Goal: Task Accomplishment & Management: Manage account settings

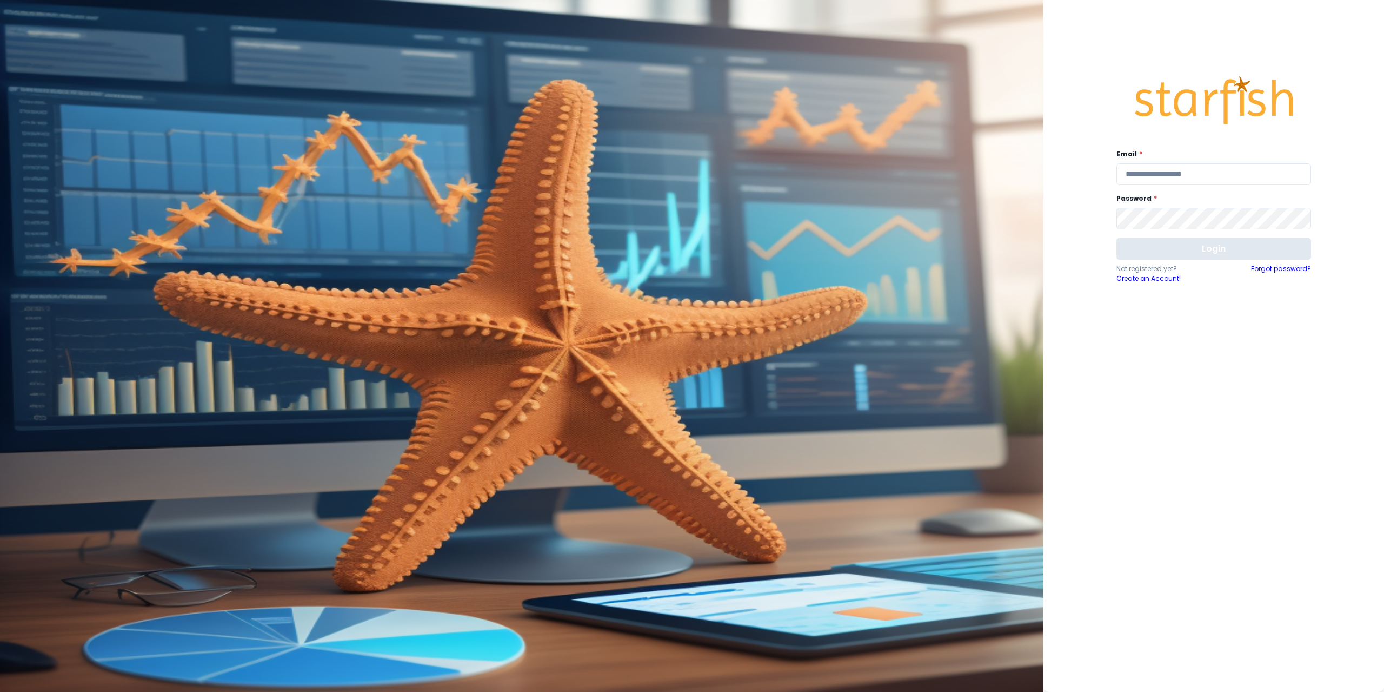
type input "**********"
click at [1181, 247] on button "Login" at bounding box center [1214, 249] width 195 height 22
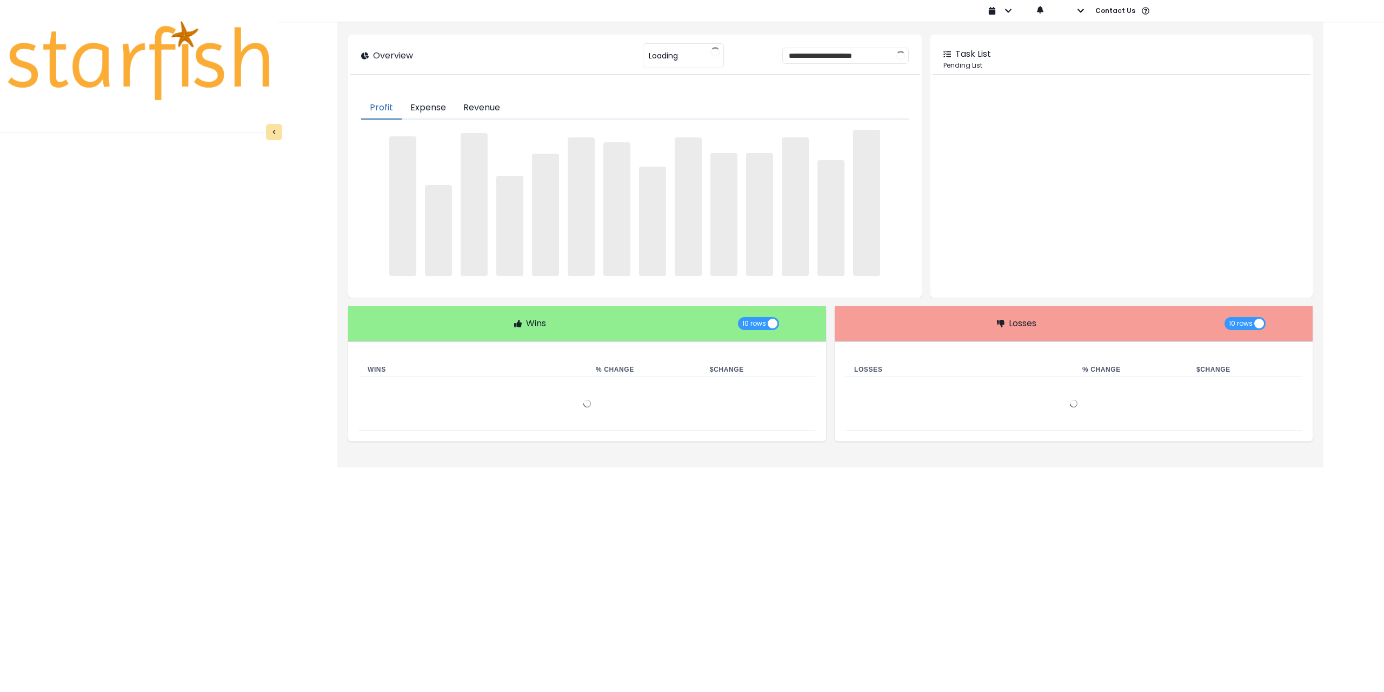
type input "******"
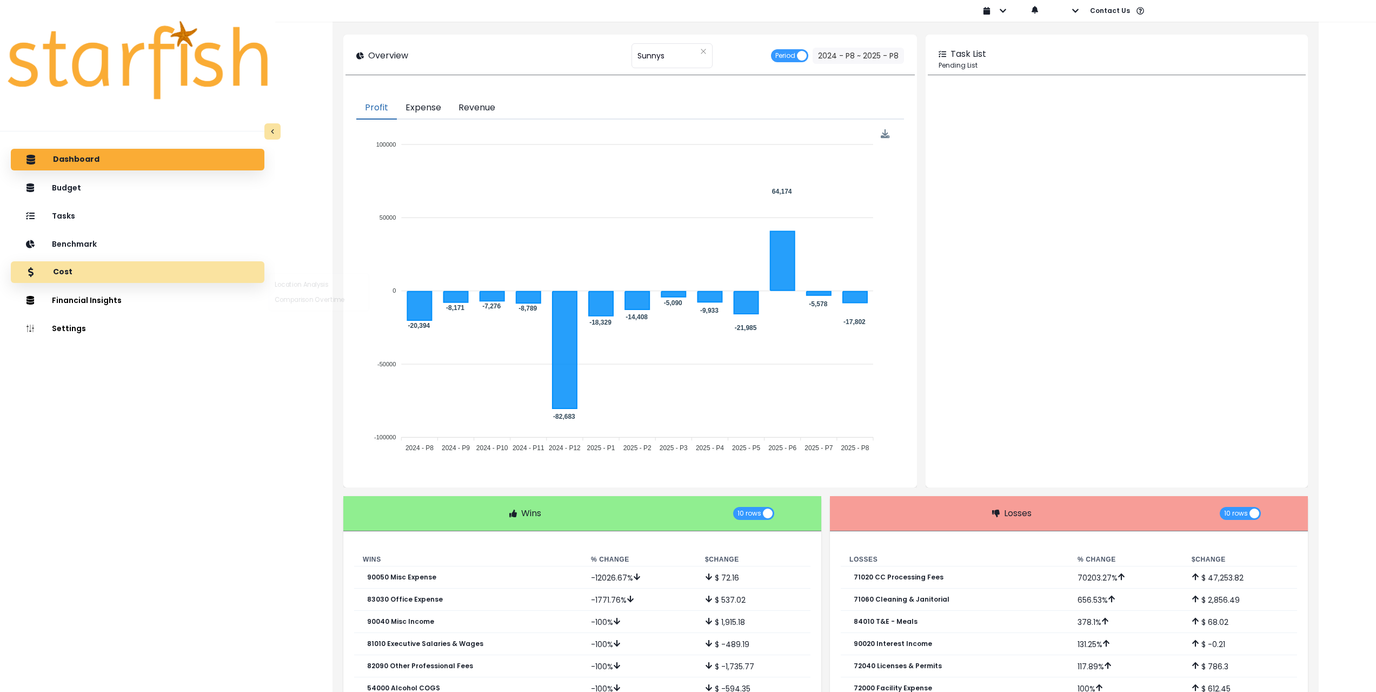
click at [104, 267] on div "Cost" at bounding box center [137, 272] width 236 height 23
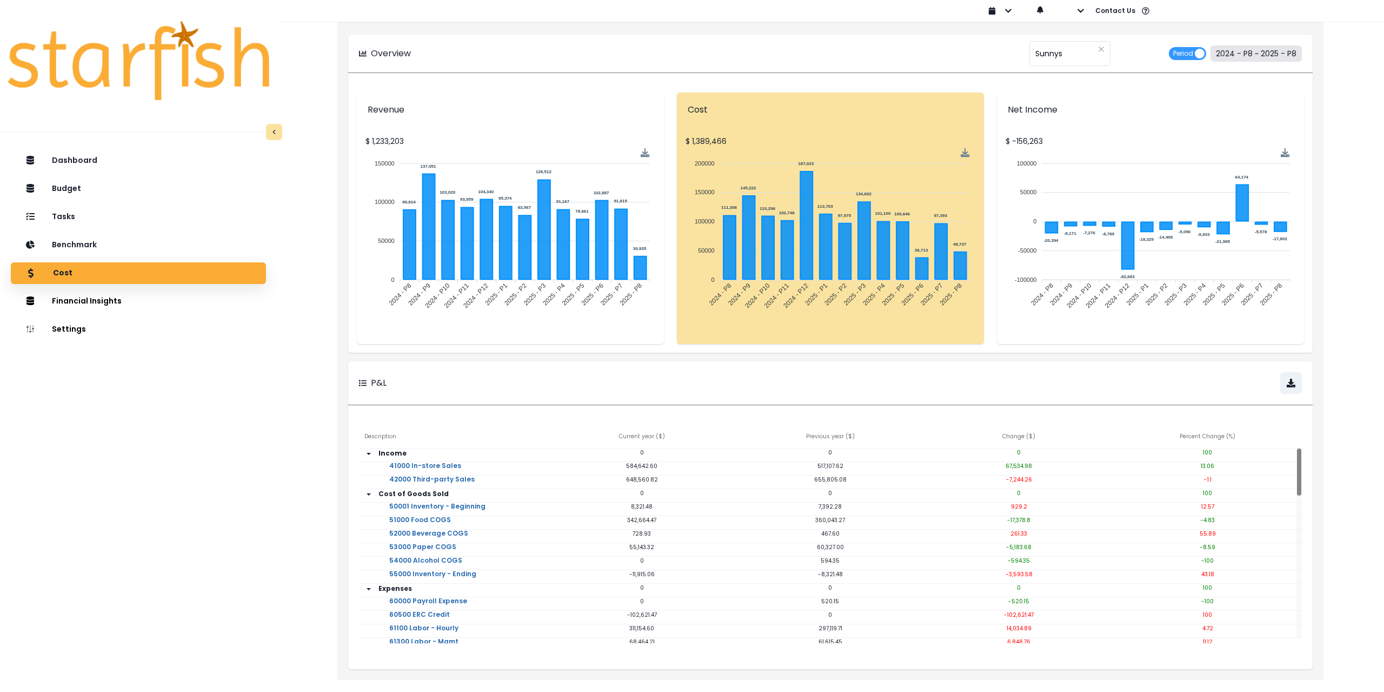
click at [1249, 53] on button "2024 - P8 ~ 2025 - P8" at bounding box center [1256, 53] width 91 height 16
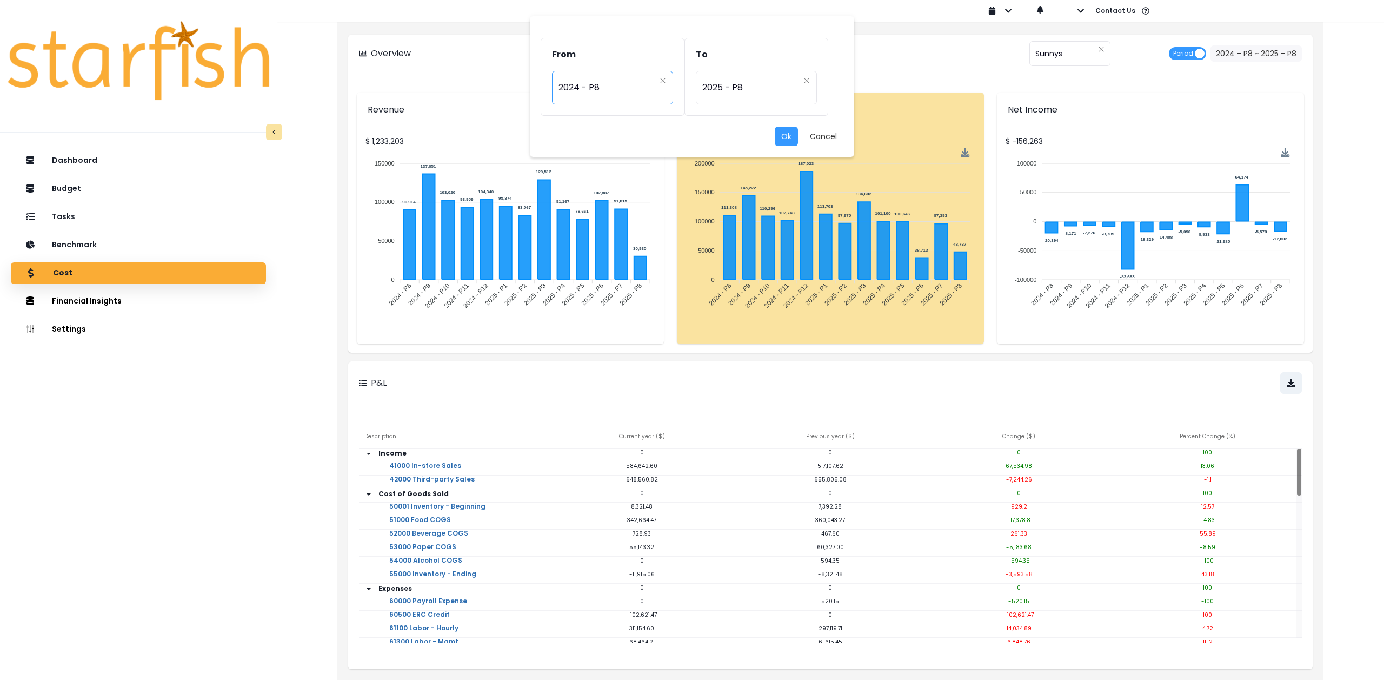
click at [595, 92] on span "2024 - P8" at bounding box center [607, 87] width 97 height 25
click at [598, 254] on span "2024 - P6" at bounding box center [613, 259] width 122 height 19
click at [605, 85] on span "2024 - P6" at bounding box center [607, 87] width 97 height 25
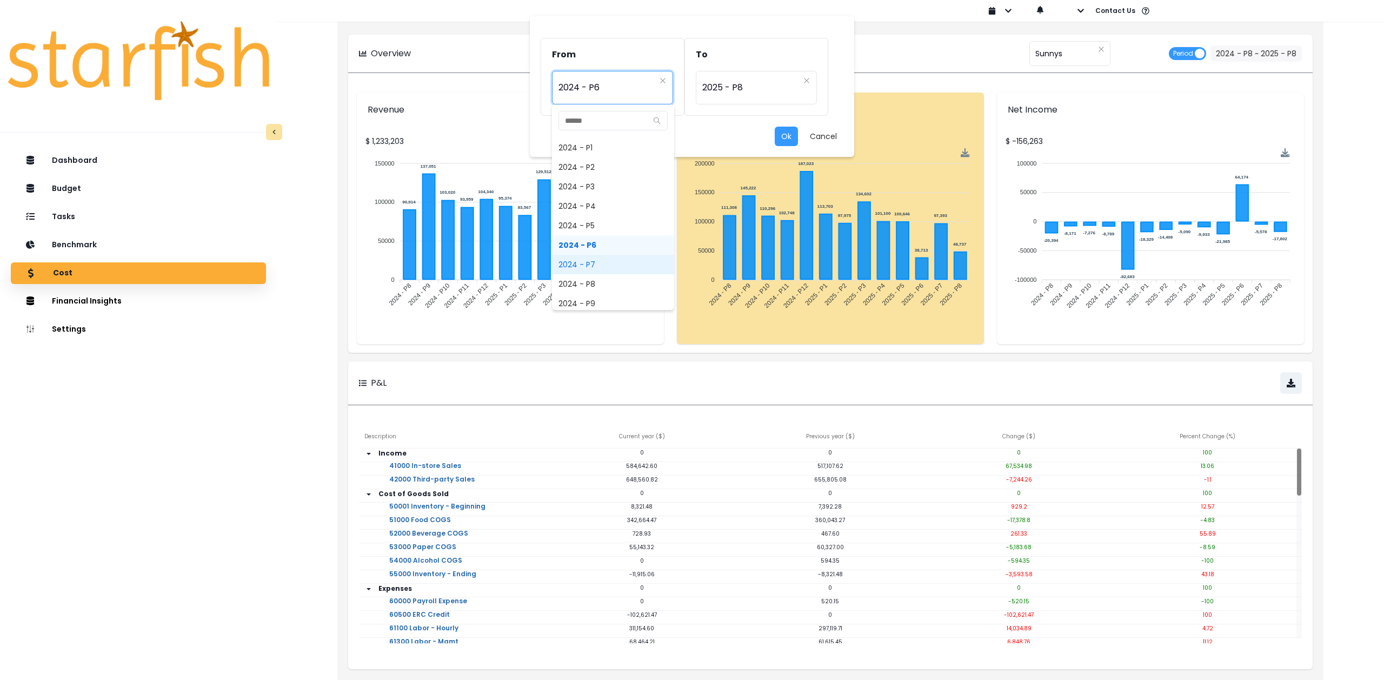
click at [606, 259] on span "2024 - P7" at bounding box center [613, 264] width 122 height 19
type input "*********"
click at [759, 90] on span "2025 - P8" at bounding box center [750, 87] width 97 height 25
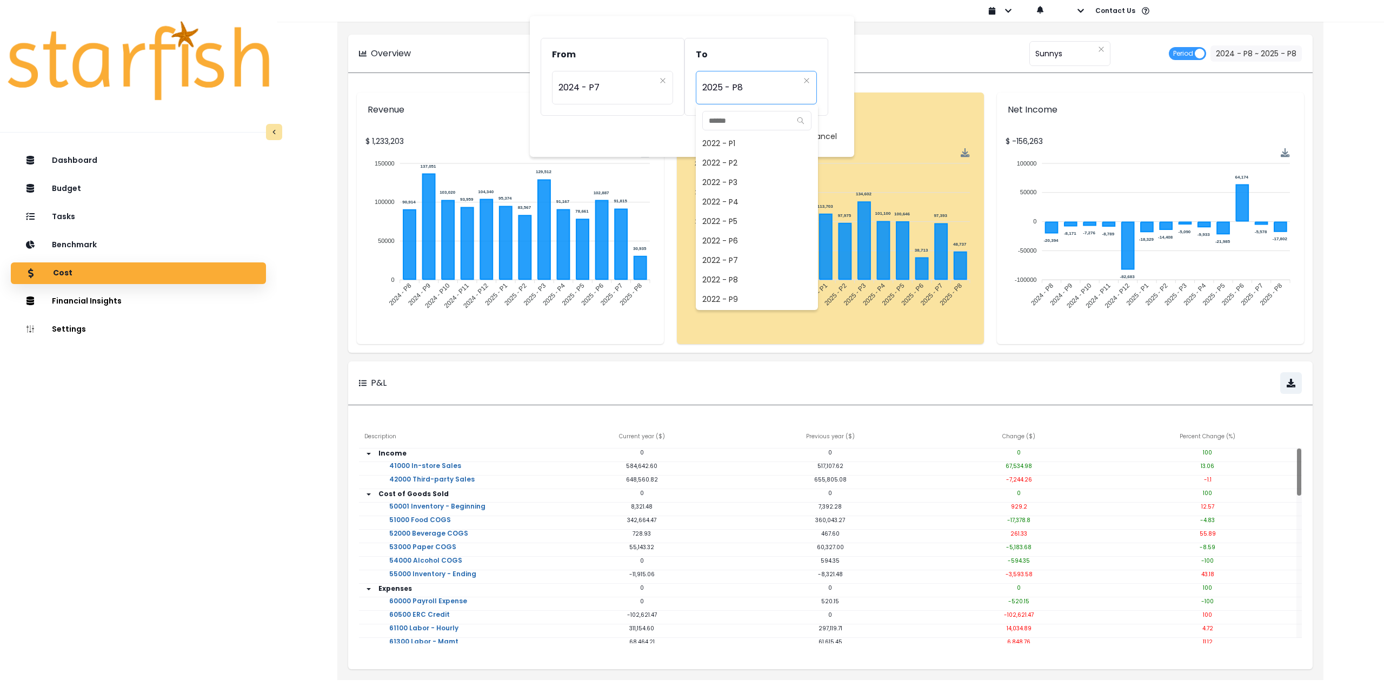
scroll to position [681, 0]
click at [739, 281] on span "2025 - P7" at bounding box center [757, 279] width 122 height 19
type input "*********"
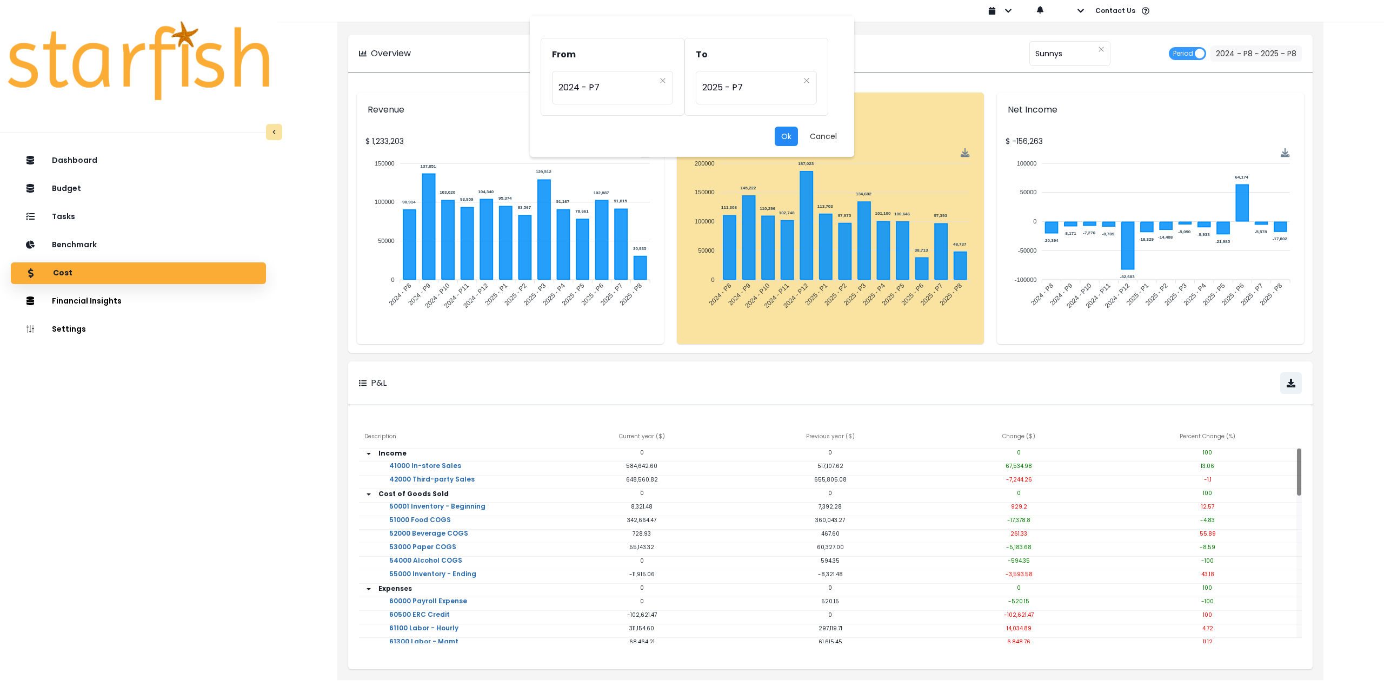
click at [789, 138] on button "Ok" at bounding box center [786, 136] width 23 height 19
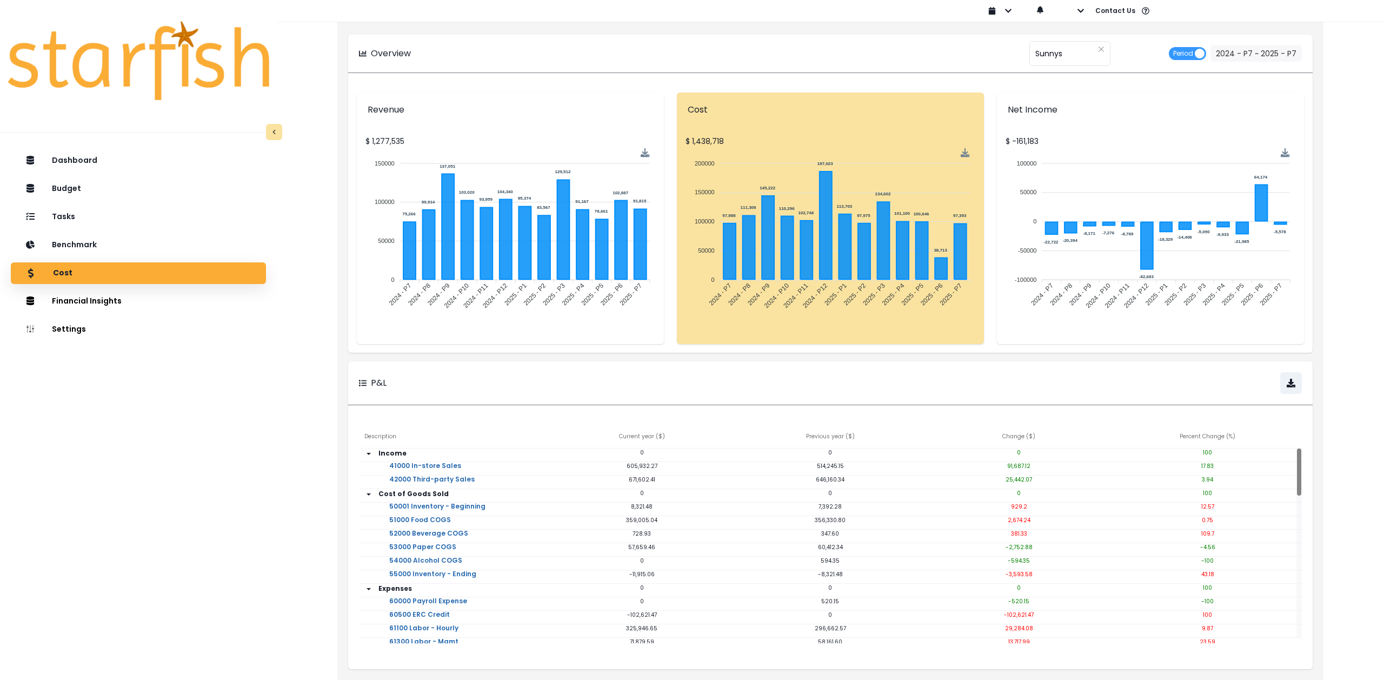
click at [132, 467] on div "Dashboard Budget Tasks Benchmark Cost Financial Insights Location Analysis Comp…" at bounding box center [138, 453] width 277 height 610
click at [75, 212] on p "Tasks" at bounding box center [65, 217] width 24 height 10
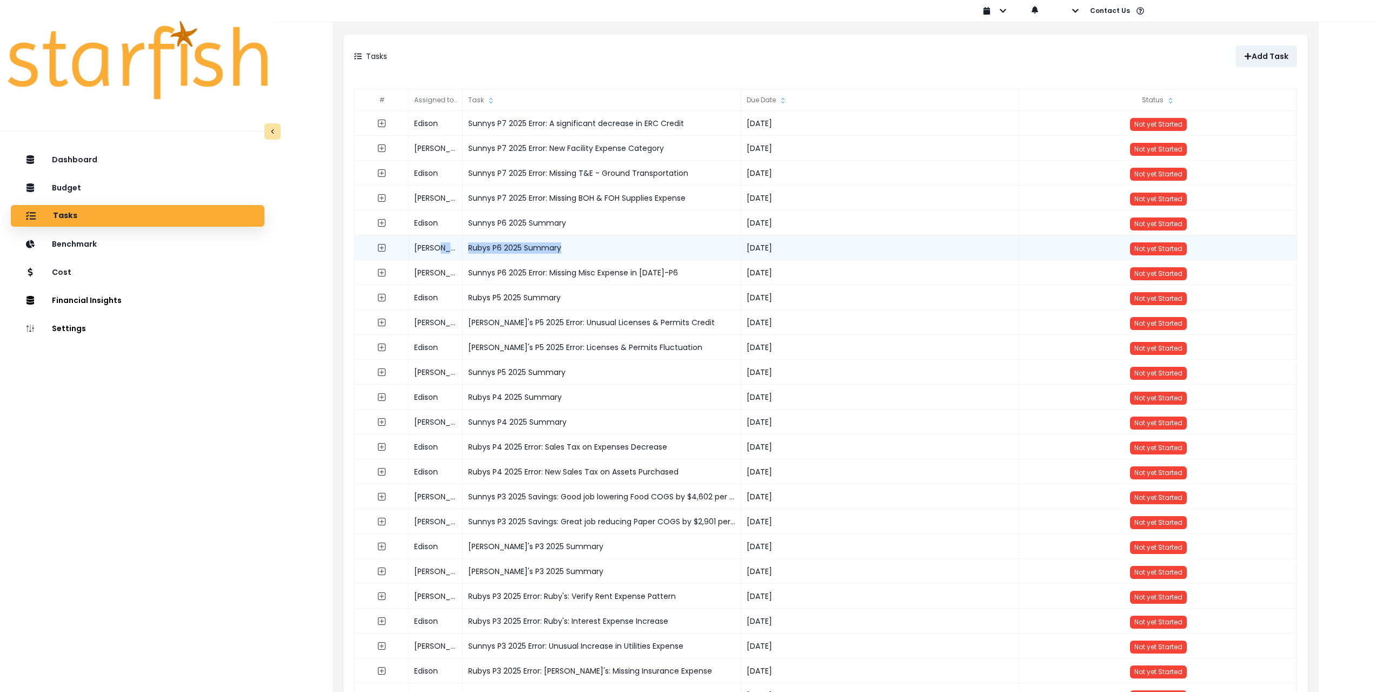
drag, startPoint x: 569, startPoint y: 247, endPoint x: 455, endPoint y: 245, distance: 114.6
click at [455, 235] on div "[PERSON_NAME] P6 2025 Summary [DATE] Not yet Started" at bounding box center [826, 235] width 943 height 0
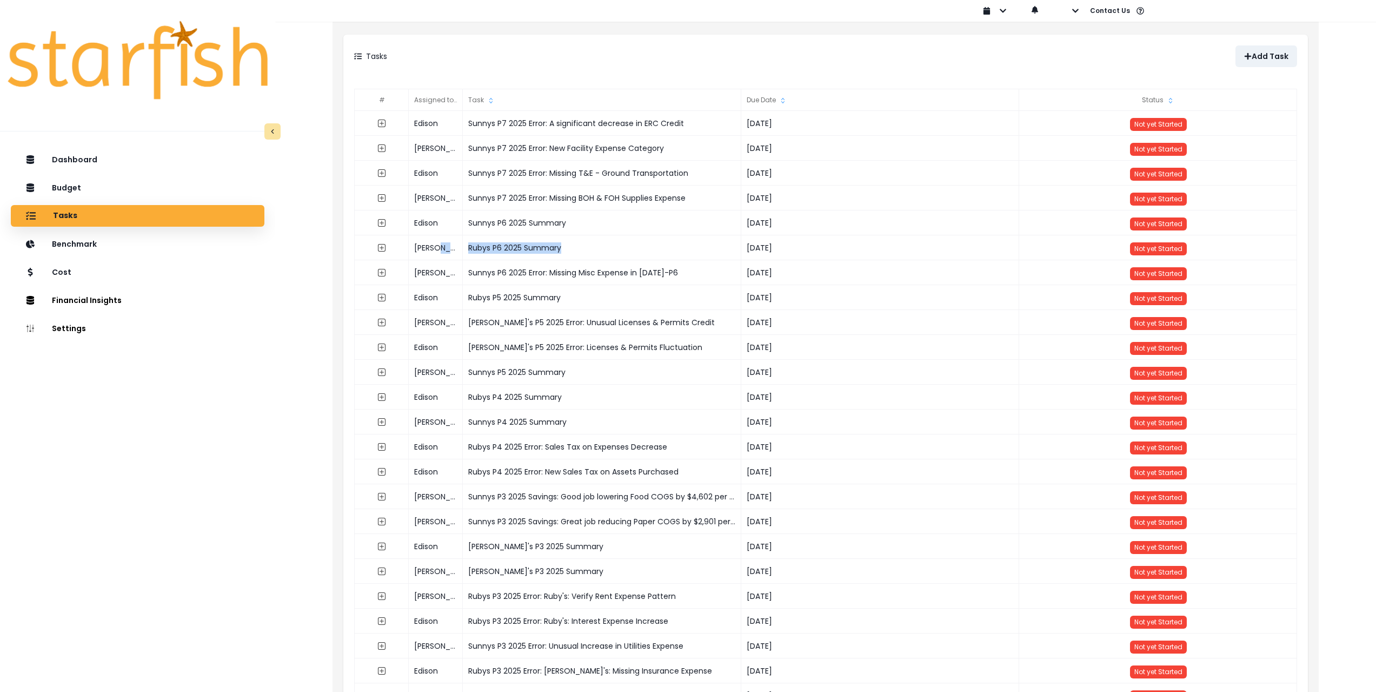
copy div "Rubys P6 2025 Summary"
click at [1276, 57] on p "Add Task" at bounding box center [1270, 56] width 37 height 9
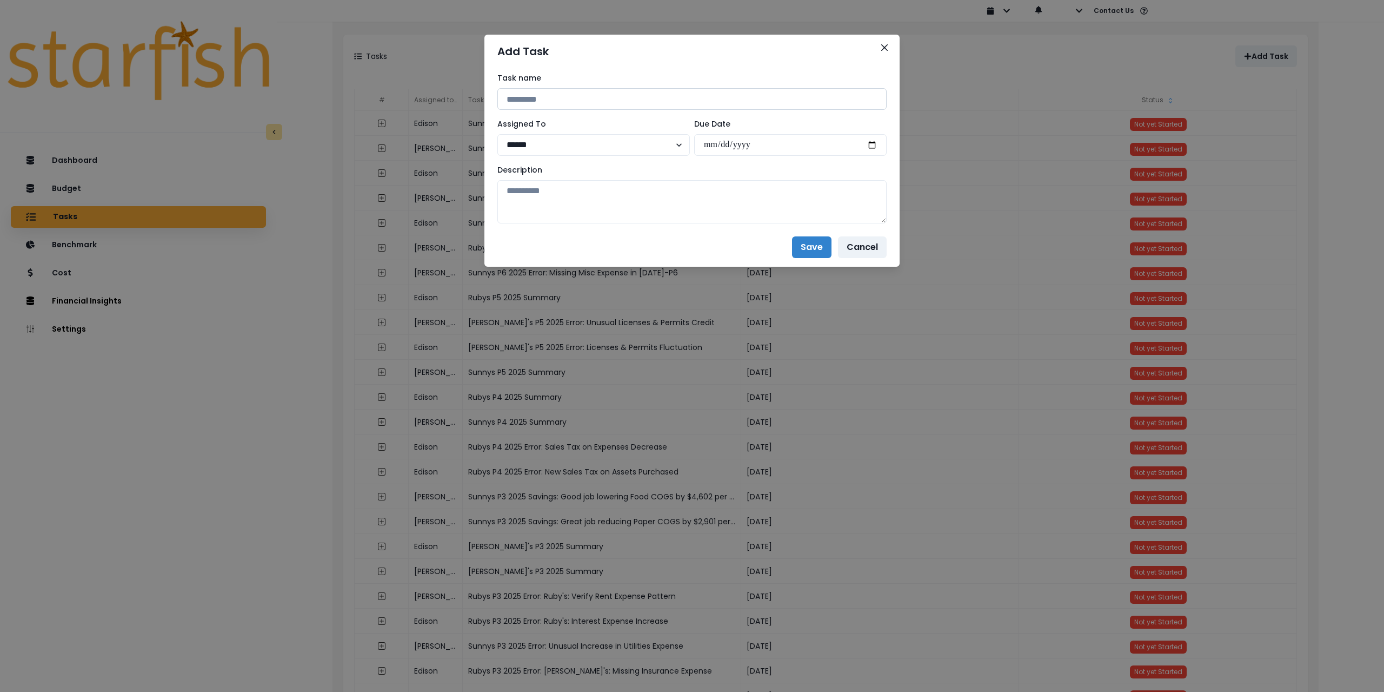
click at [576, 100] on input at bounding box center [691, 99] width 389 height 22
paste input "**********"
click at [543, 97] on input "**********" at bounding box center [691, 99] width 389 height 22
type input "**********"
click at [575, 139] on select "**********" at bounding box center [593, 145] width 193 height 22
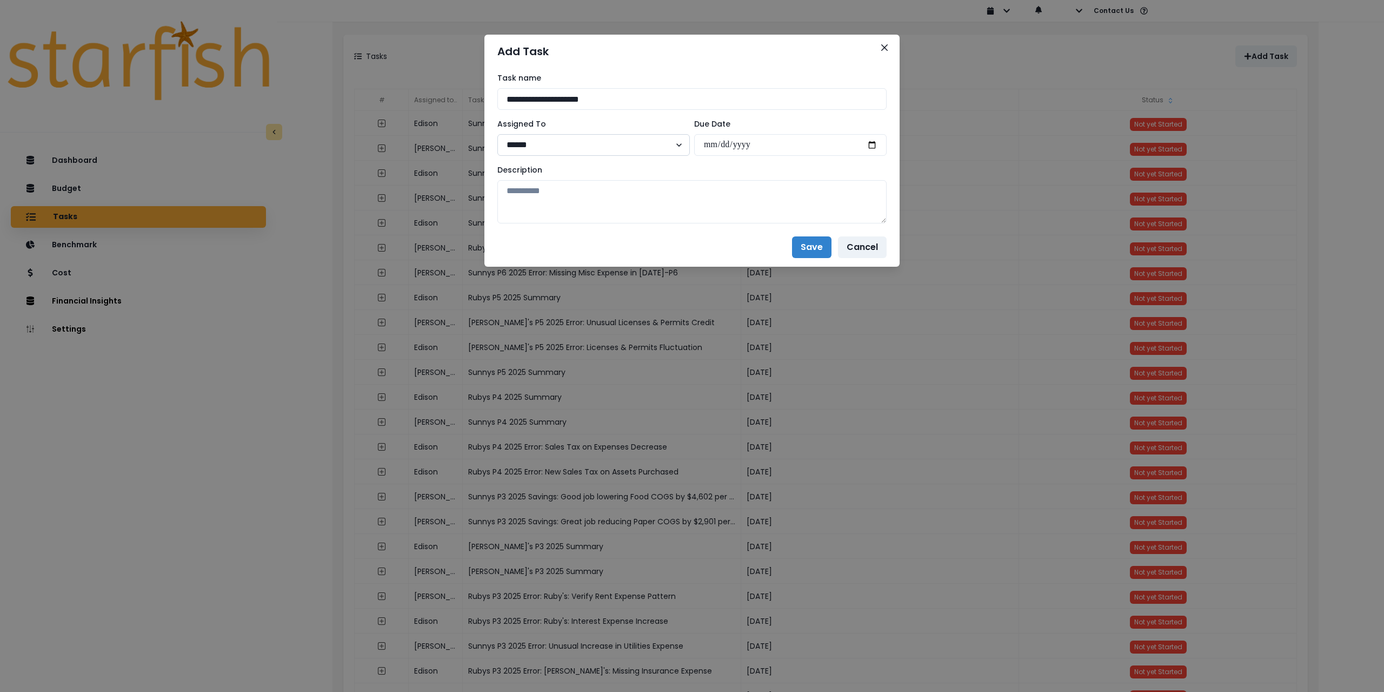
click at [497, 134] on select "**********" at bounding box center [593, 145] width 193 height 22
click at [873, 150] on input "date" at bounding box center [790, 145] width 193 height 22
type input "**********"
click at [712, 207] on textarea at bounding box center [691, 201] width 389 height 43
click at [612, 198] on textarea at bounding box center [691, 201] width 389 height 43
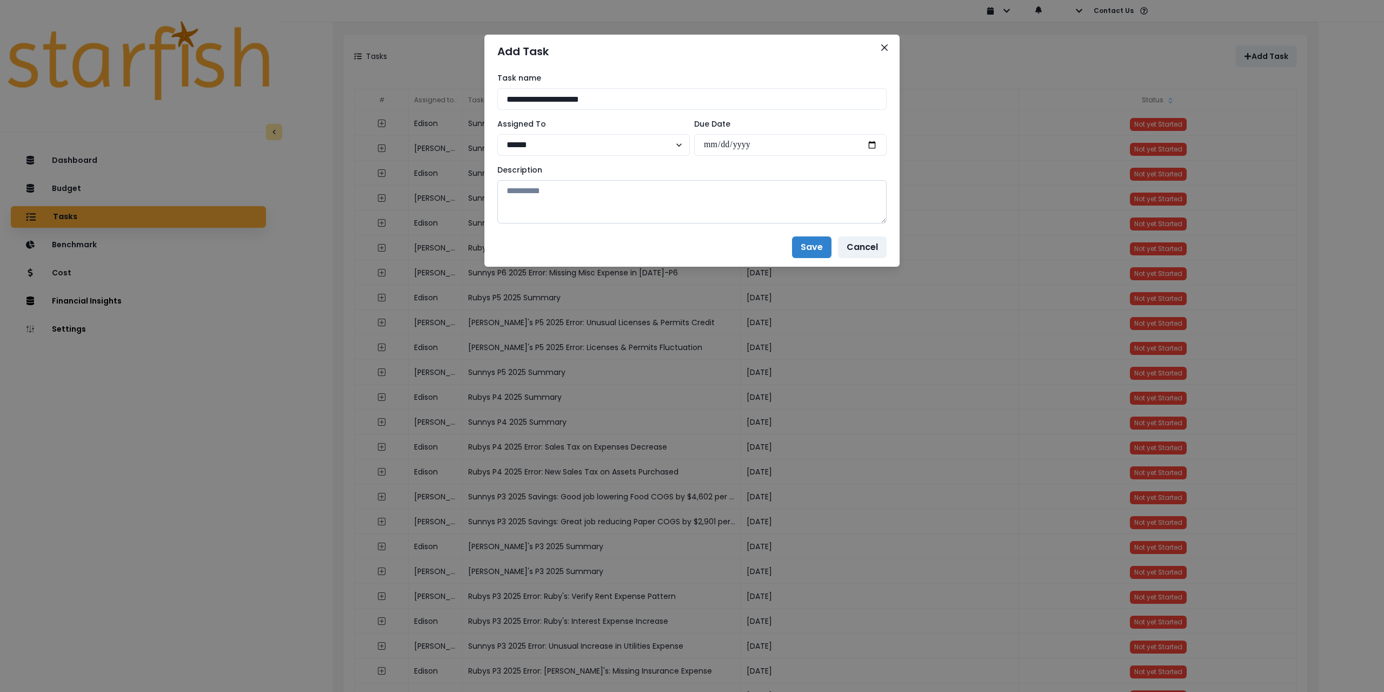
paste textarea "**********"
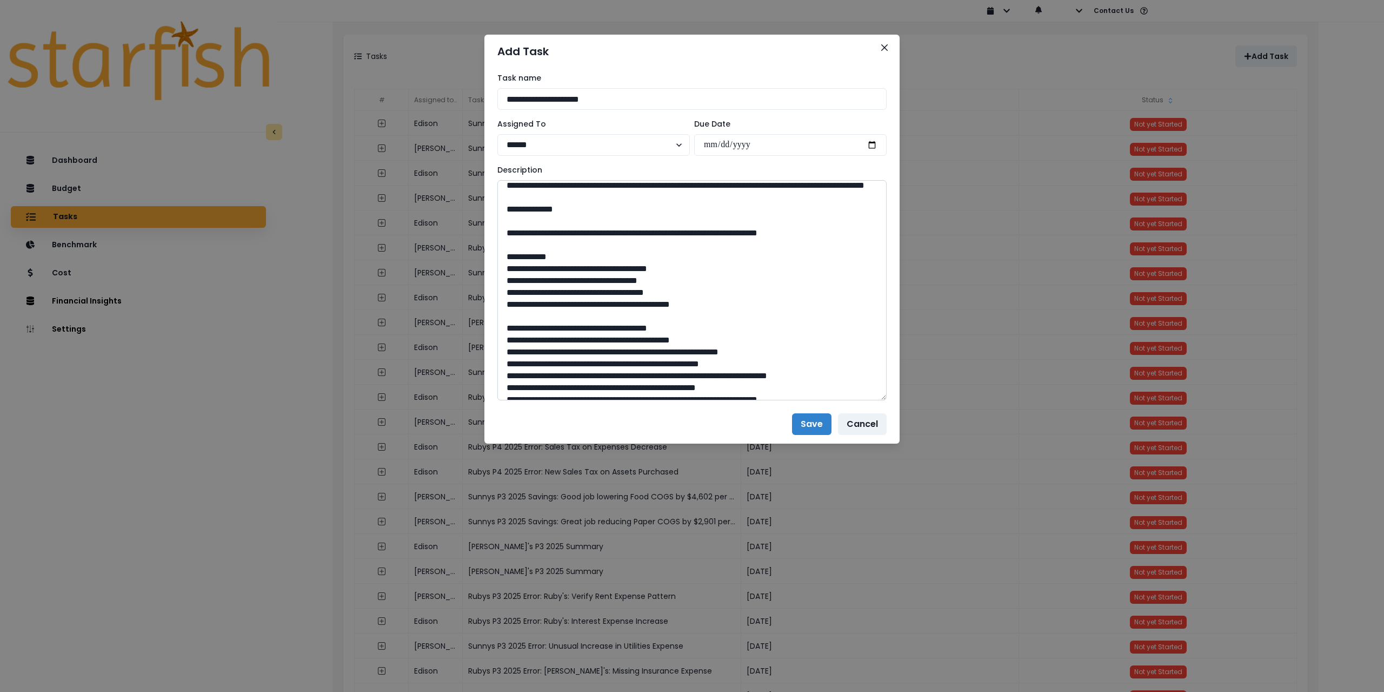
drag, startPoint x: 882, startPoint y: 302, endPoint x: 853, endPoint y: 529, distance: 228.9
click at [854, 400] on textarea at bounding box center [691, 290] width 389 height 220
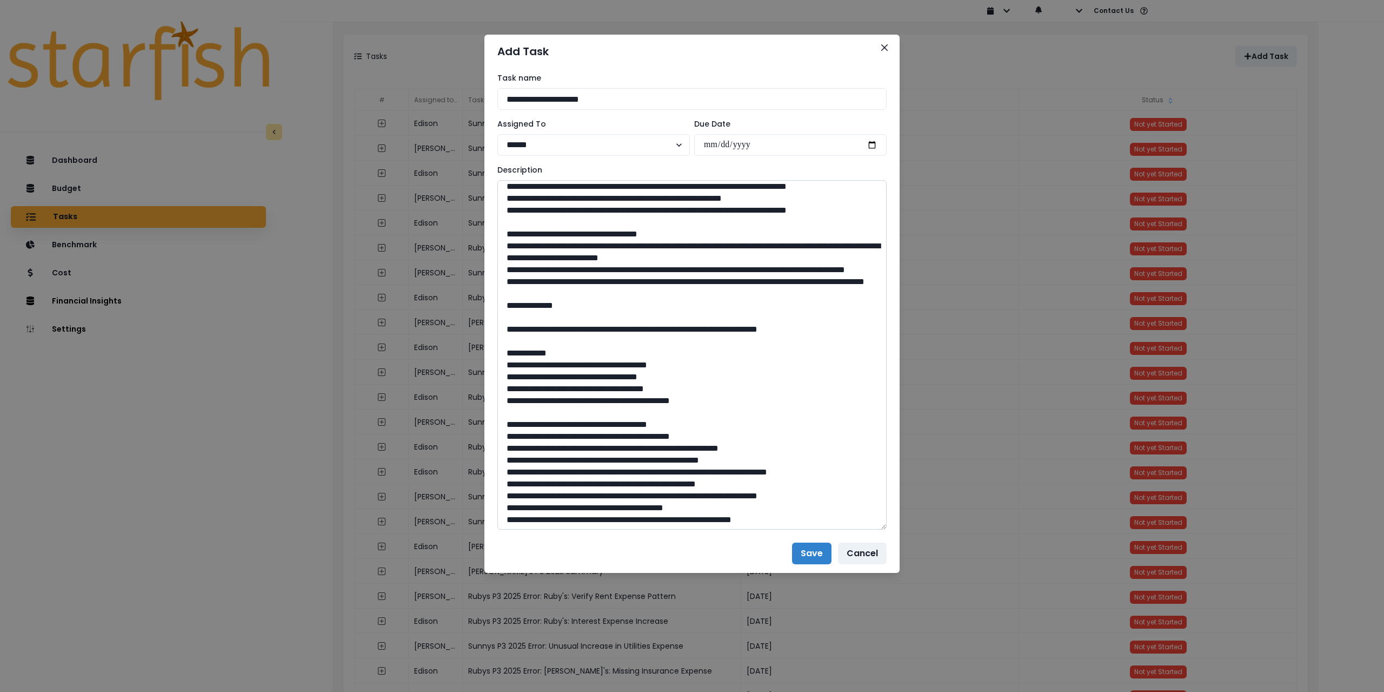
scroll to position [0, 0]
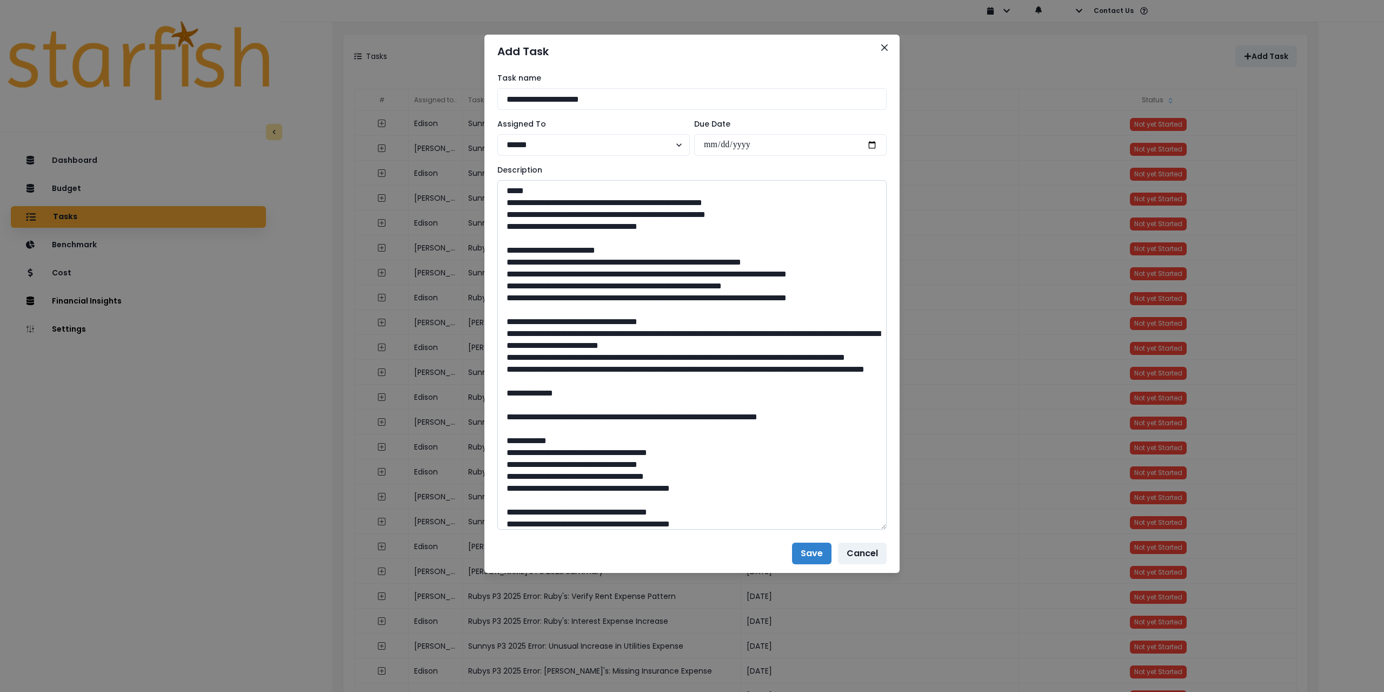
click at [587, 331] on textarea at bounding box center [691, 354] width 389 height 349
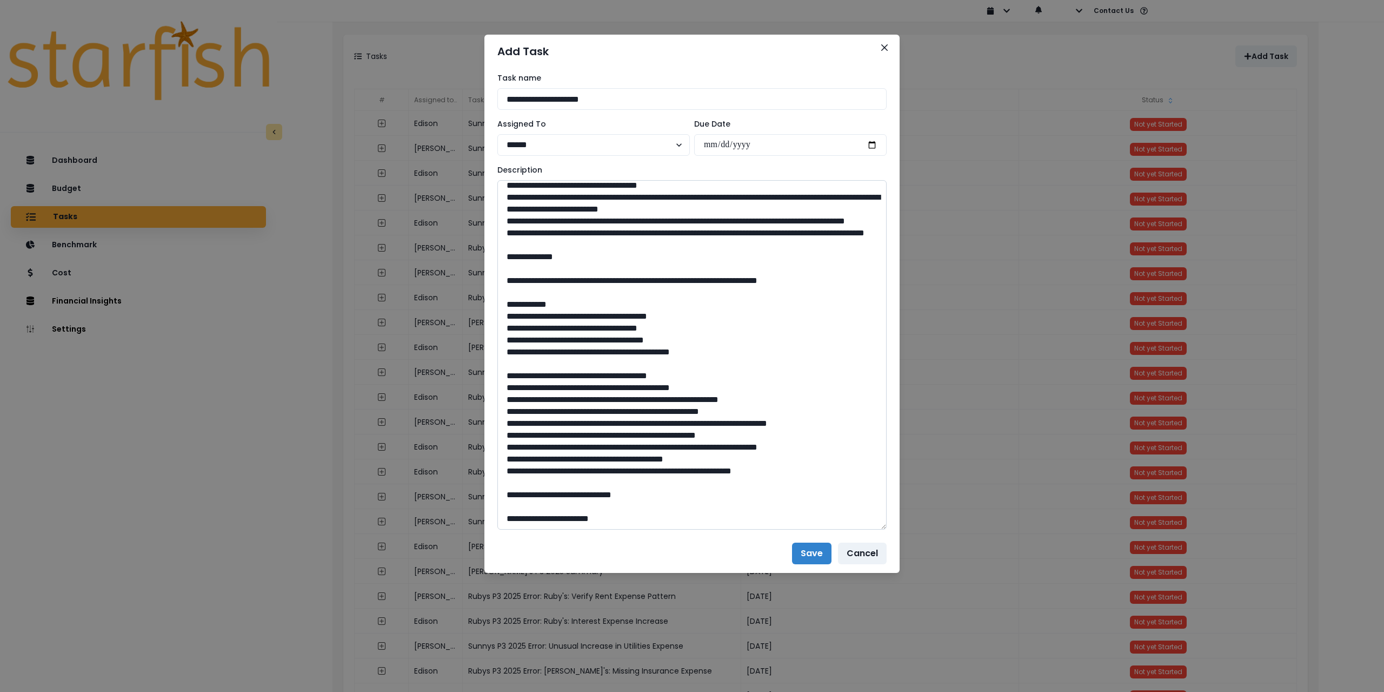
scroll to position [184, 0]
type textarea "**********"
click at [822, 550] on button "Save" at bounding box center [811, 553] width 39 height 22
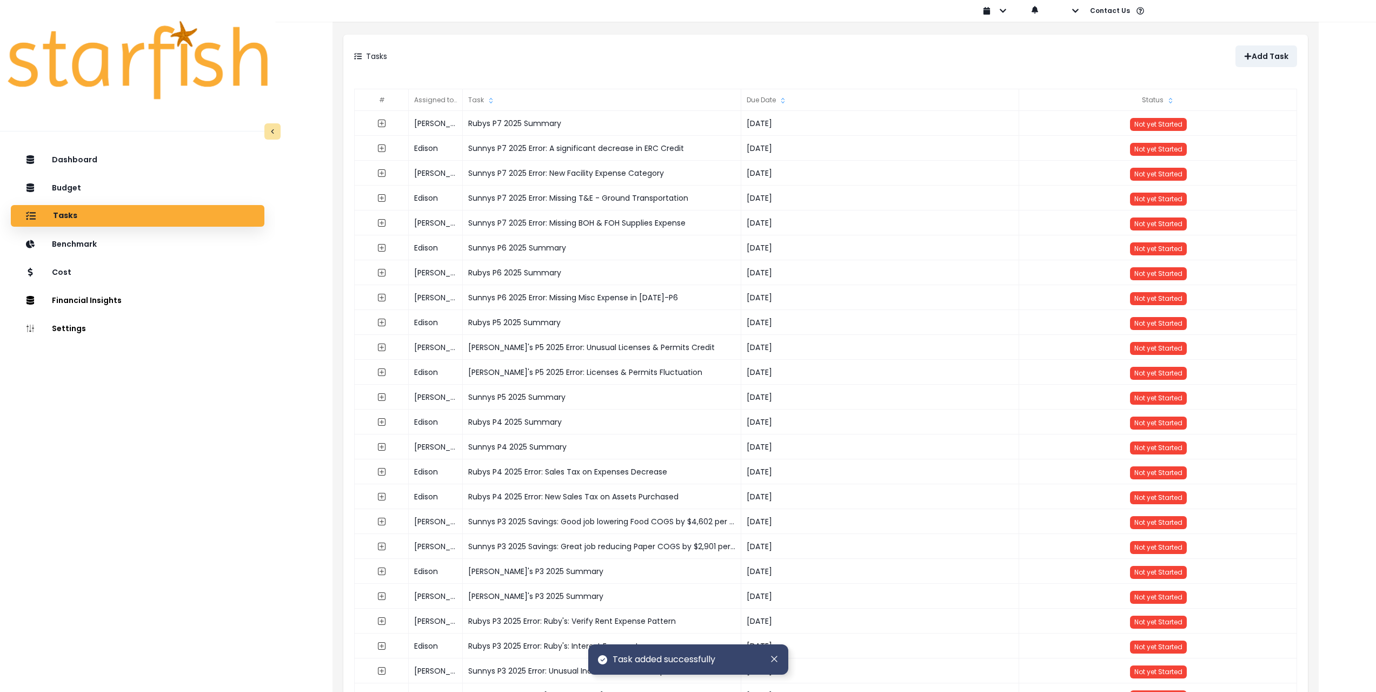
click at [203, 382] on div "Dashboard Budget Tasks Benchmark Cost Financial Insights Location Analysis Comp…" at bounding box center [137, 452] width 275 height 610
click at [354, 288] on button "Location Analysis" at bounding box center [329, 279] width 120 height 18
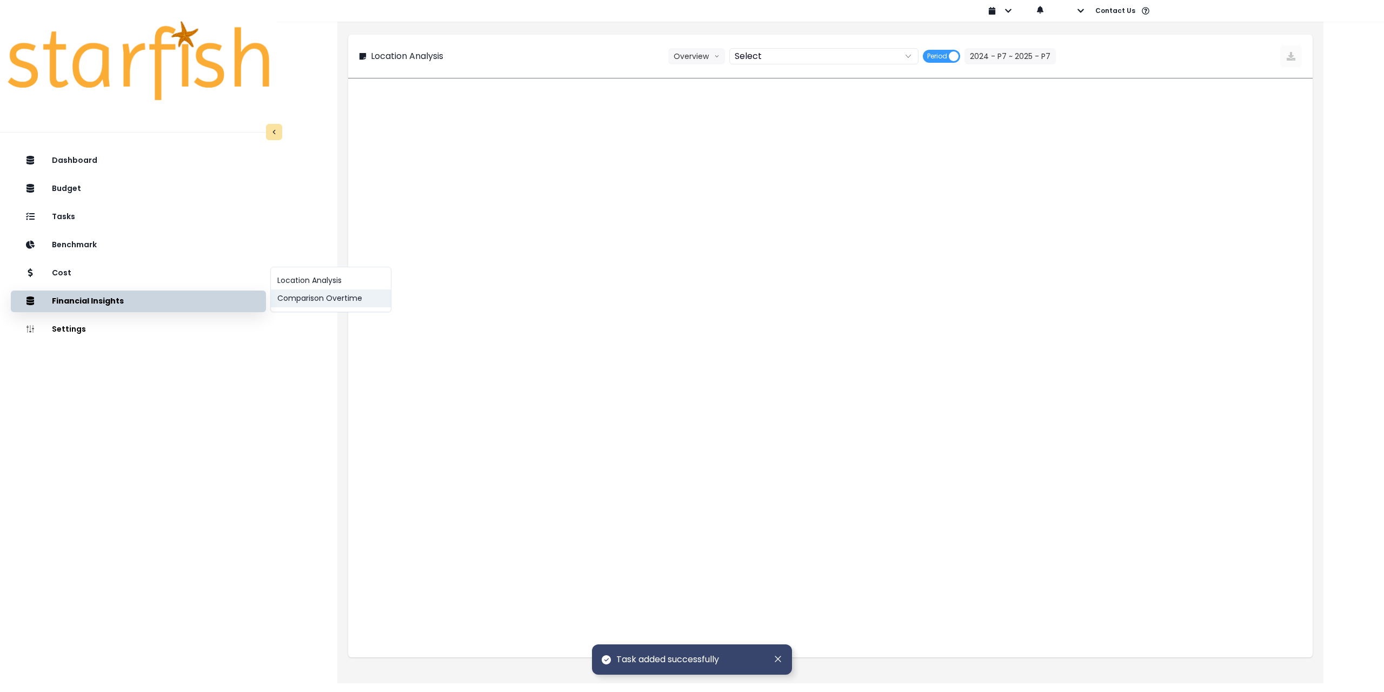
click at [351, 298] on button "Comparison Overtime" at bounding box center [331, 298] width 120 height 18
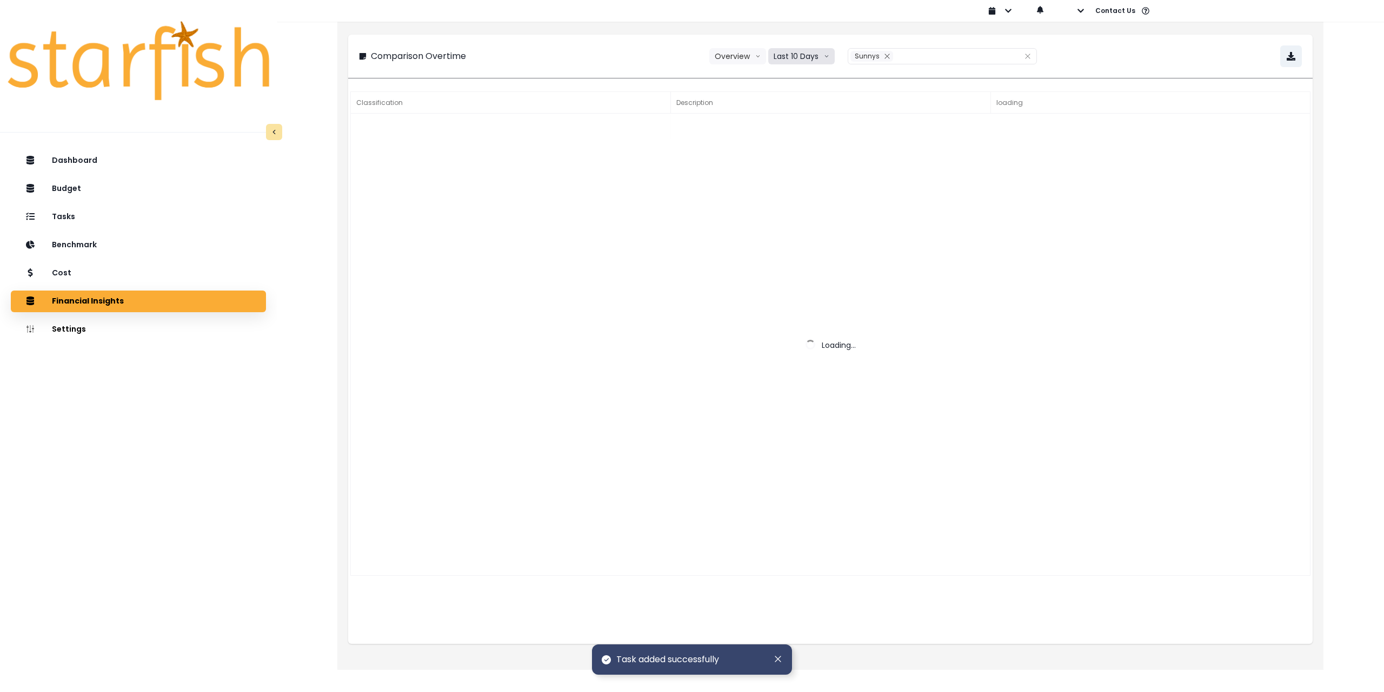
click at [814, 59] on button "Last 10 Days" at bounding box center [801, 56] width 67 height 16
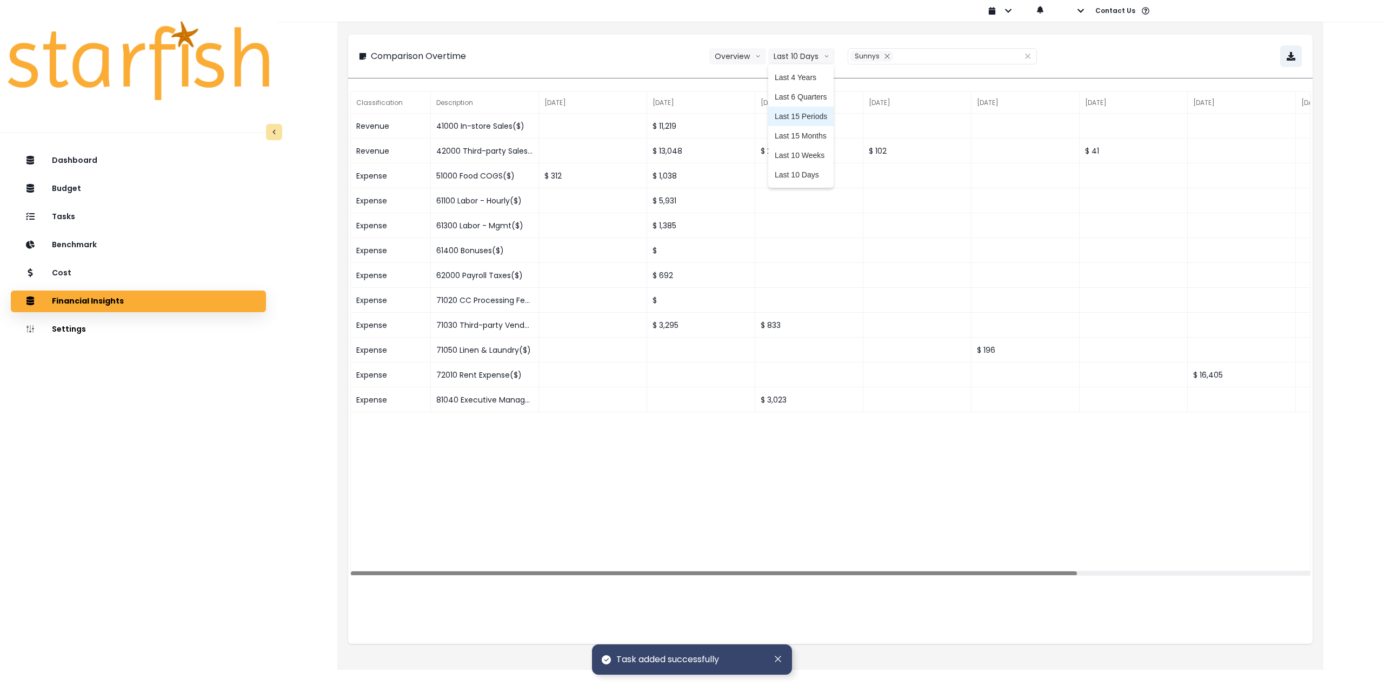
click at [814, 118] on span "Last 15 Periods" at bounding box center [801, 116] width 52 height 11
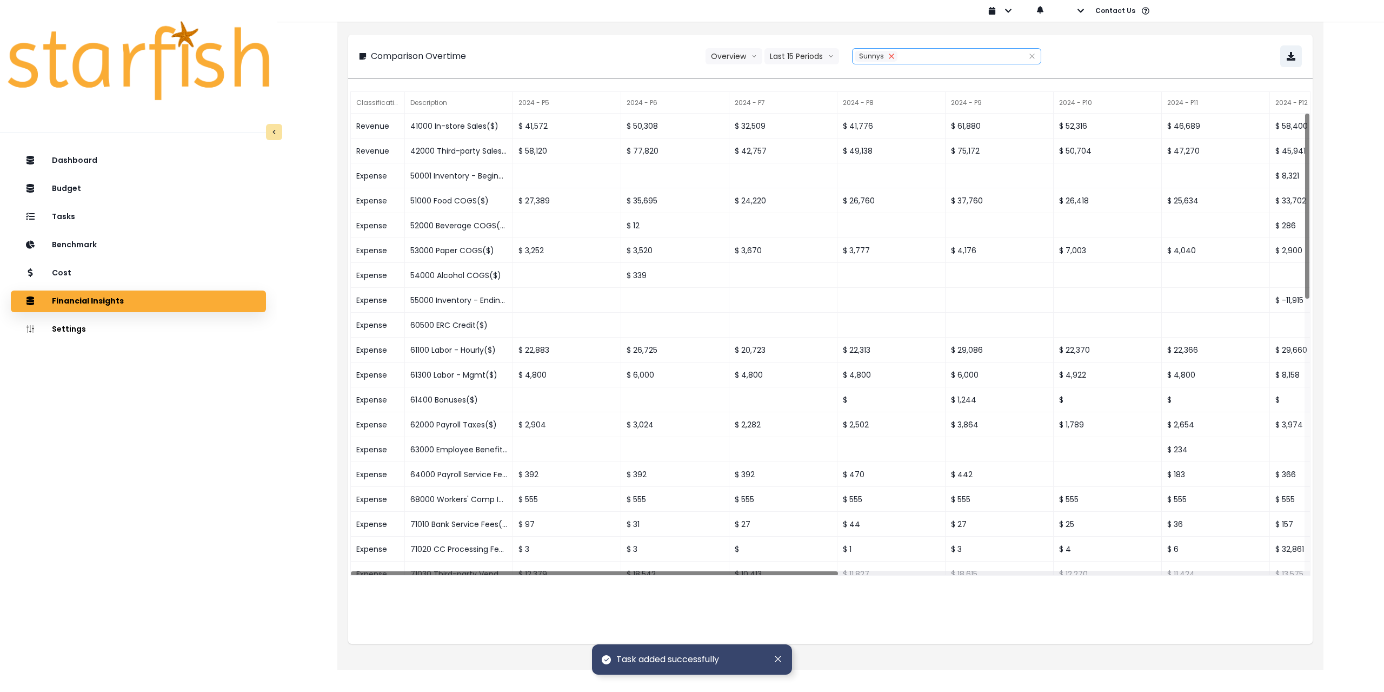
click at [895, 55] on button "Remove" at bounding box center [892, 56] width 12 height 11
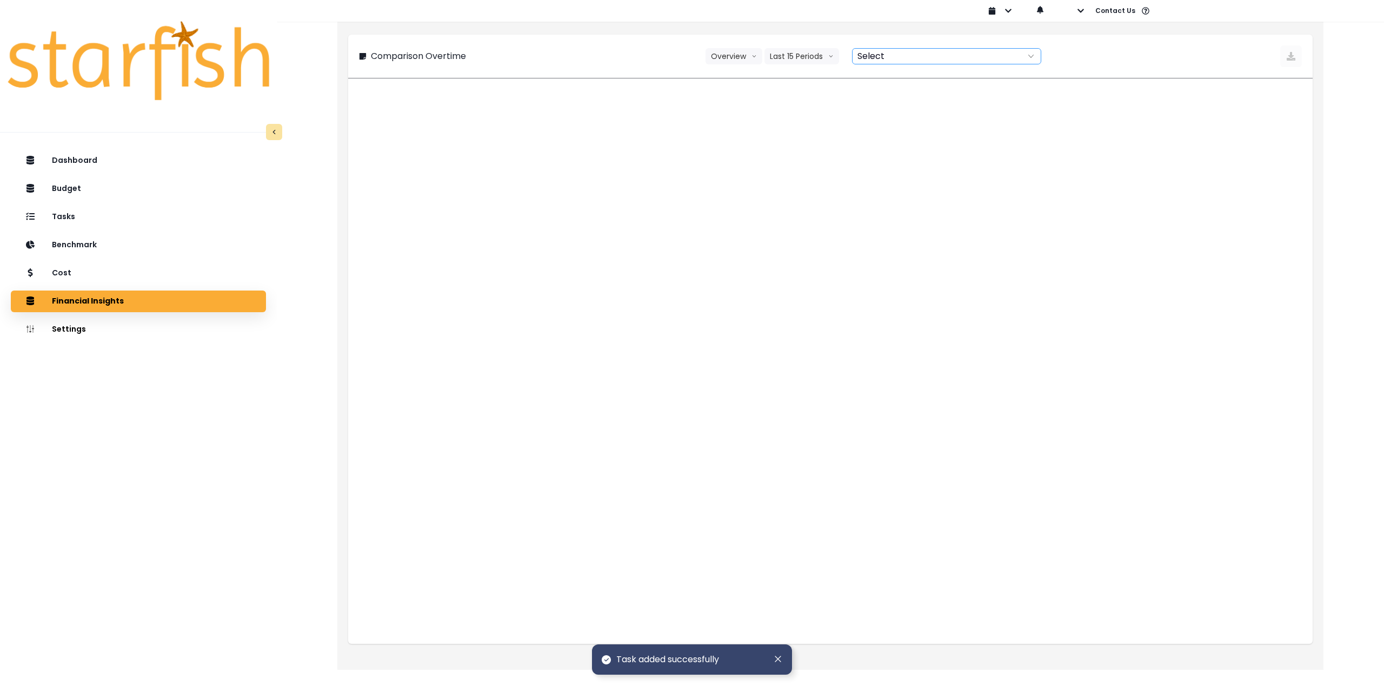
click at [888, 56] on div at bounding box center [935, 56] width 164 height 15
click at [893, 77] on span "Sunnys" at bounding box center [886, 77] width 27 height 11
type input "******"
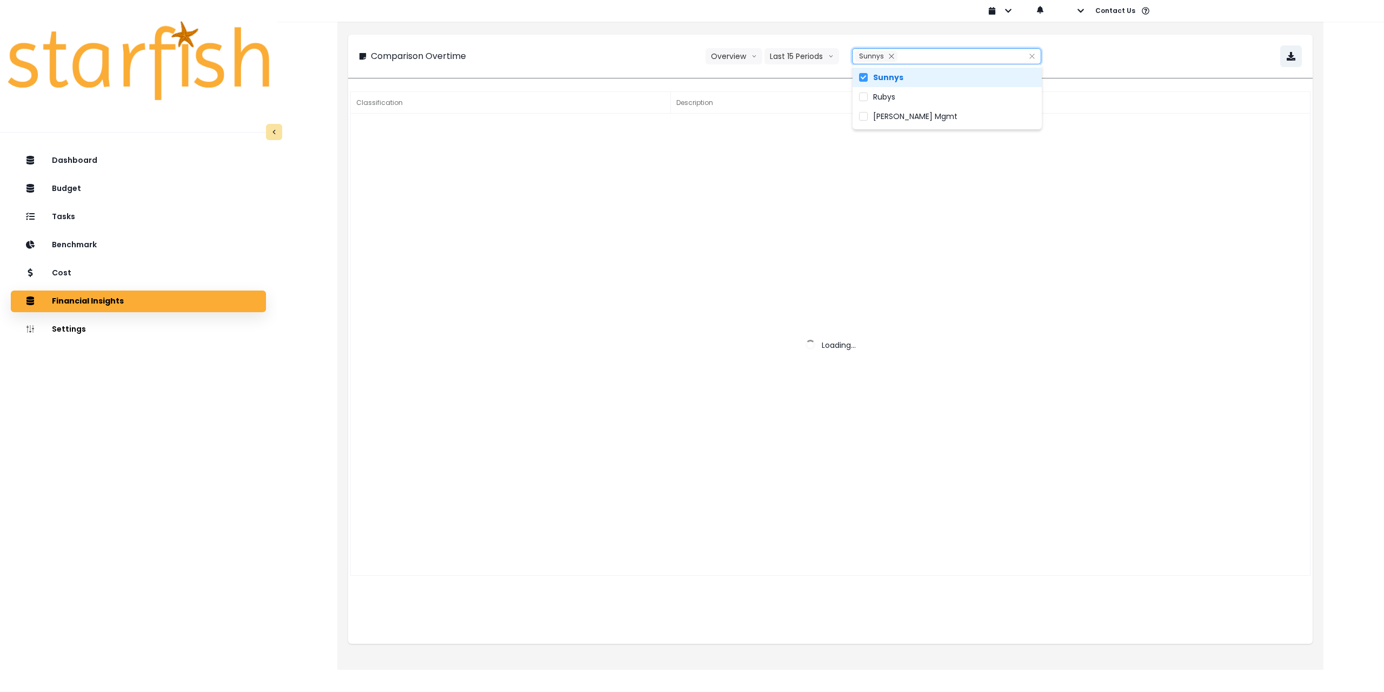
click at [1152, 57] on div "Comparison Overtime Overview Overview % of cost % of sales Last 15 Periods Last…" at bounding box center [830, 56] width 943 height 22
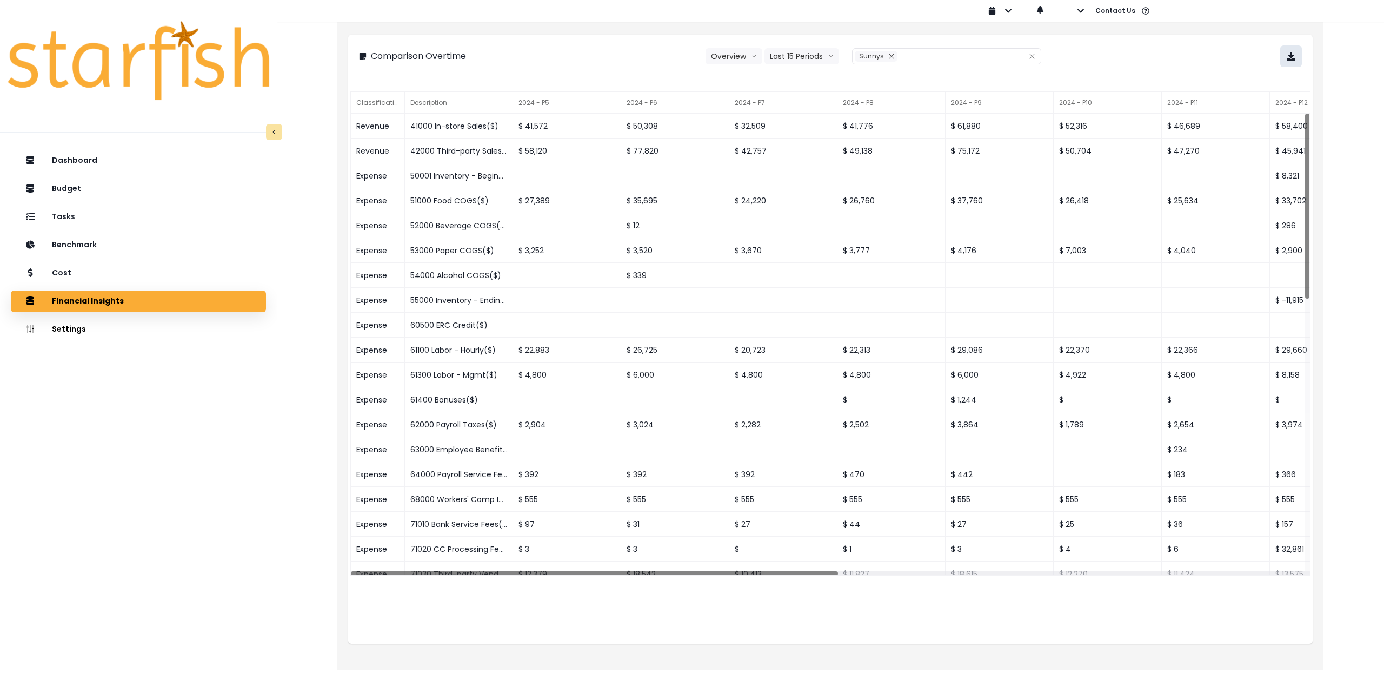
click at [1285, 59] on button "button" at bounding box center [1291, 56] width 22 height 22
click at [156, 270] on div "Cost" at bounding box center [138, 273] width 238 height 23
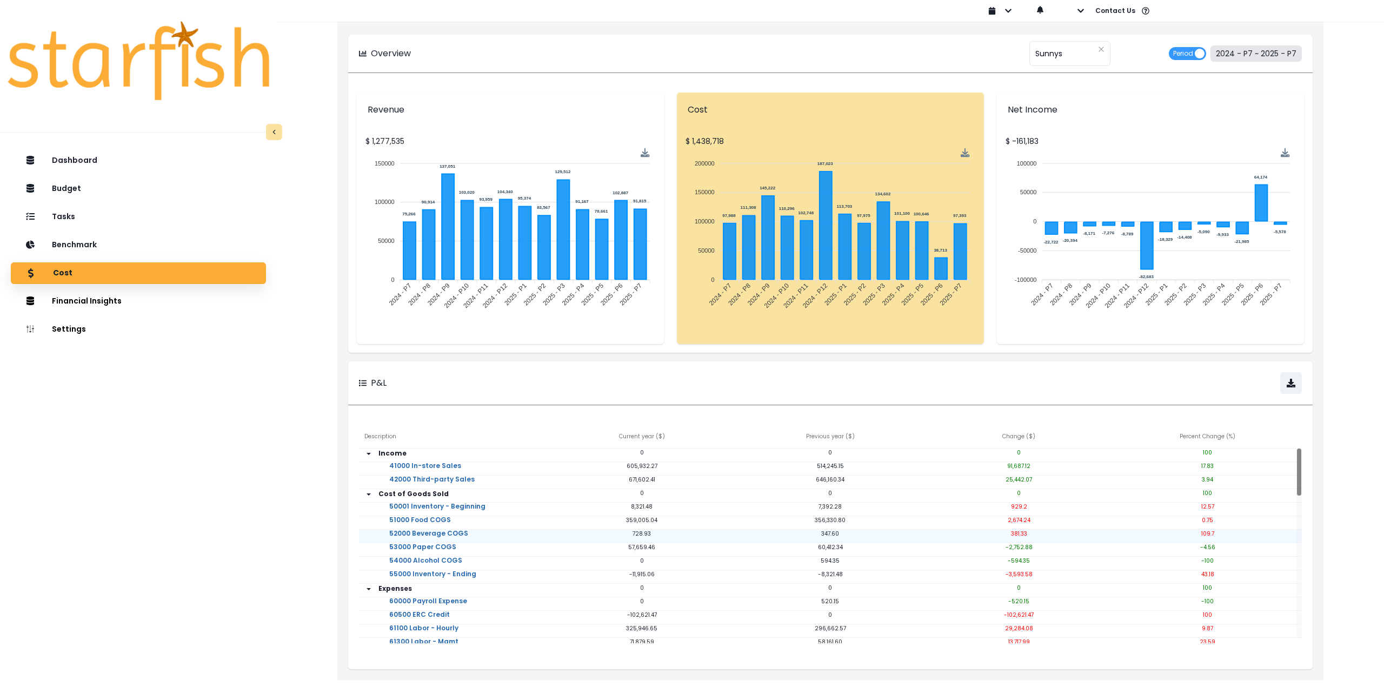
drag, startPoint x: 1257, startPoint y: 54, endPoint x: 612, endPoint y: 530, distance: 802.3
click at [613, 526] on div "Overview ****** Sunnys Period 2024 - P7 ~ 2025 - P7 Revenue $ 1,277,535 150000 …" at bounding box center [830, 347] width 986 height 665
click at [110, 222] on div "Tasks" at bounding box center [138, 216] width 238 height 23
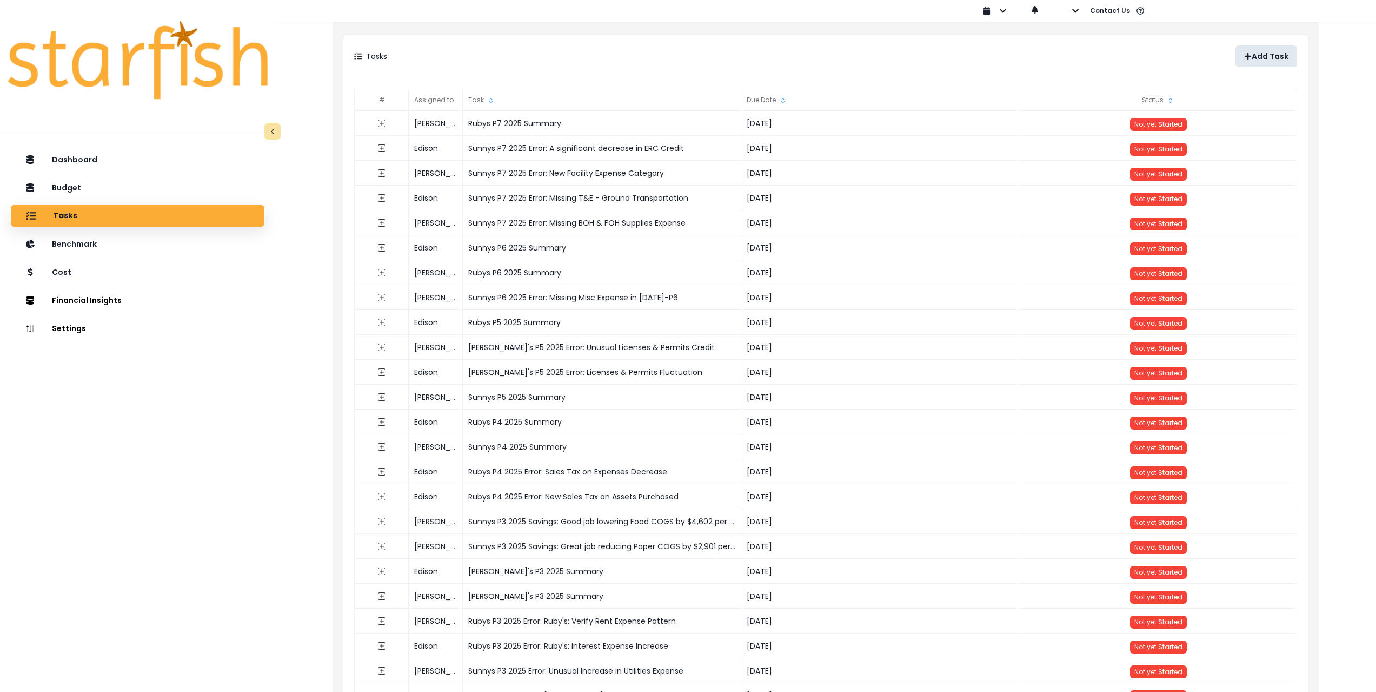
click at [1266, 54] on p "Add Task" at bounding box center [1270, 56] width 37 height 9
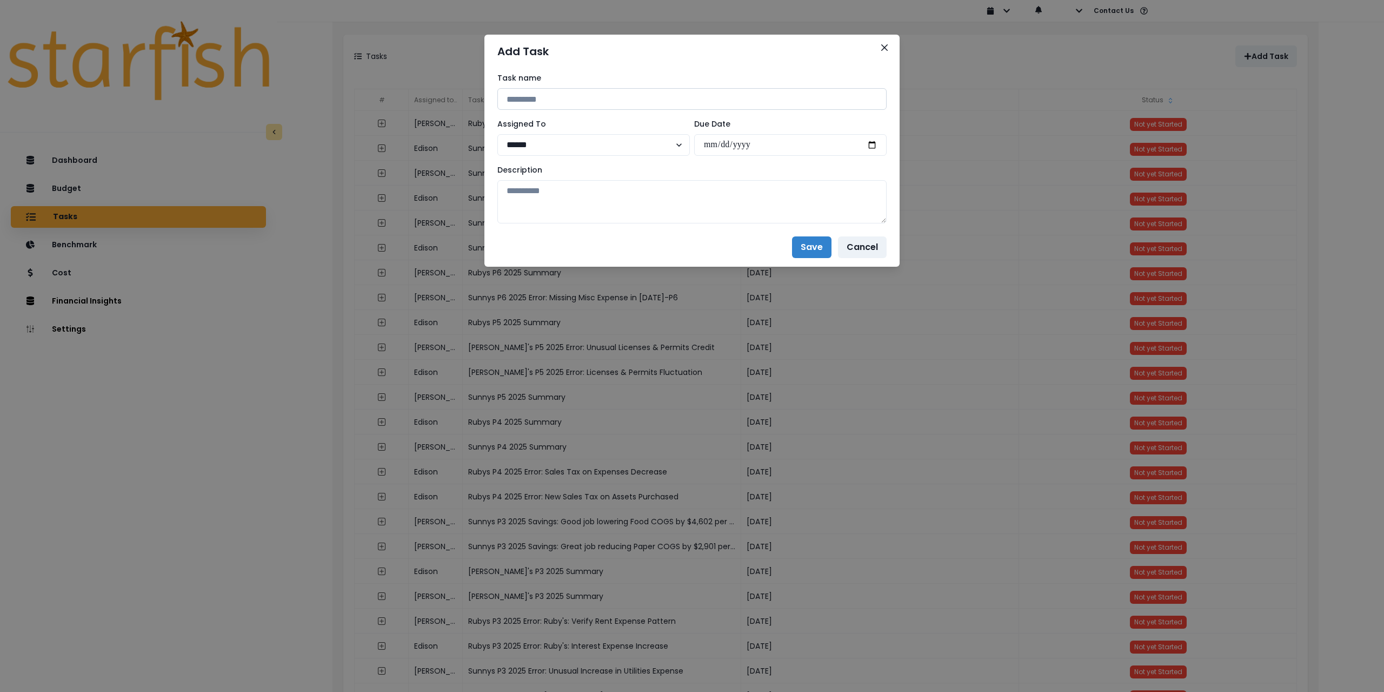
drag, startPoint x: 880, startPoint y: 46, endPoint x: 691, endPoint y: 105, distance: 198.4
click at [880, 46] on button "Close" at bounding box center [884, 47] width 17 height 17
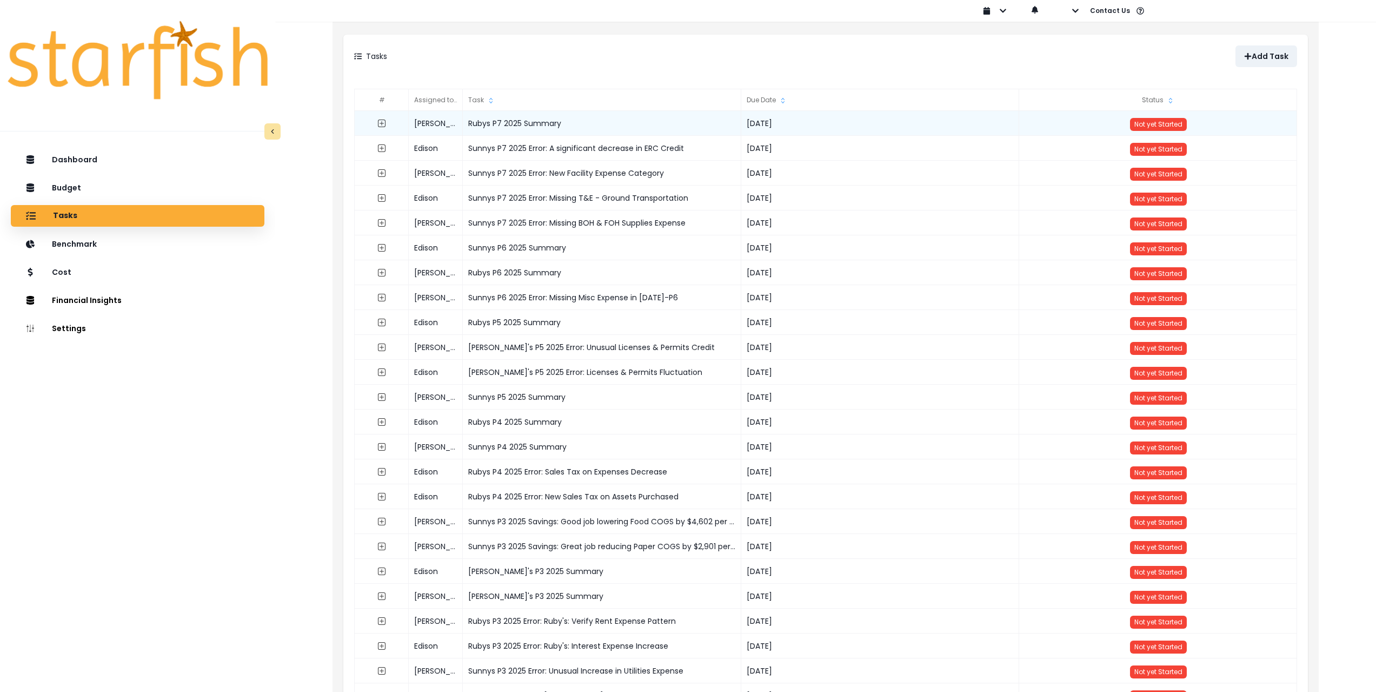
drag, startPoint x: 576, startPoint y: 124, endPoint x: 457, endPoint y: 123, distance: 119.0
click at [457, 111] on div "[PERSON_NAME] P7 2025 Summary [DATE] Not yet Started" at bounding box center [826, 111] width 943 height 0
copy div "Rubys P7 2025 Summary"
click at [1256, 52] on p "Add Task" at bounding box center [1270, 56] width 37 height 9
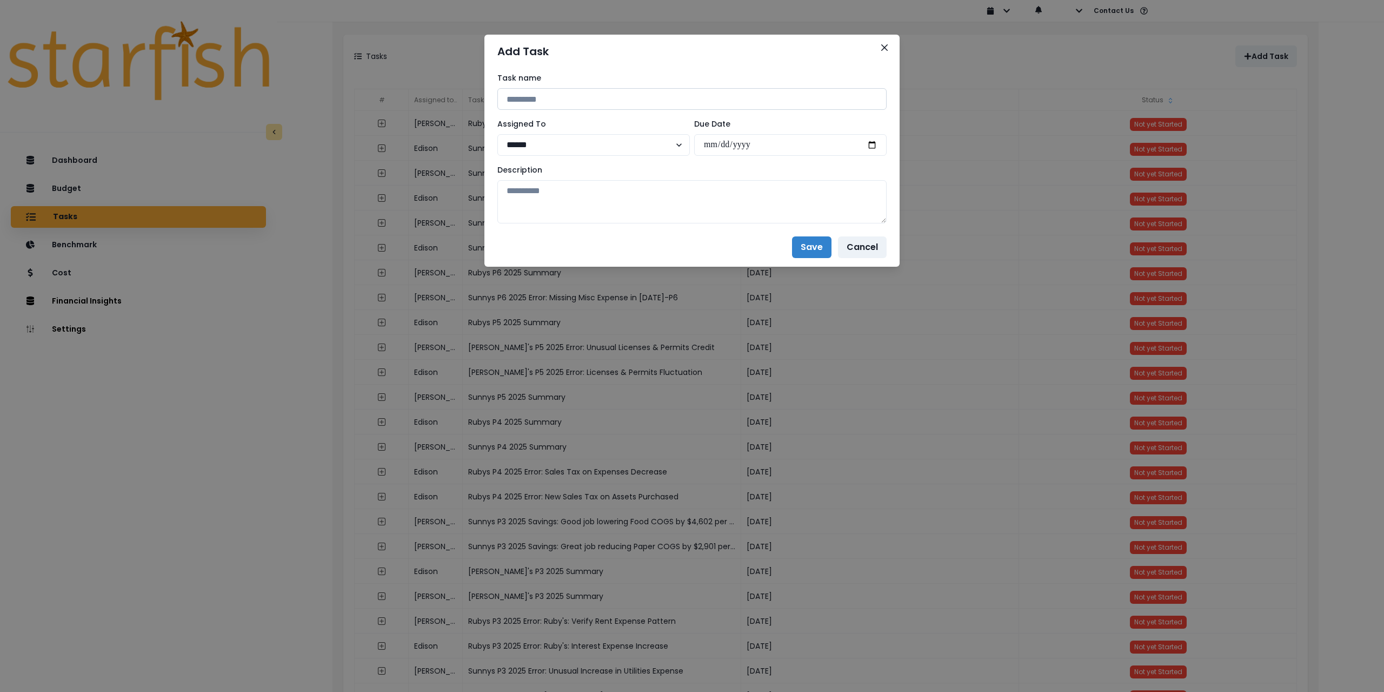
click at [587, 94] on input at bounding box center [691, 99] width 389 height 22
paste input "**********"
click at [527, 101] on input "**********" at bounding box center [691, 99] width 389 height 22
click at [509, 102] on input "**********" at bounding box center [691, 99] width 389 height 22
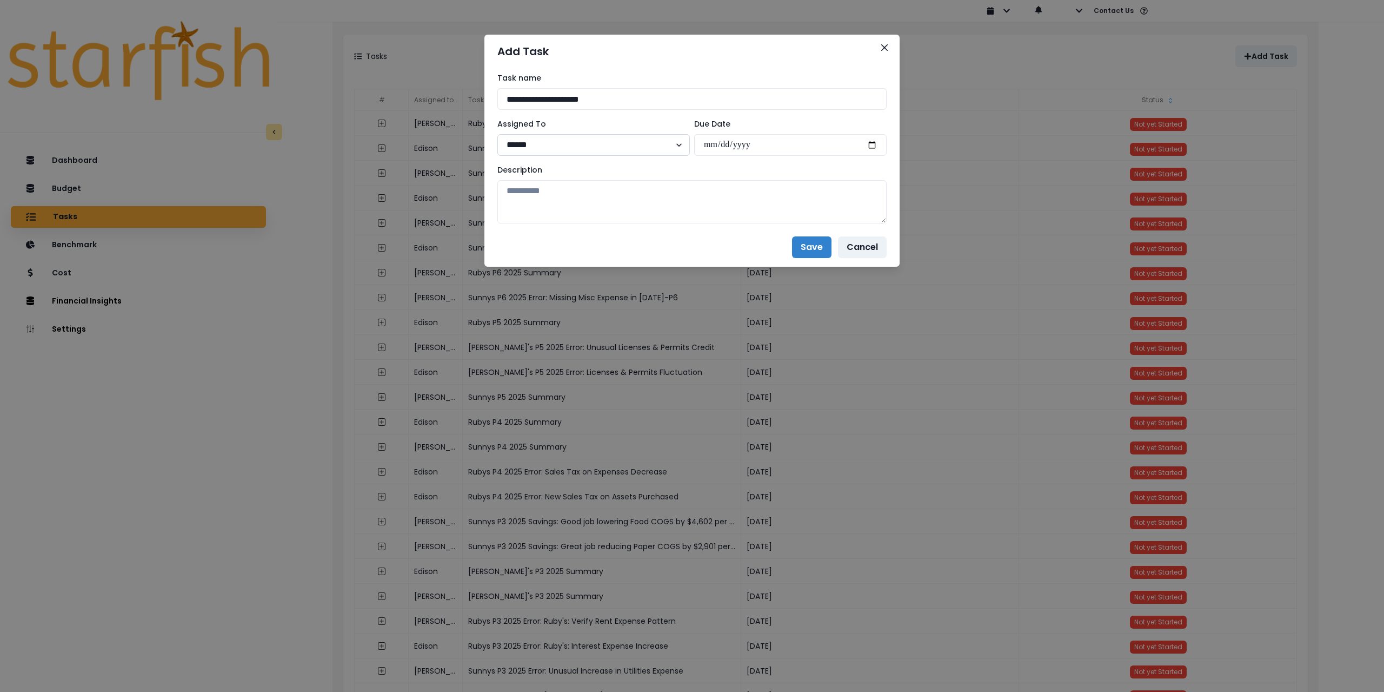
type input "**********"
click at [546, 155] on select "**********" at bounding box center [593, 145] width 193 height 22
select select "***"
click at [497, 134] on select "**********" at bounding box center [593, 145] width 193 height 22
click at [872, 145] on input "date" at bounding box center [790, 145] width 193 height 22
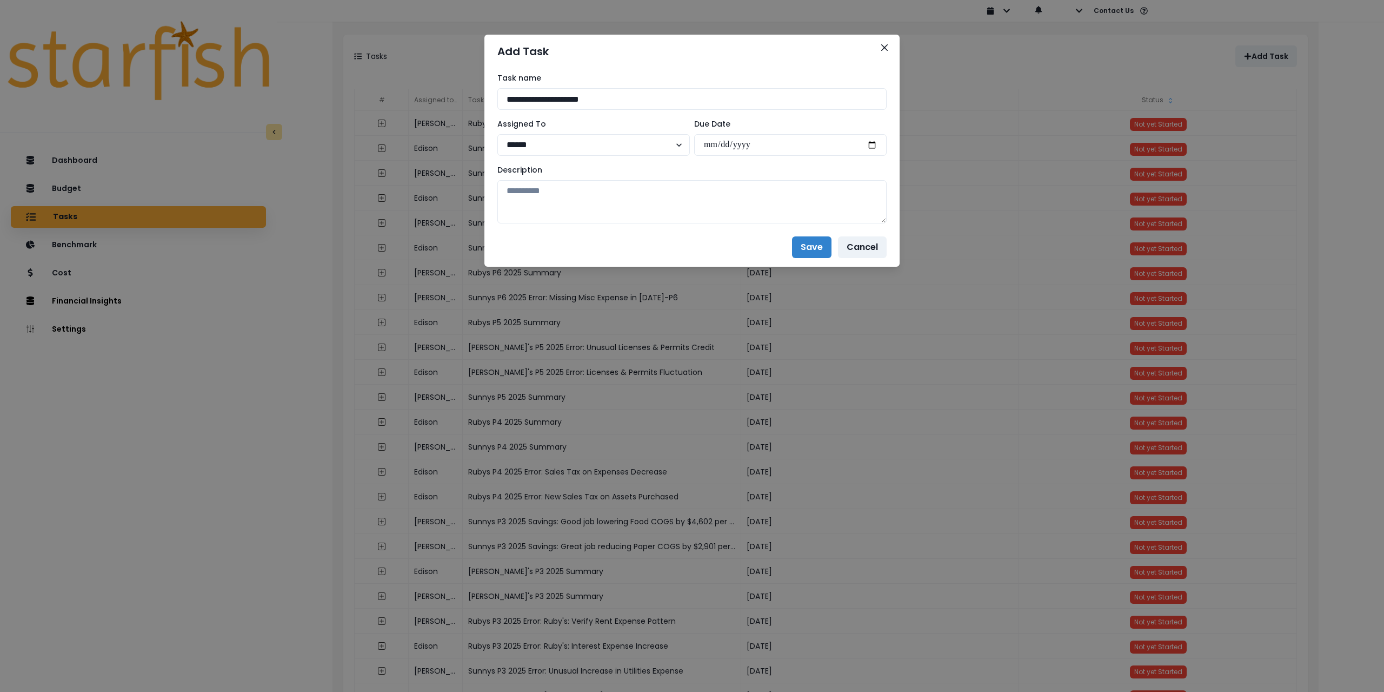
type input "**********"
click at [692, 210] on textarea at bounding box center [691, 201] width 389 height 43
click at [598, 206] on textarea at bounding box center [691, 201] width 389 height 43
paste textarea "**********"
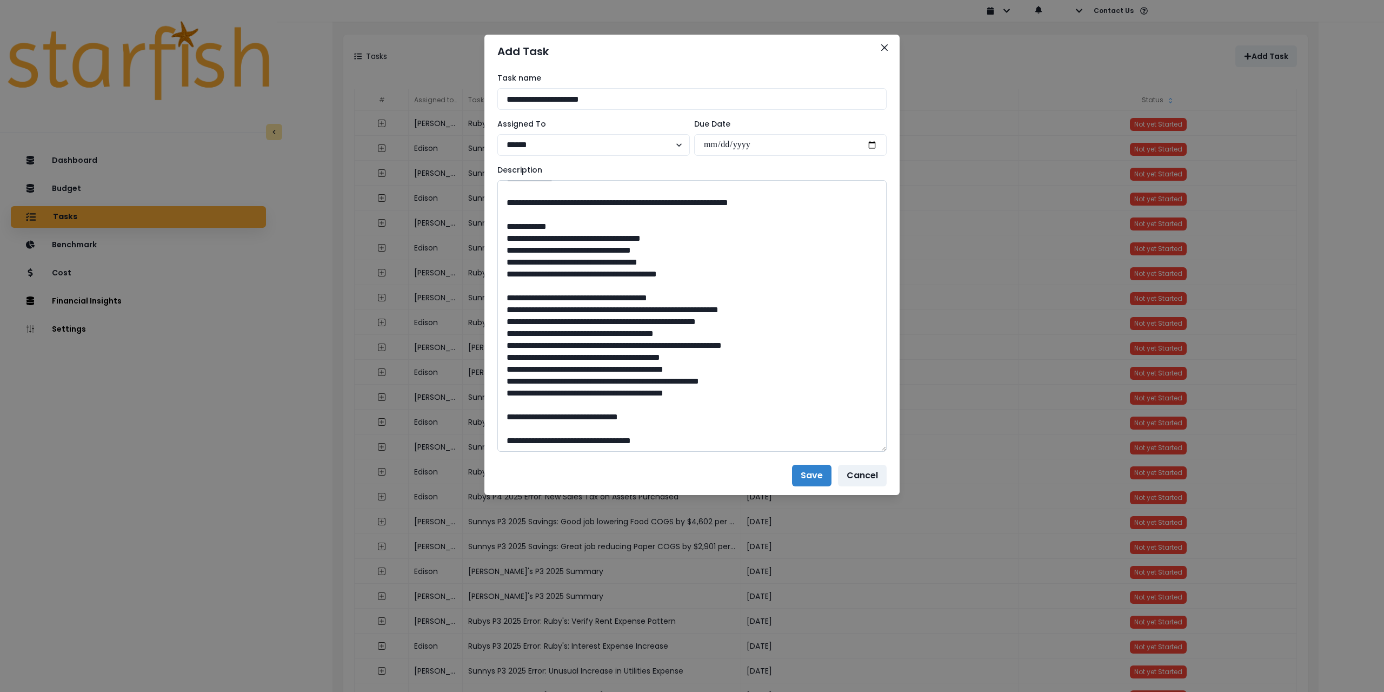
scroll to position [202, 0]
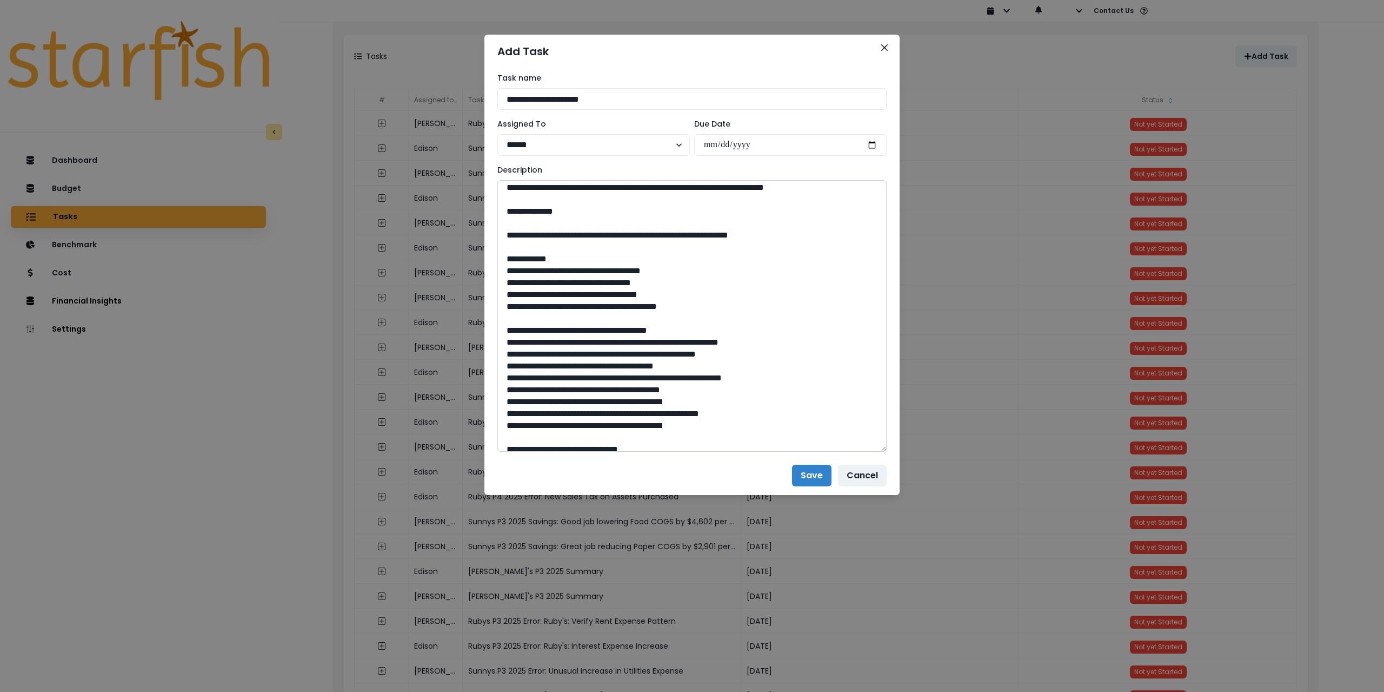
drag, startPoint x: 881, startPoint y: 218, endPoint x: 840, endPoint y: 559, distance: 343.1
click at [862, 452] on textarea at bounding box center [691, 315] width 389 height 271
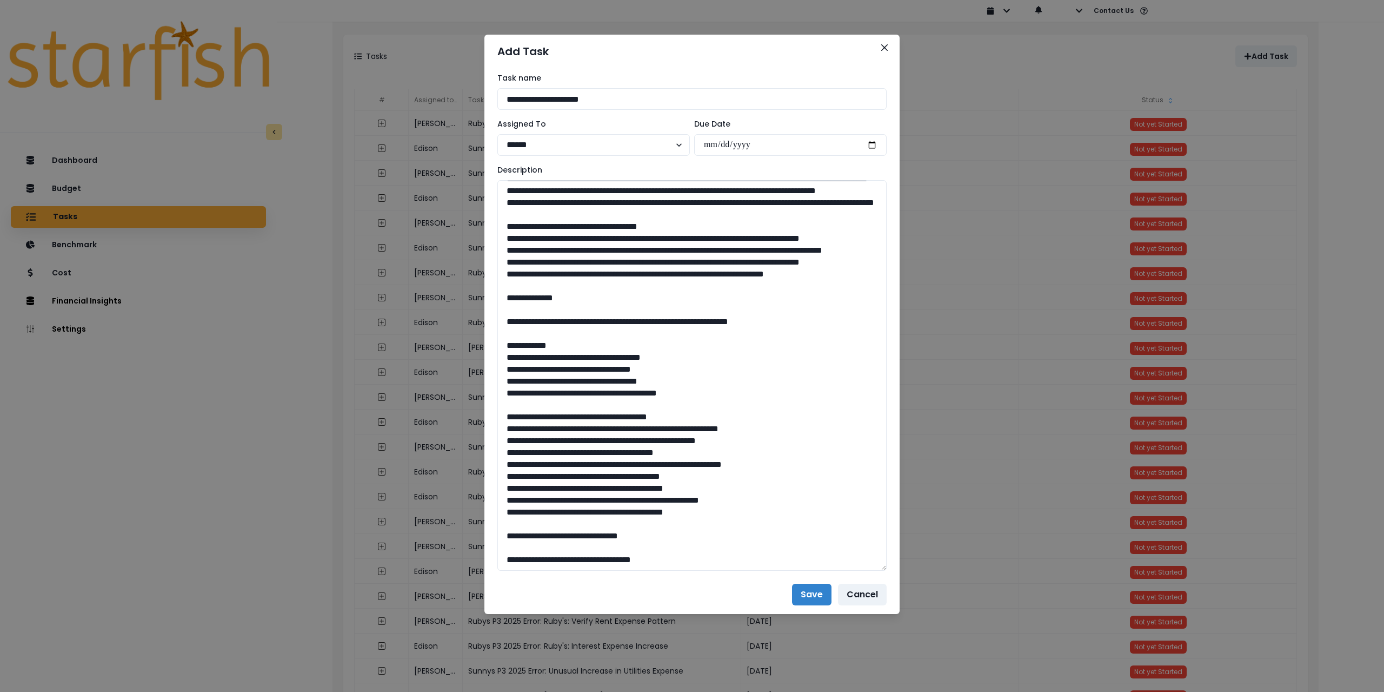
drag, startPoint x: 533, startPoint y: 321, endPoint x: 470, endPoint y: 322, distance: 62.2
click at [470, 322] on div "**********" at bounding box center [692, 346] width 1384 height 692
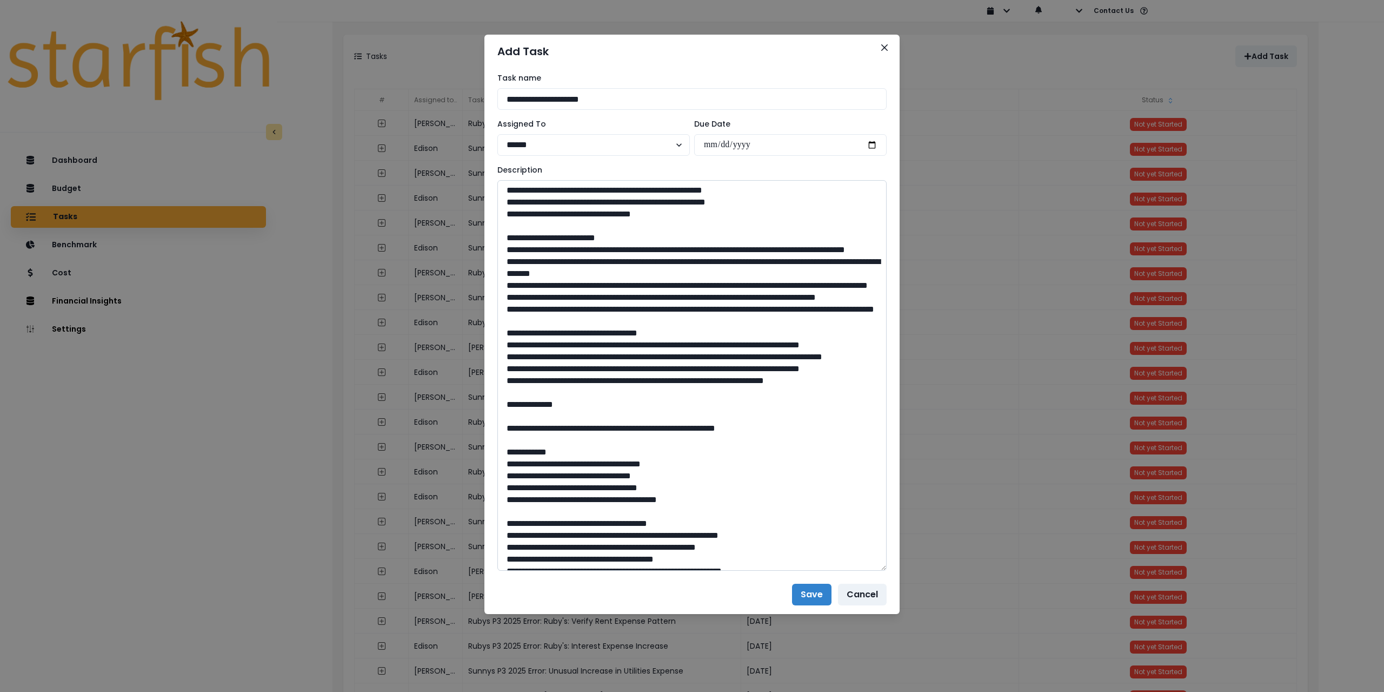
scroll to position [0, 0]
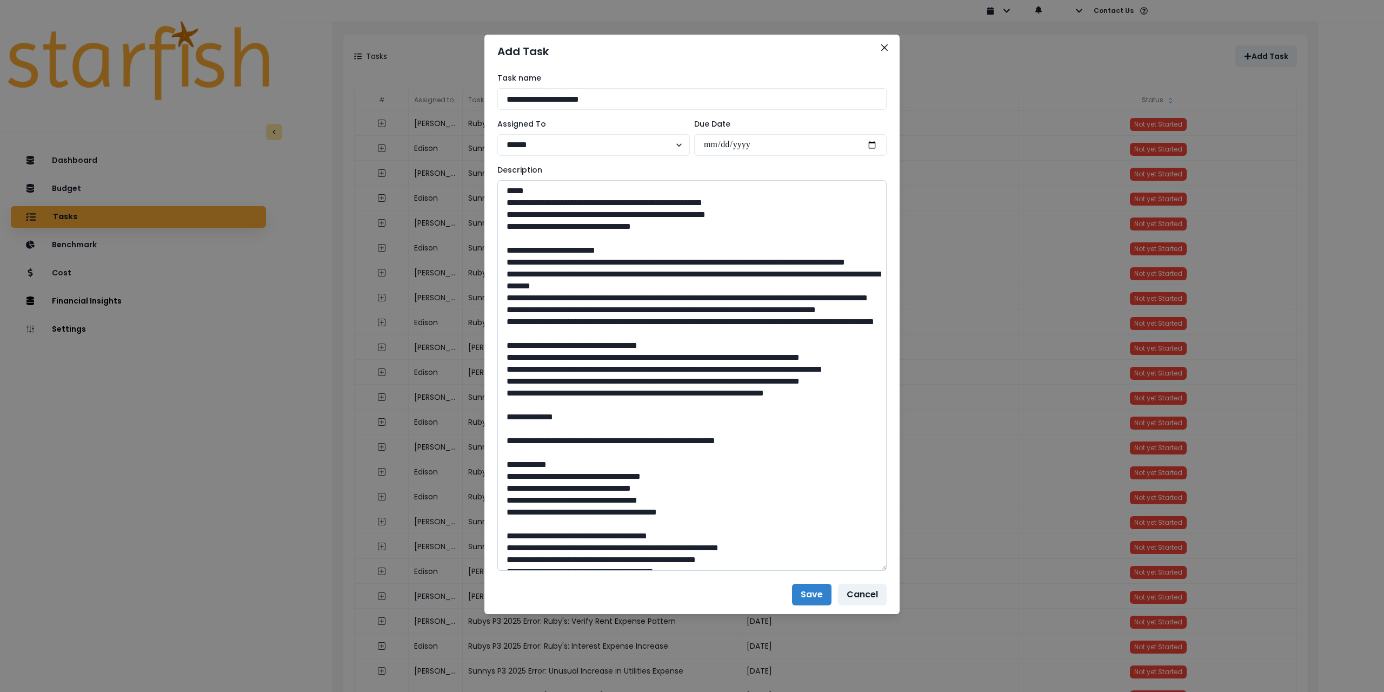
click at [642, 375] on textarea at bounding box center [691, 375] width 389 height 390
type textarea "**********"
click at [809, 589] on button "Save" at bounding box center [811, 594] width 39 height 22
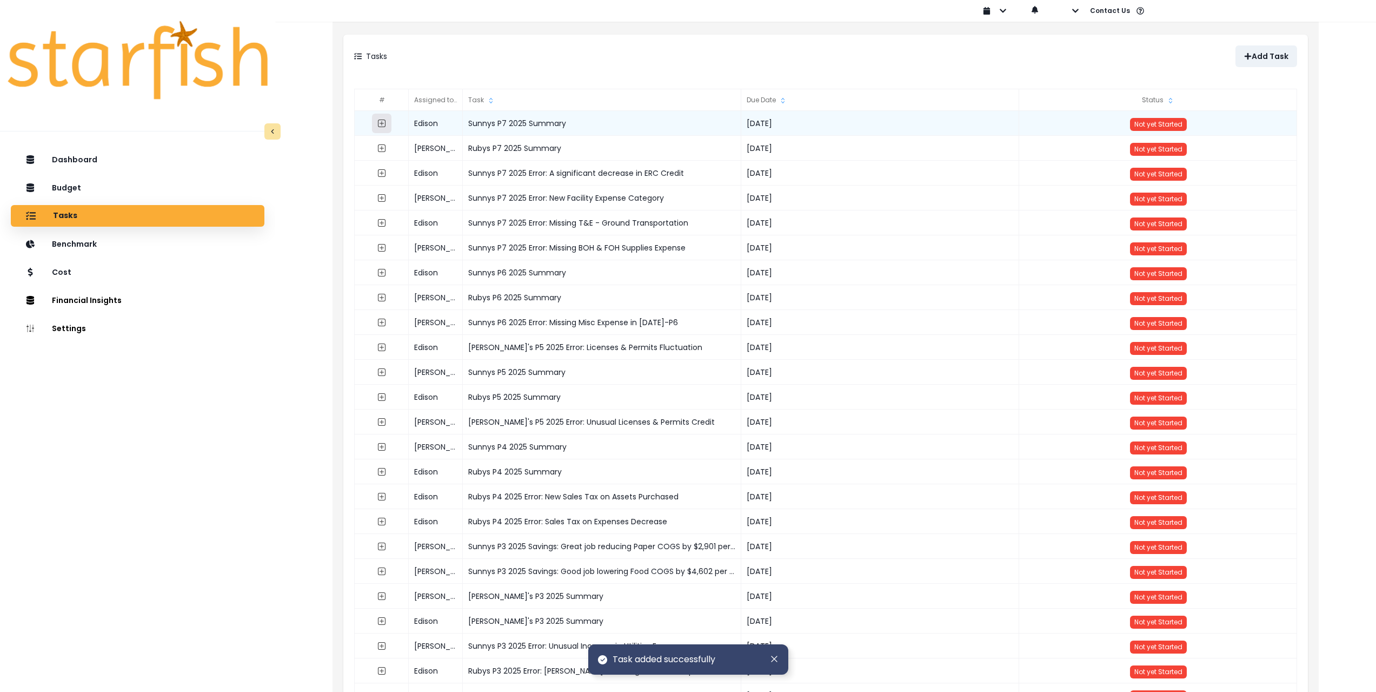
click at [379, 122] on icon "expand outline" at bounding box center [381, 123] width 9 height 9
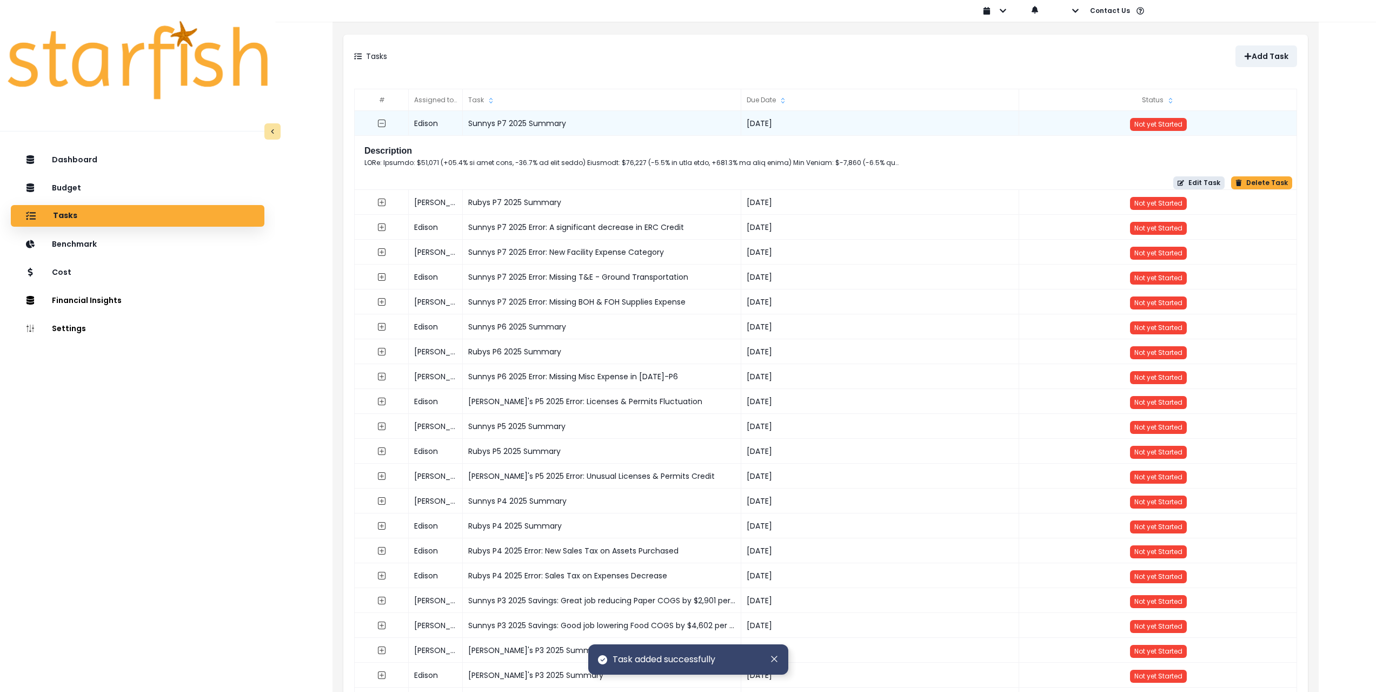
click at [1223, 183] on button "Edit Task" at bounding box center [1198, 182] width 51 height 13
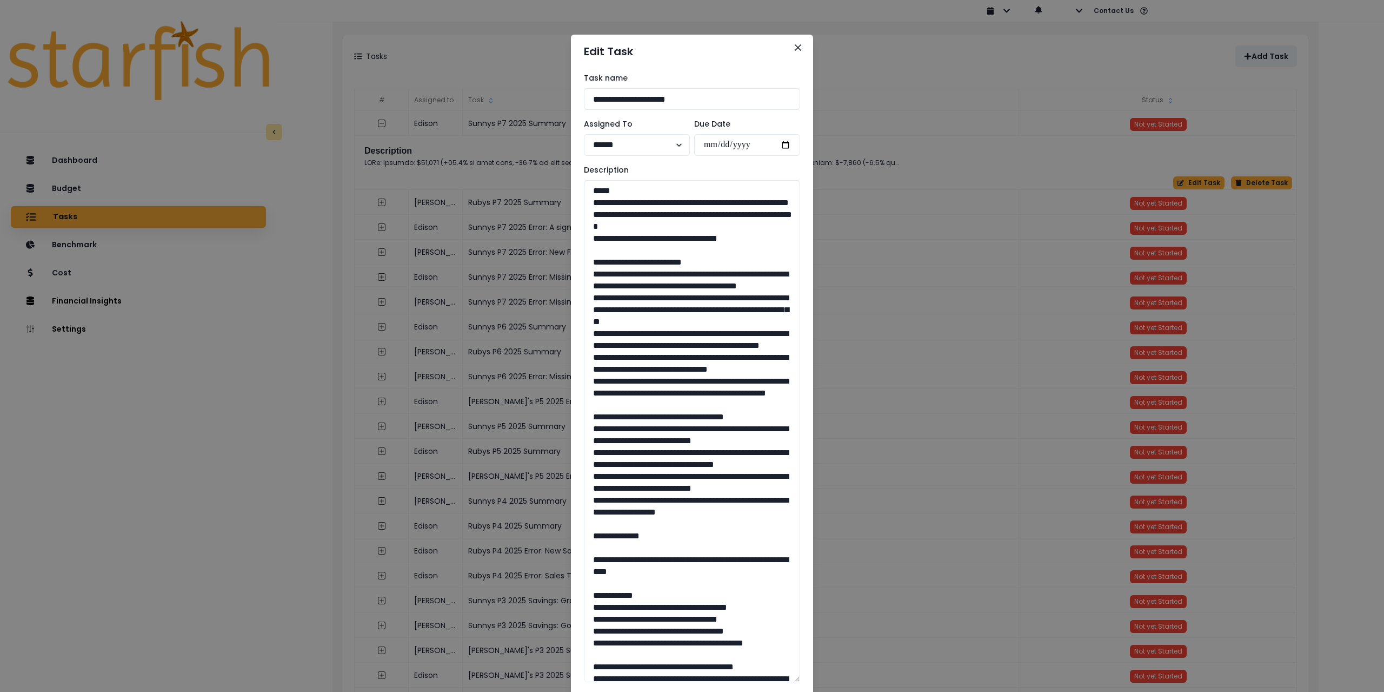
drag, startPoint x: 799, startPoint y: 222, endPoint x: 808, endPoint y: 534, distance: 312.2
click at [842, 680] on div "**********" at bounding box center [692, 346] width 1384 height 692
drag, startPoint x: 753, startPoint y: 250, endPoint x: 529, endPoint y: 196, distance: 230.3
click at [660, 227] on textarea at bounding box center [692, 430] width 216 height 501
drag, startPoint x: 738, startPoint y: 249, endPoint x: 580, endPoint y: 207, distance: 163.4
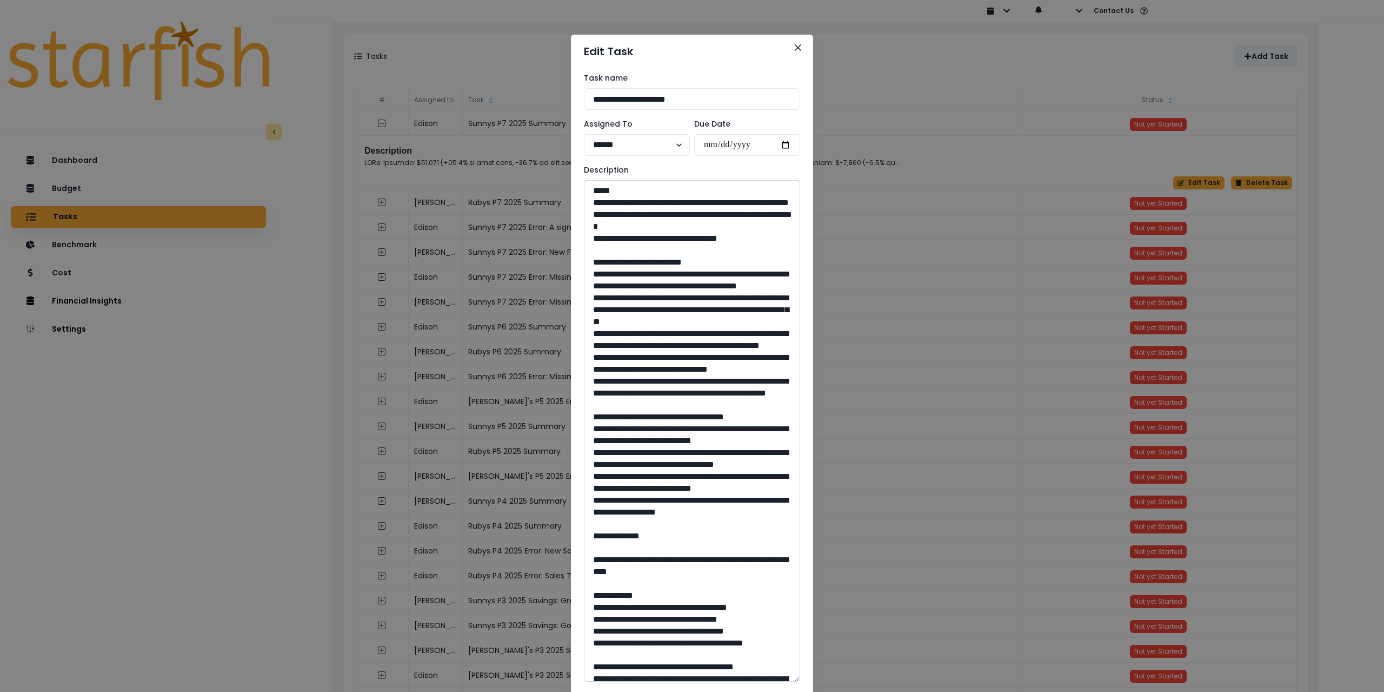
click at [584, 207] on textarea at bounding box center [692, 430] width 216 height 501
drag, startPoint x: 717, startPoint y: 446, endPoint x: 558, endPoint y: 287, distance: 225.6
click at [558, 287] on div "**********" at bounding box center [692, 346] width 1384 height 692
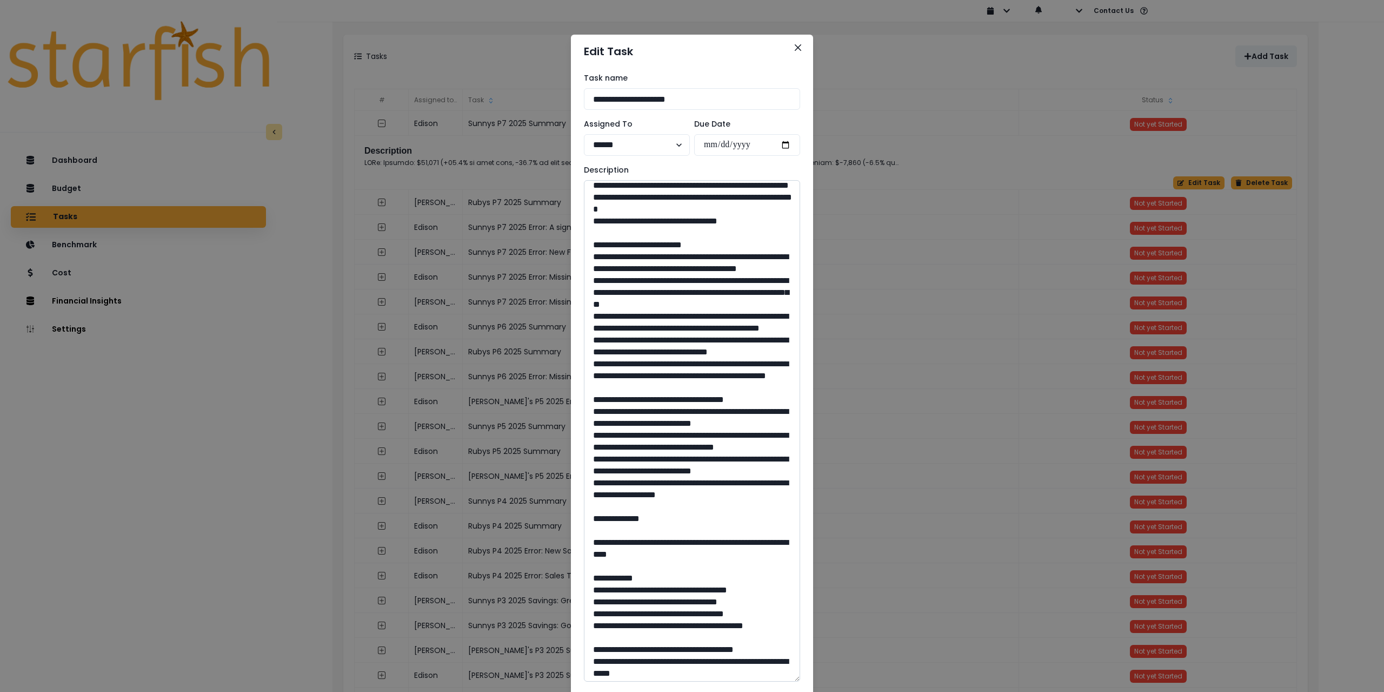
scroll to position [54, 0]
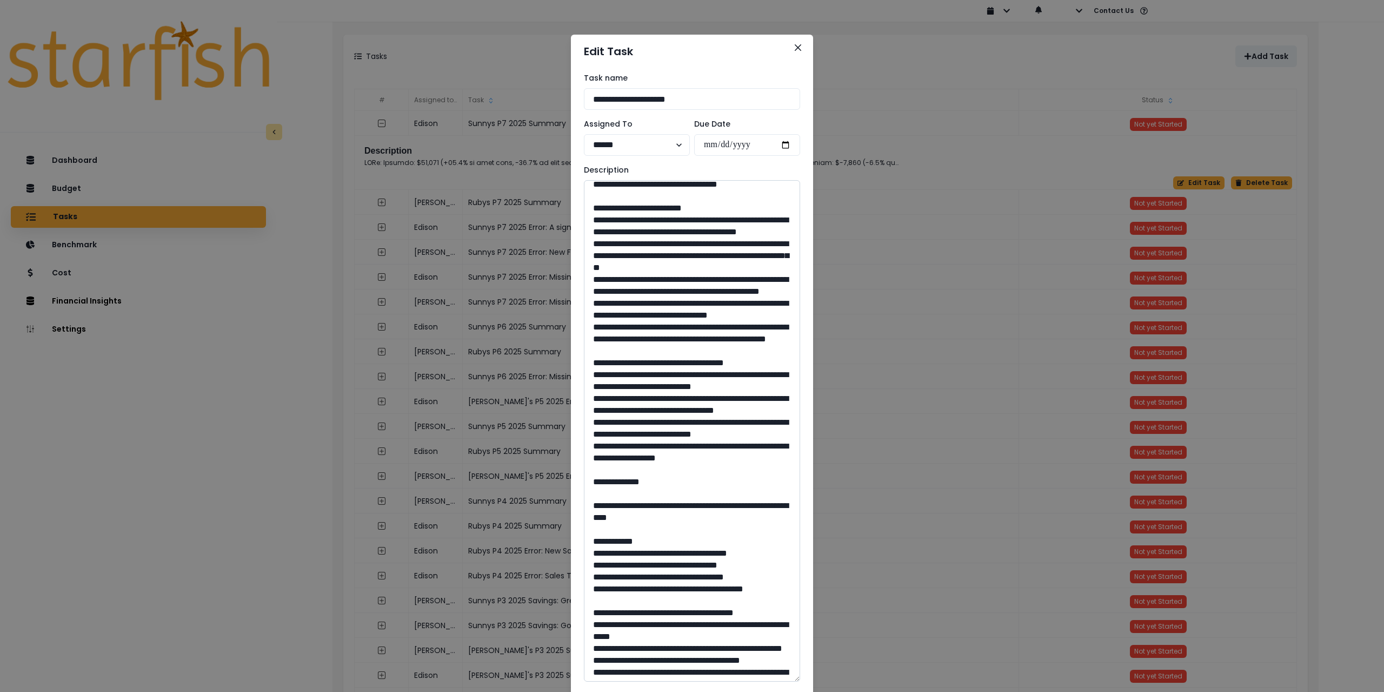
drag, startPoint x: 586, startPoint y: 436, endPoint x: 770, endPoint y: 564, distance: 224.6
click at [770, 564] on textarea at bounding box center [692, 430] width 216 height 501
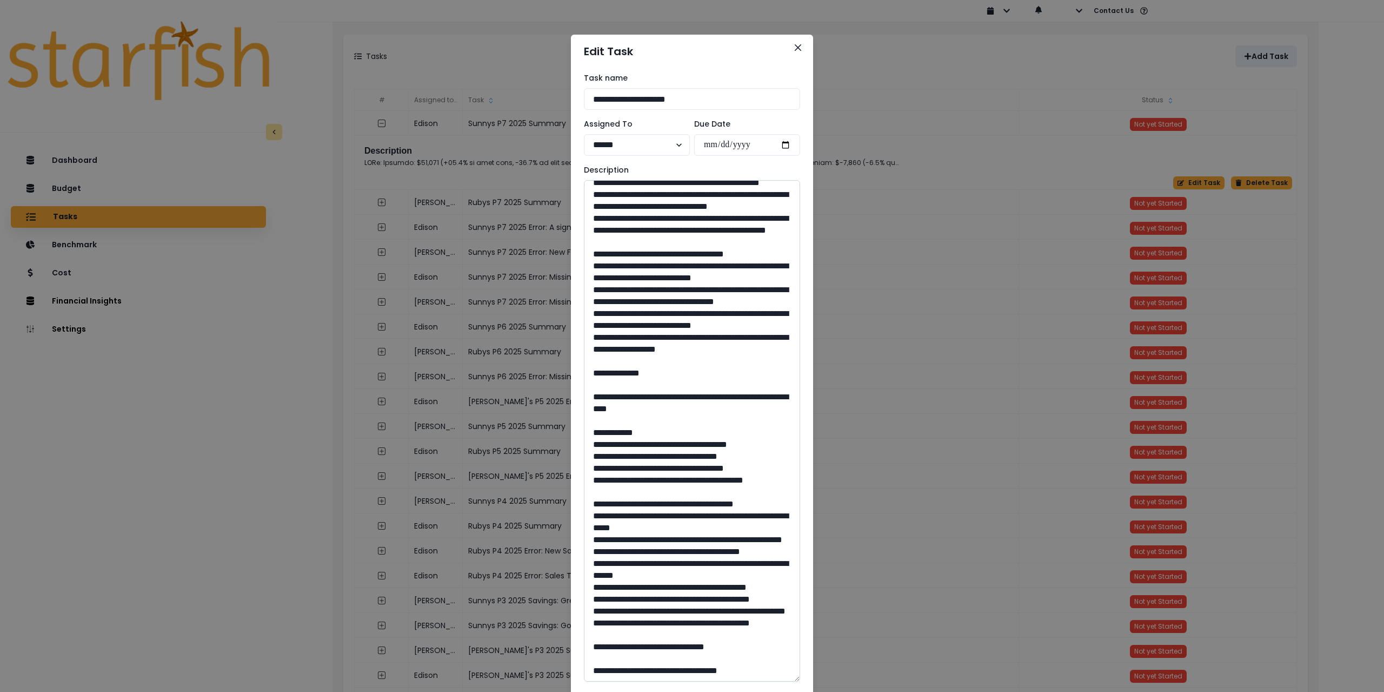
scroll to position [270, 0]
drag, startPoint x: 617, startPoint y: 385, endPoint x: 738, endPoint y: 412, distance: 124.0
click at [738, 412] on textarea at bounding box center [692, 430] width 216 height 501
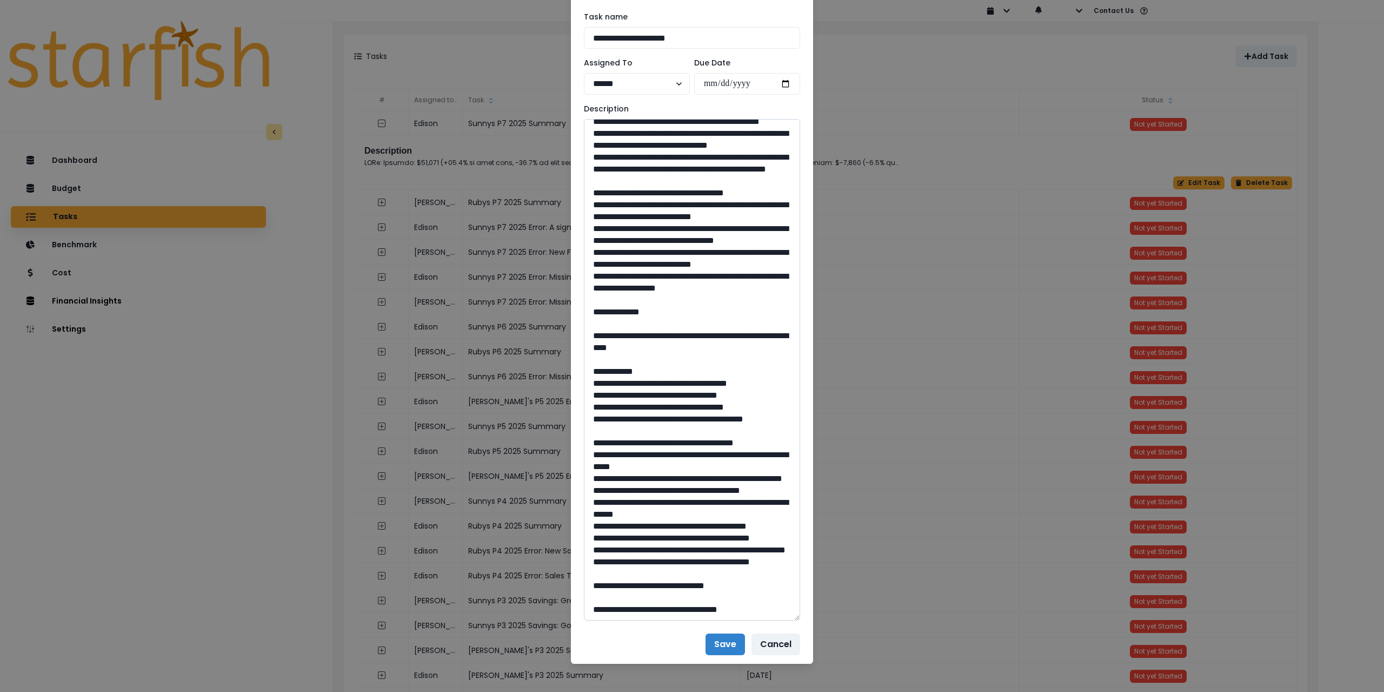
scroll to position [68, 0]
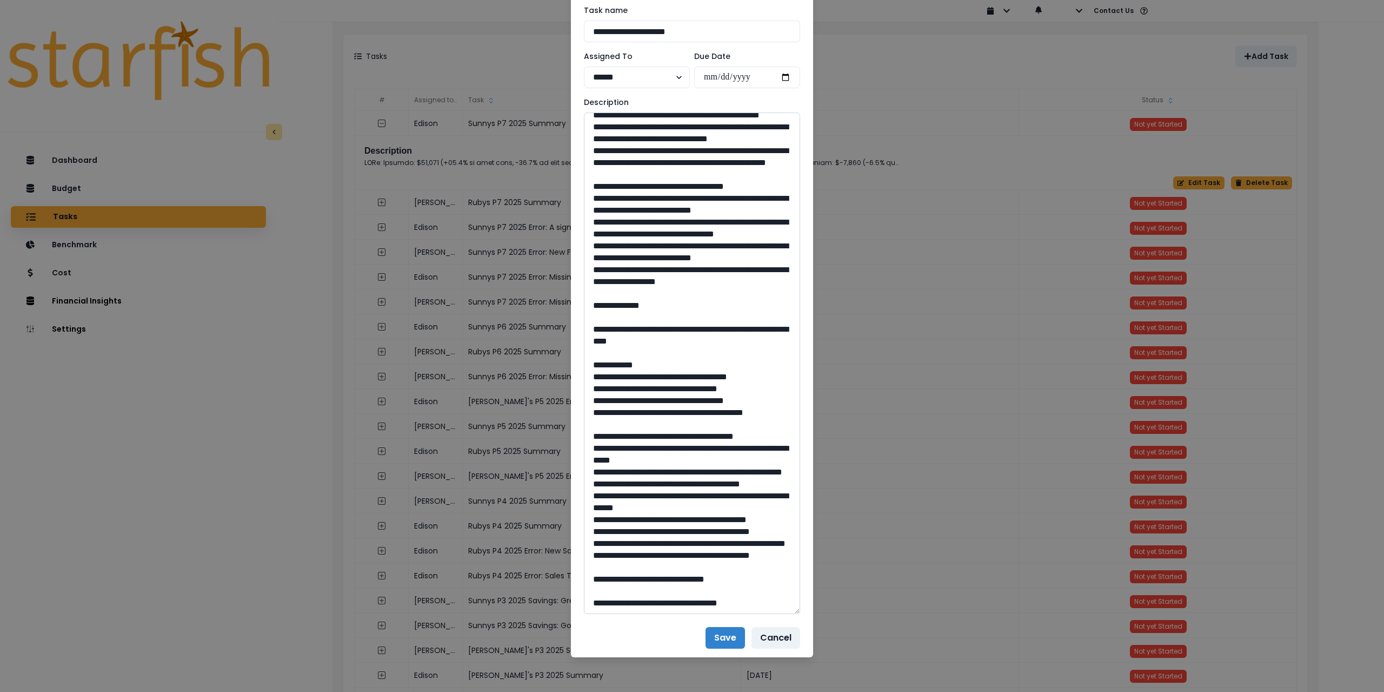
drag, startPoint x: 690, startPoint y: 578, endPoint x: 671, endPoint y: 580, distance: 19.0
click at [671, 580] on textarea at bounding box center [692, 362] width 216 height 501
click at [778, 643] on button "Cancel" at bounding box center [776, 638] width 49 height 22
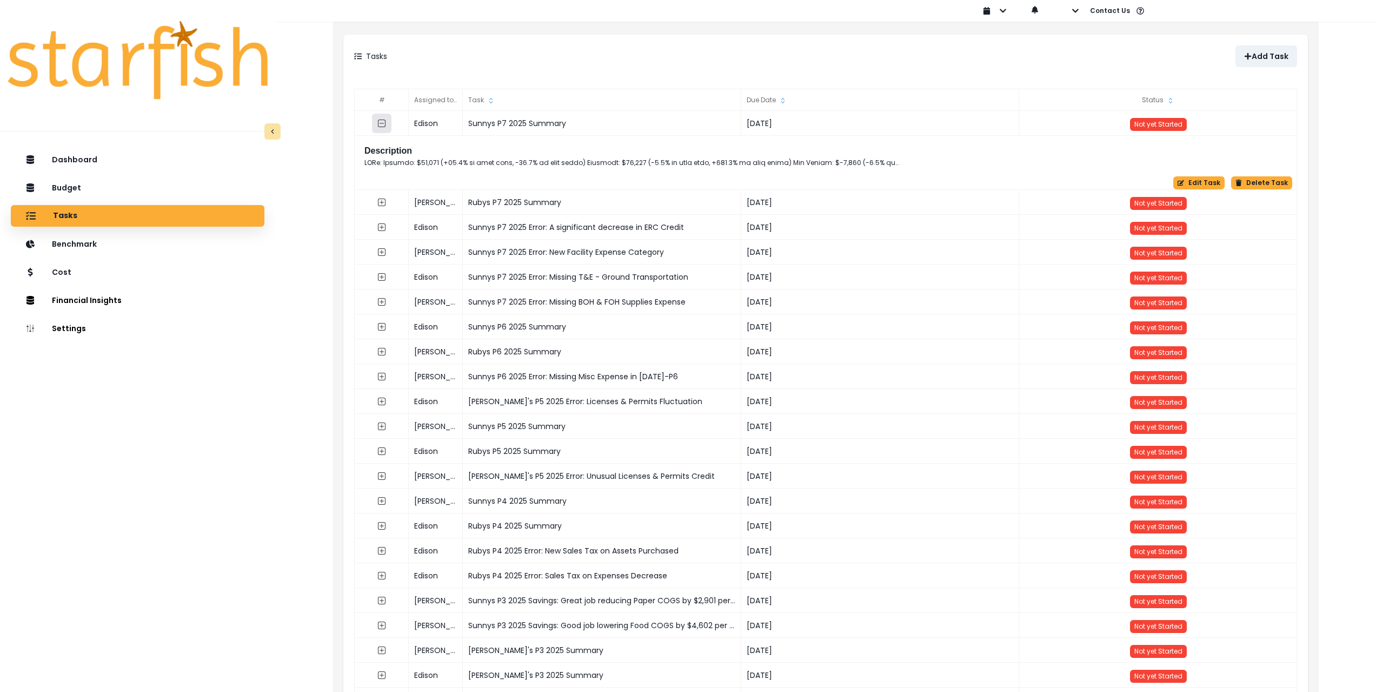
click at [382, 127] on icon "collasped outline" at bounding box center [382, 124] width 8 height 8
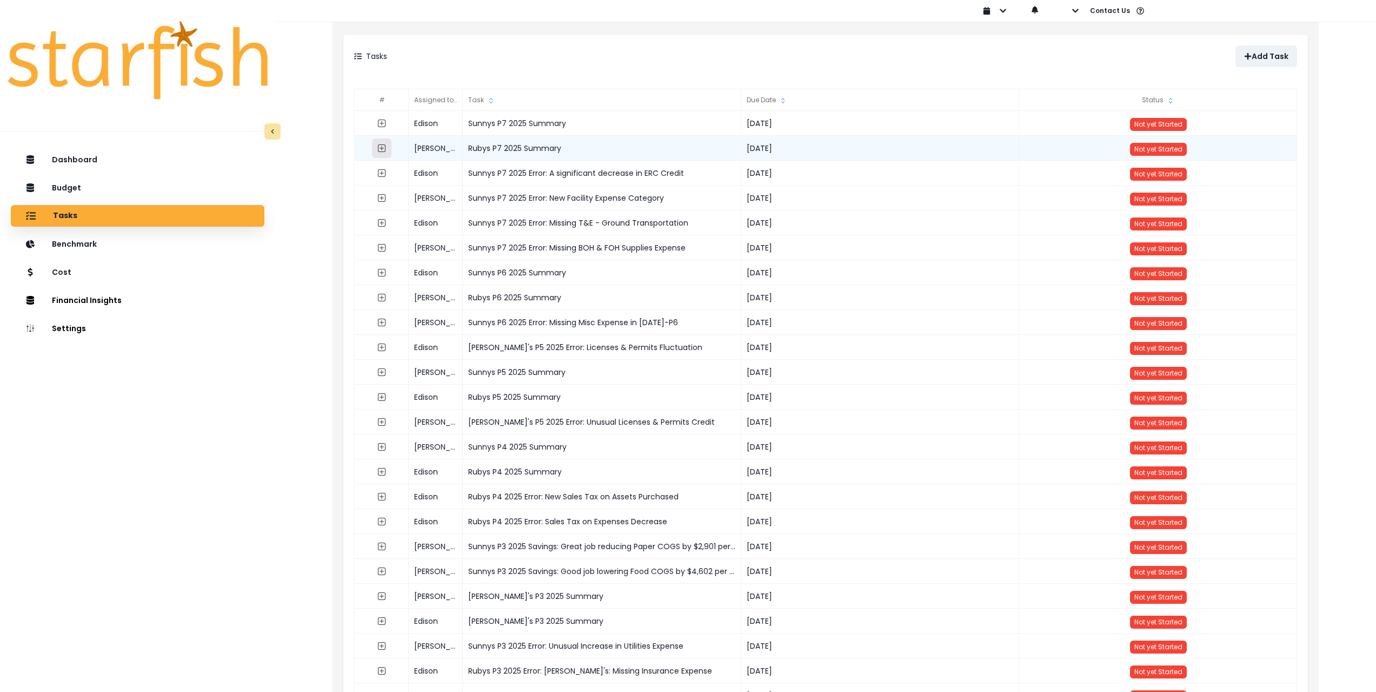
click at [379, 145] on icon "expand outline" at bounding box center [382, 148] width 8 height 8
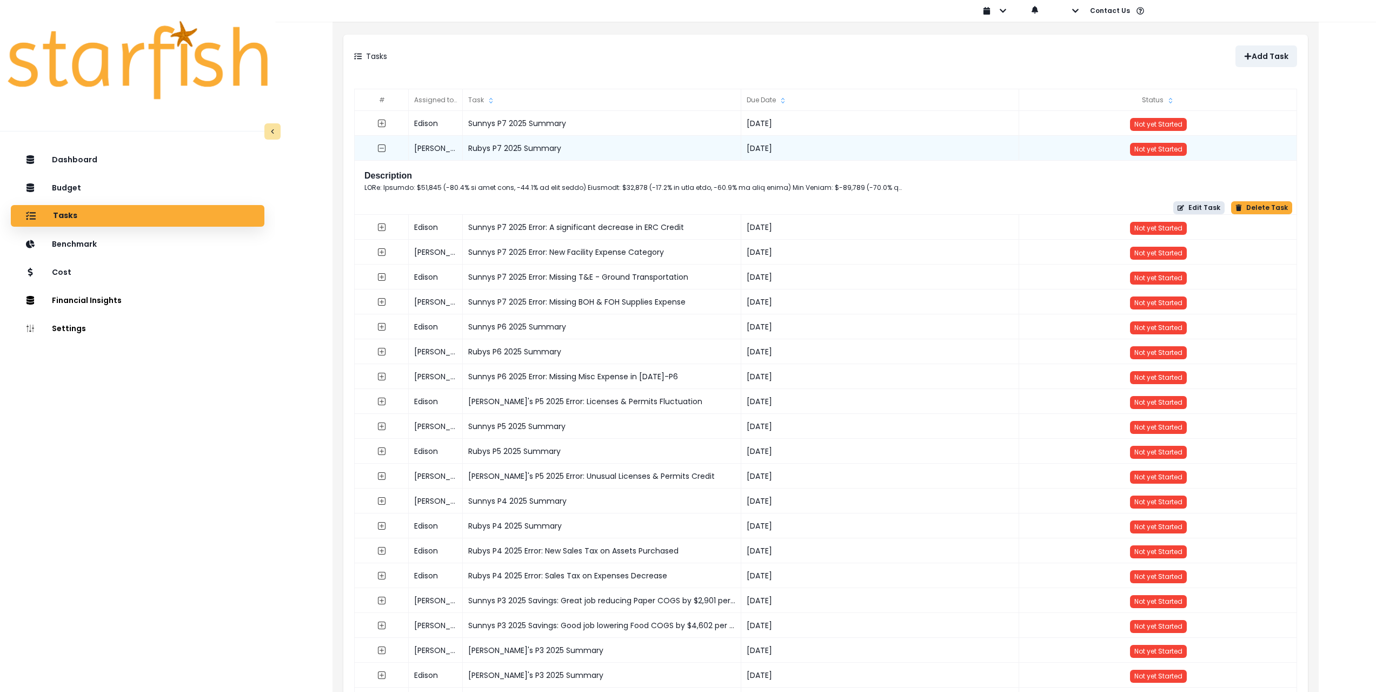
click at [1196, 204] on button "Edit Task" at bounding box center [1198, 207] width 51 height 13
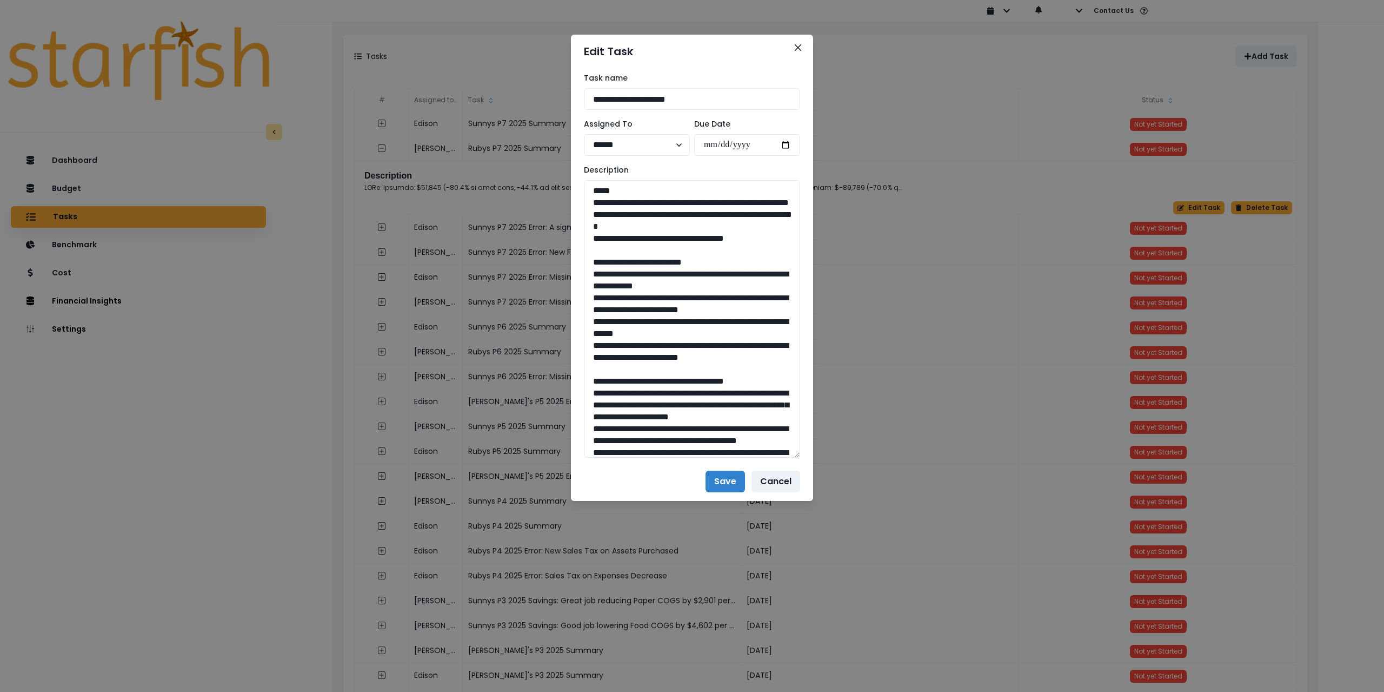
drag, startPoint x: 796, startPoint y: 217, endPoint x: 838, endPoint y: 472, distance: 258.1
click at [838, 472] on div "**********" at bounding box center [692, 346] width 1384 height 692
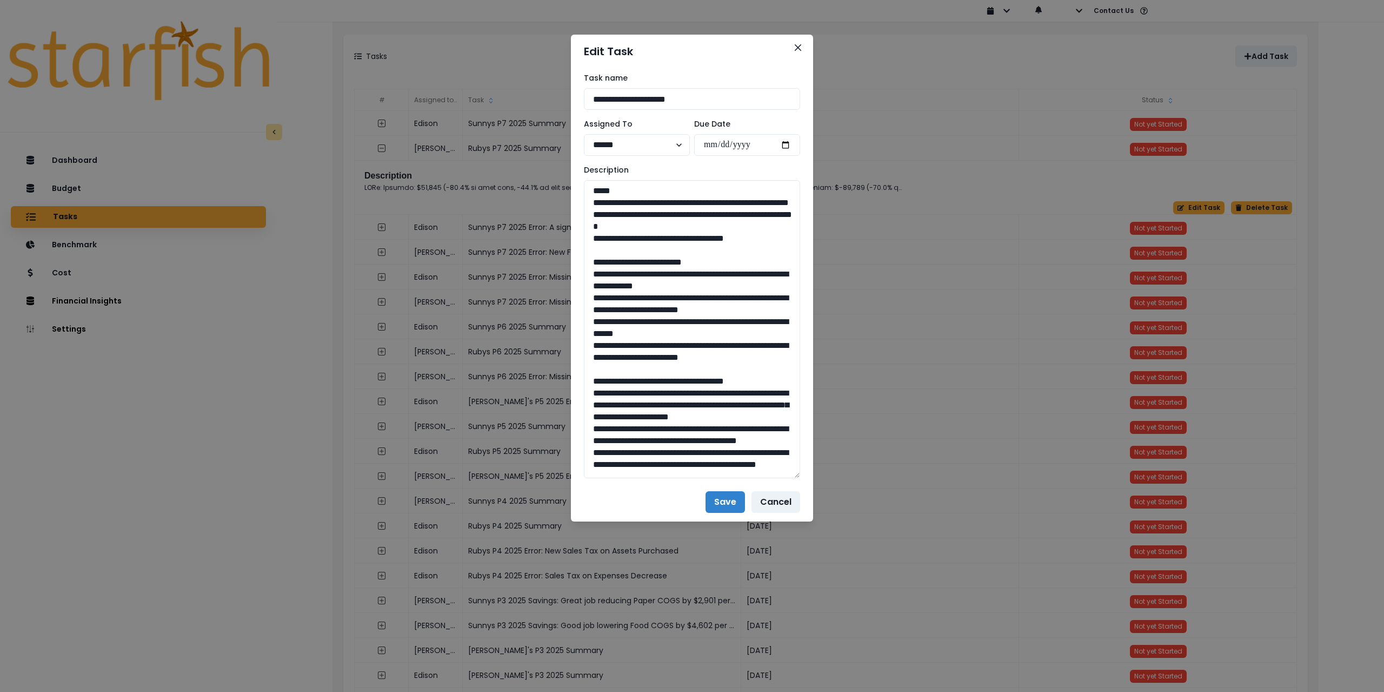
drag, startPoint x: 771, startPoint y: 249, endPoint x: 553, endPoint y: 202, distance: 222.9
drag, startPoint x: 590, startPoint y: 288, endPoint x: 631, endPoint y: 377, distance: 97.8
click at [631, 378] on textarea at bounding box center [692, 329] width 216 height 298
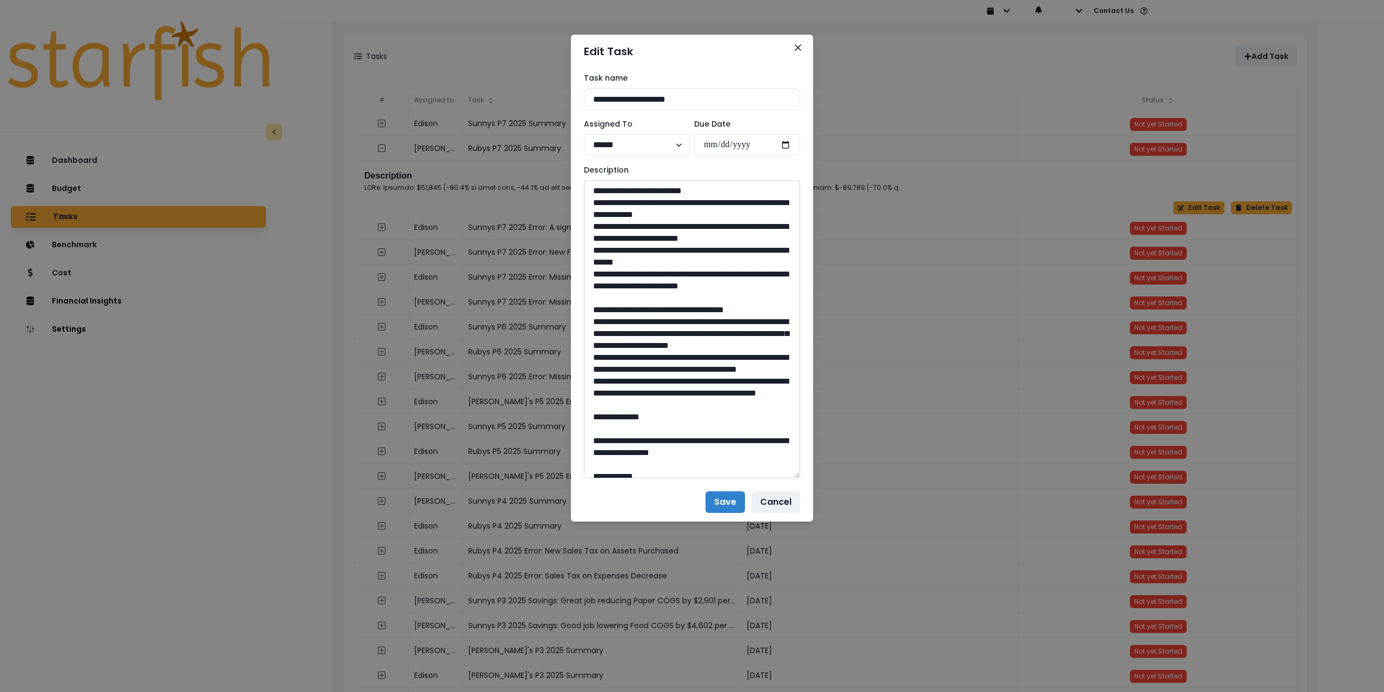
scroll to position [108, 0]
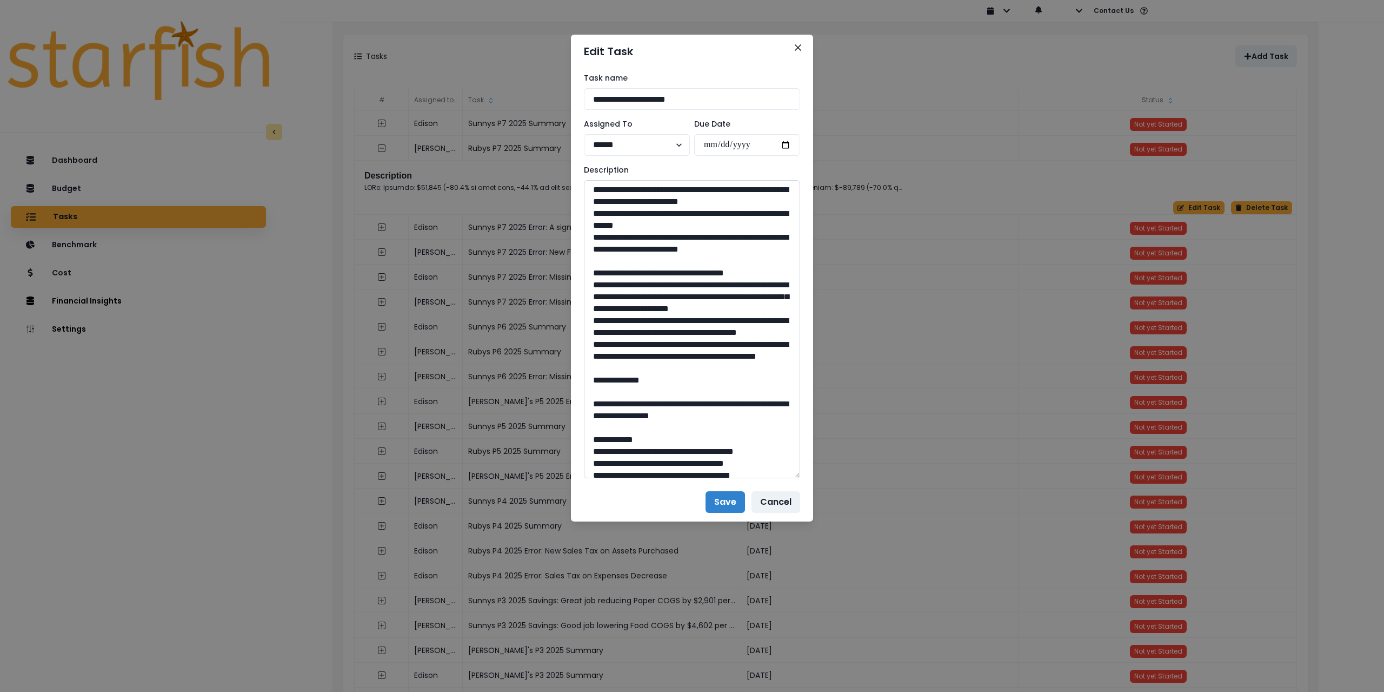
drag, startPoint x: 592, startPoint y: 307, endPoint x: 720, endPoint y: 415, distance: 167.7
click at [720, 415] on textarea at bounding box center [692, 329] width 216 height 298
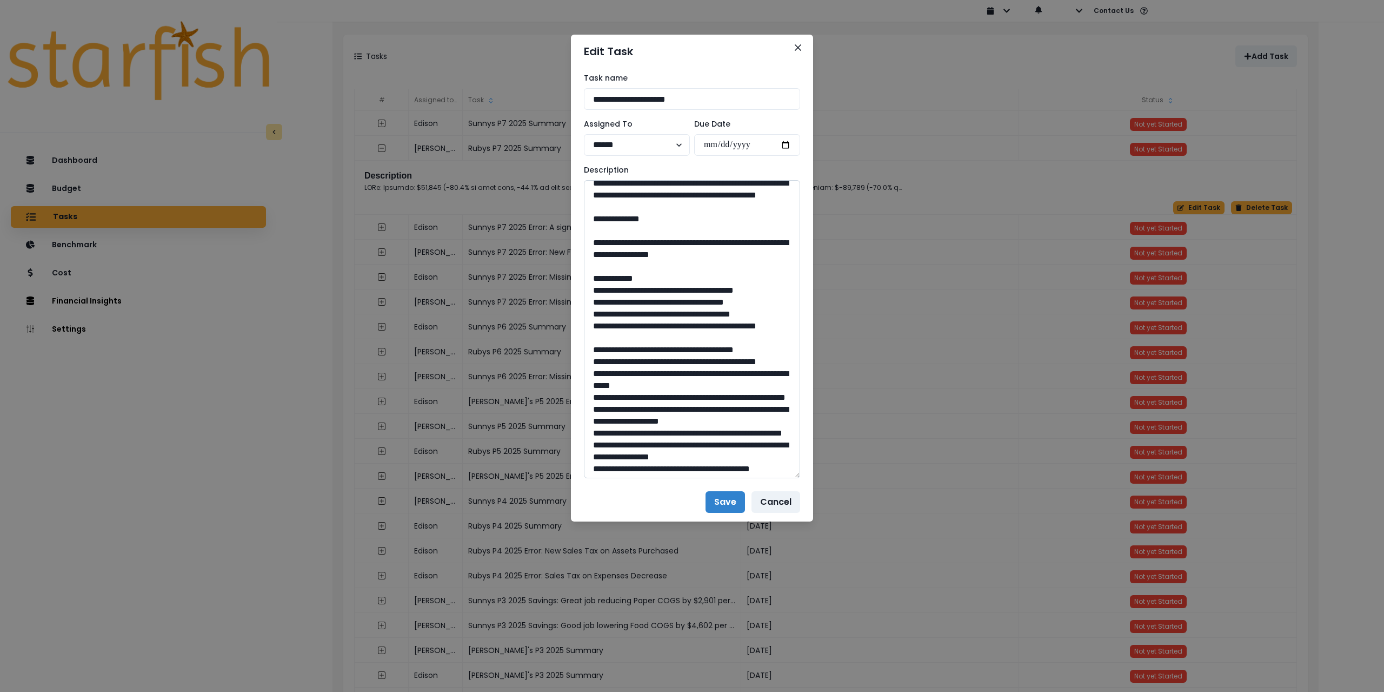
scroll to position [270, 0]
drag, startPoint x: 622, startPoint y: 300, endPoint x: 786, endPoint y: 313, distance: 164.4
click at [786, 313] on textarea at bounding box center [692, 329] width 216 height 298
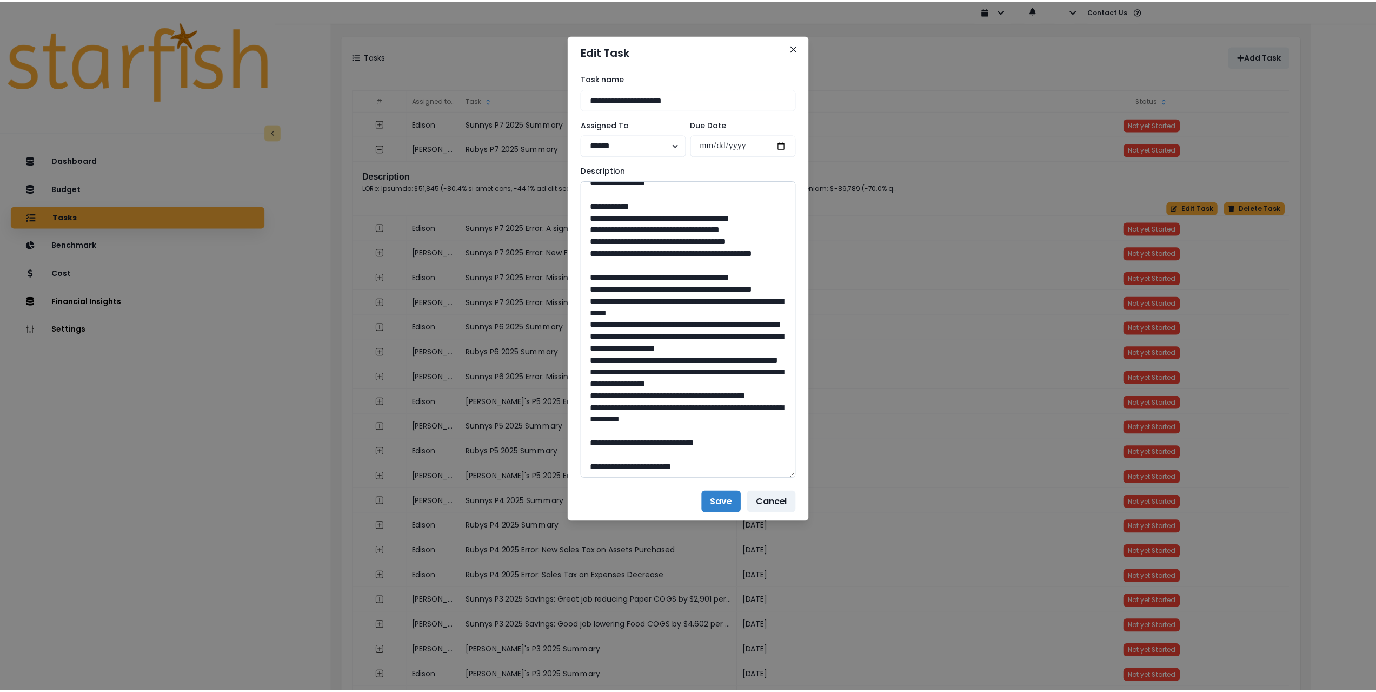
scroll to position [485, 0]
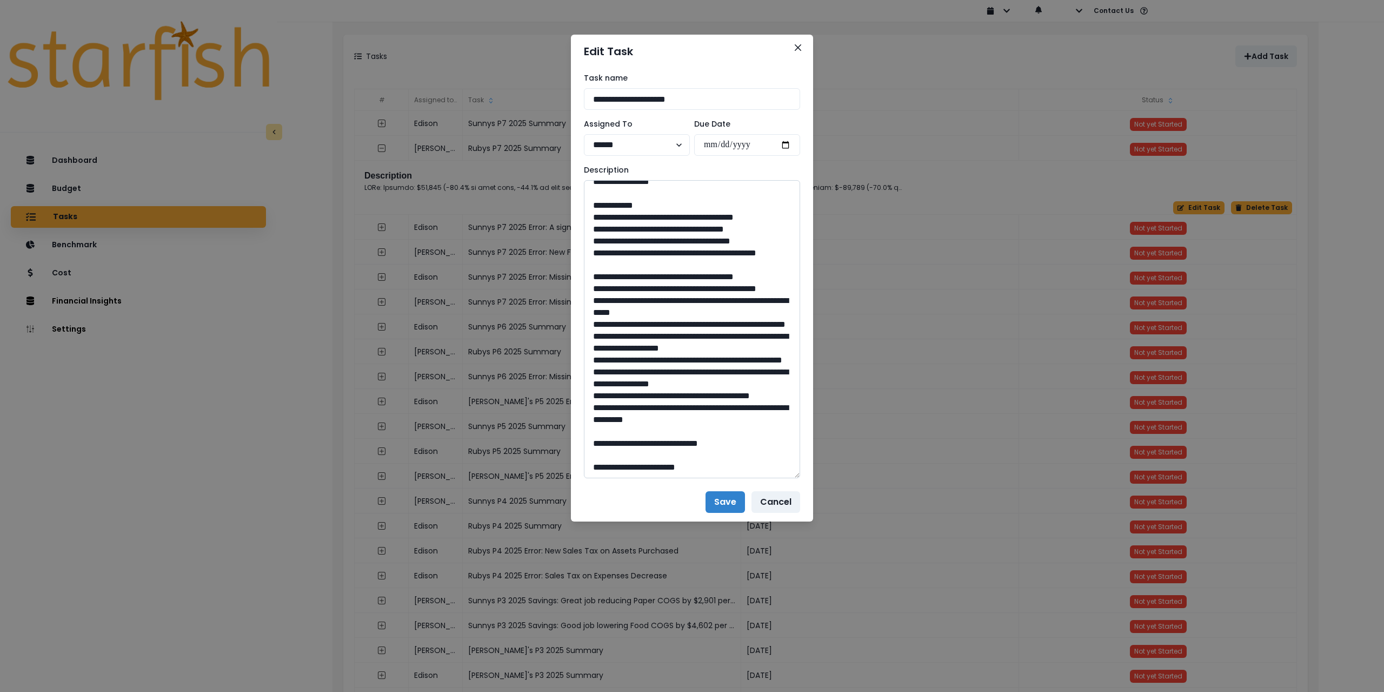
drag, startPoint x: 689, startPoint y: 444, endPoint x: 670, endPoint y: 442, distance: 19.5
click at [670, 442] on textarea at bounding box center [692, 329] width 216 height 298
click at [798, 49] on icon "Close" at bounding box center [798, 47] width 6 height 6
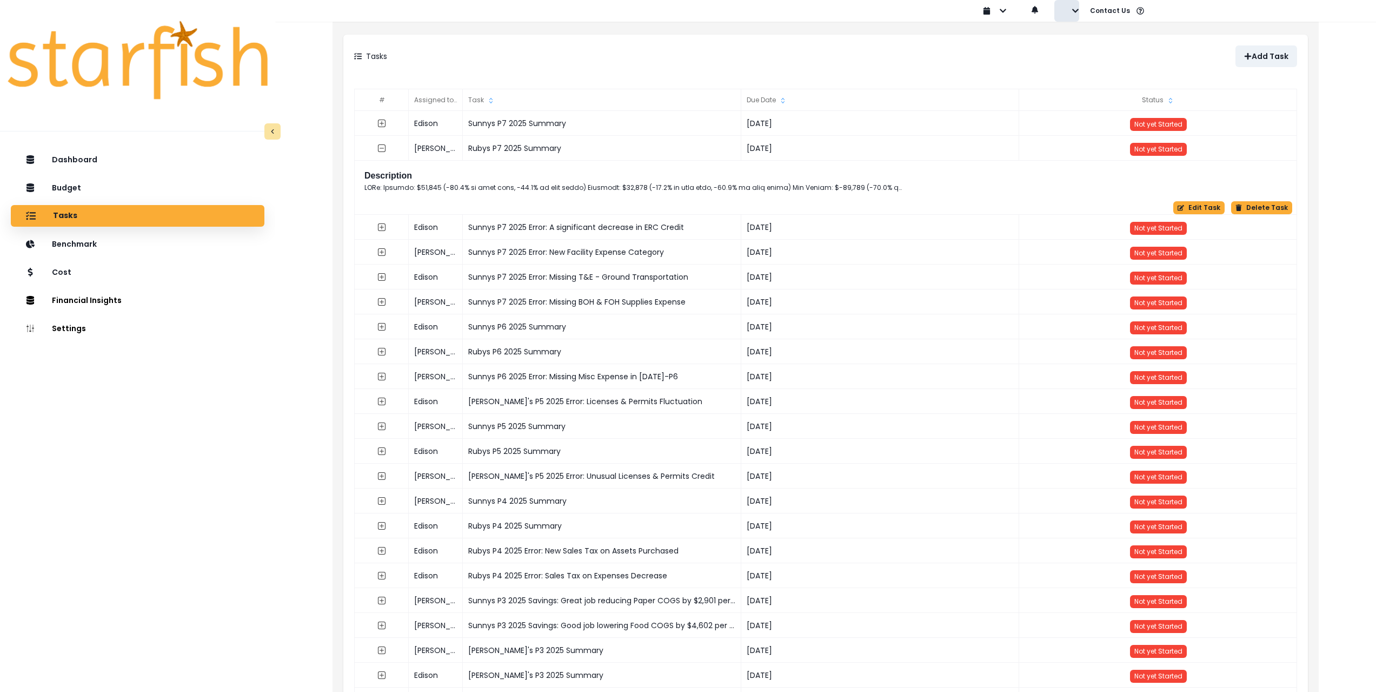
click at [1070, 12] on button "button" at bounding box center [1066, 11] width 25 height 22
click at [1075, 42] on p "Sign out" at bounding box center [1092, 41] width 36 height 10
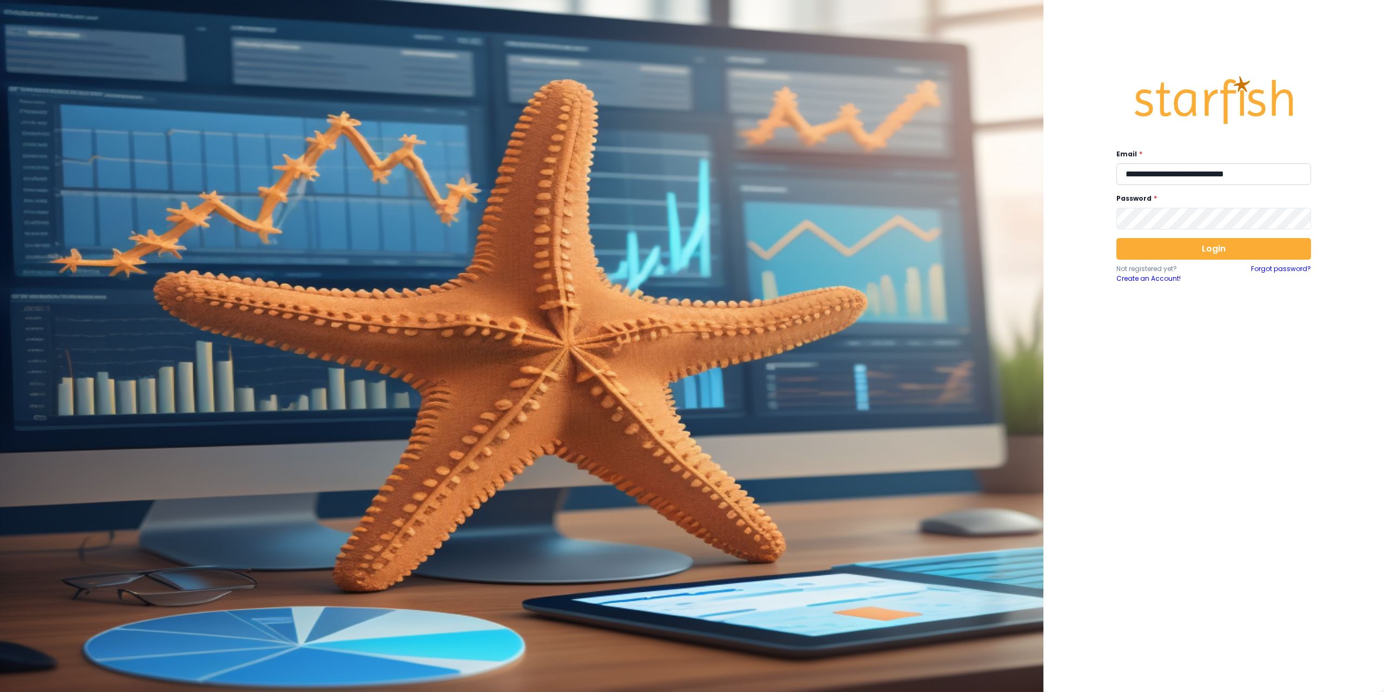
click at [1161, 175] on input "**********" at bounding box center [1214, 174] width 195 height 22
type input "**********"
click at [1211, 249] on button "Login" at bounding box center [1214, 249] width 195 height 22
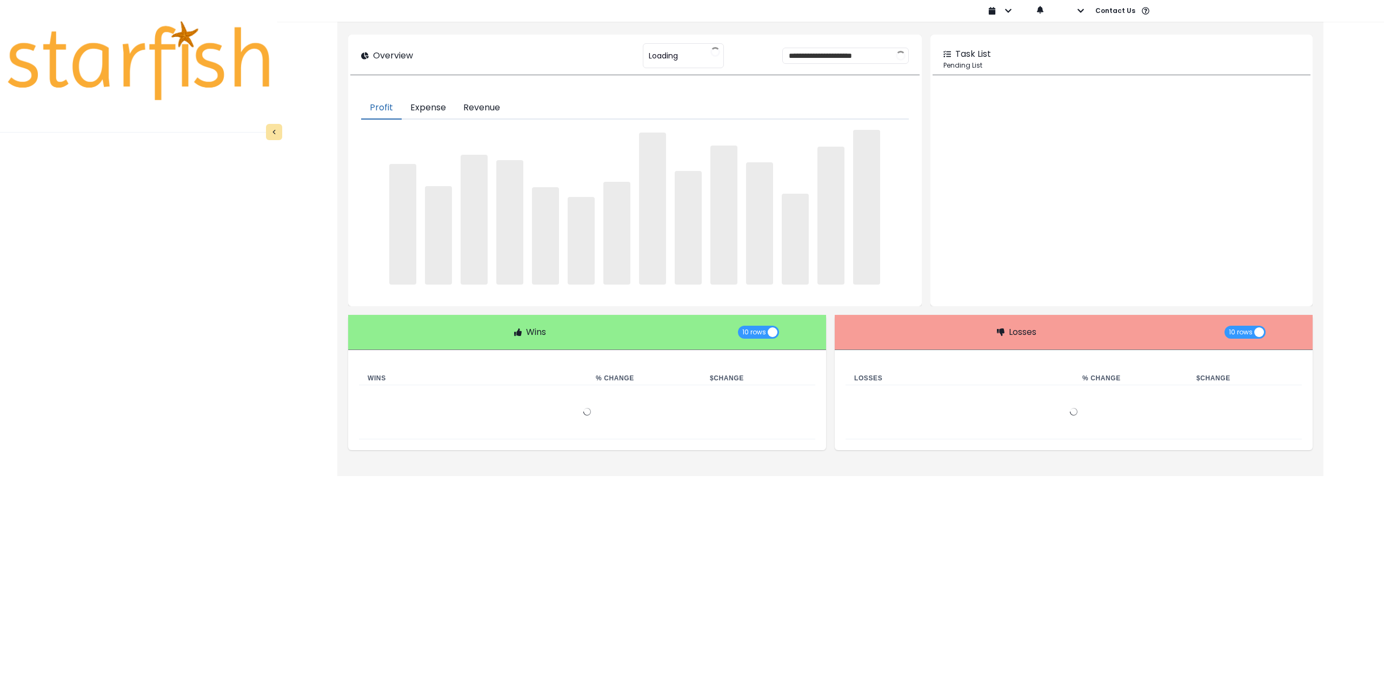
type input "**********"
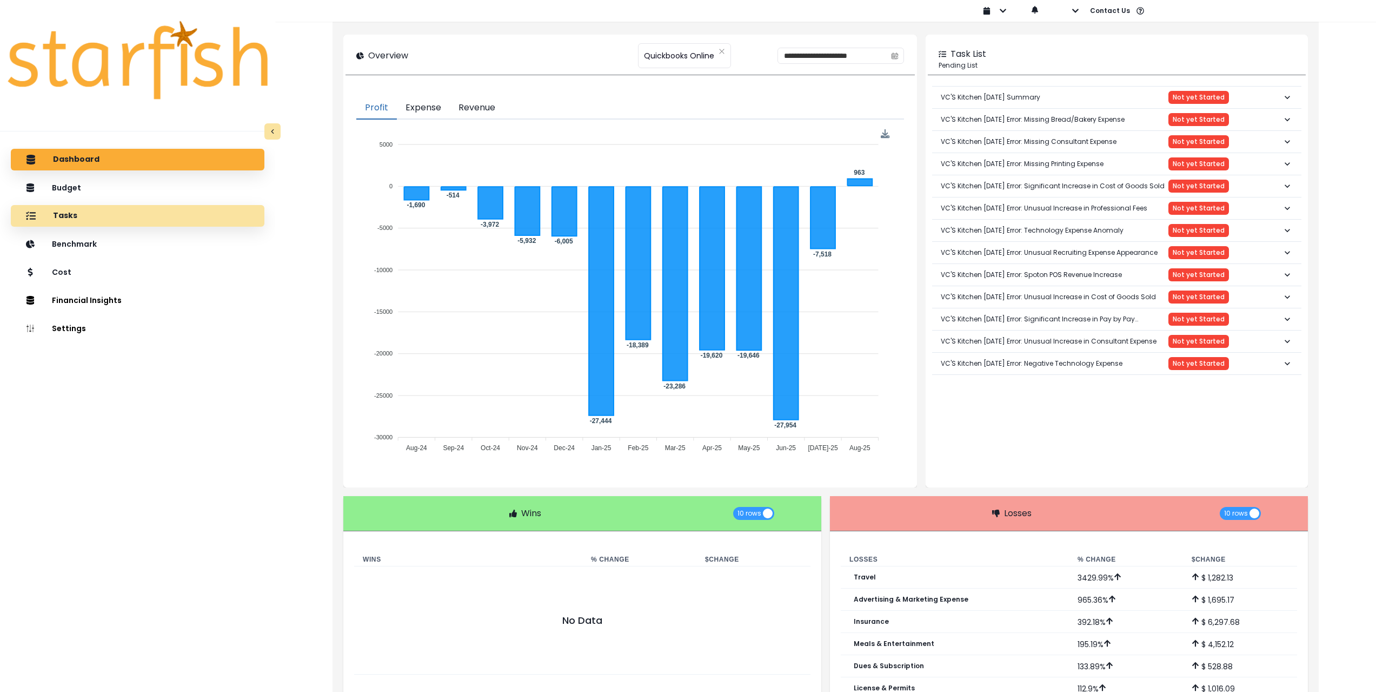
drag, startPoint x: 118, startPoint y: 184, endPoint x: 111, endPoint y: 223, distance: 38.9
click at [111, 223] on div "Dashboard Budget Tasks Benchmark Cost Financial Insights Location Analysis Comp…" at bounding box center [137, 452] width 275 height 610
click at [116, 218] on div "Tasks" at bounding box center [137, 215] width 236 height 23
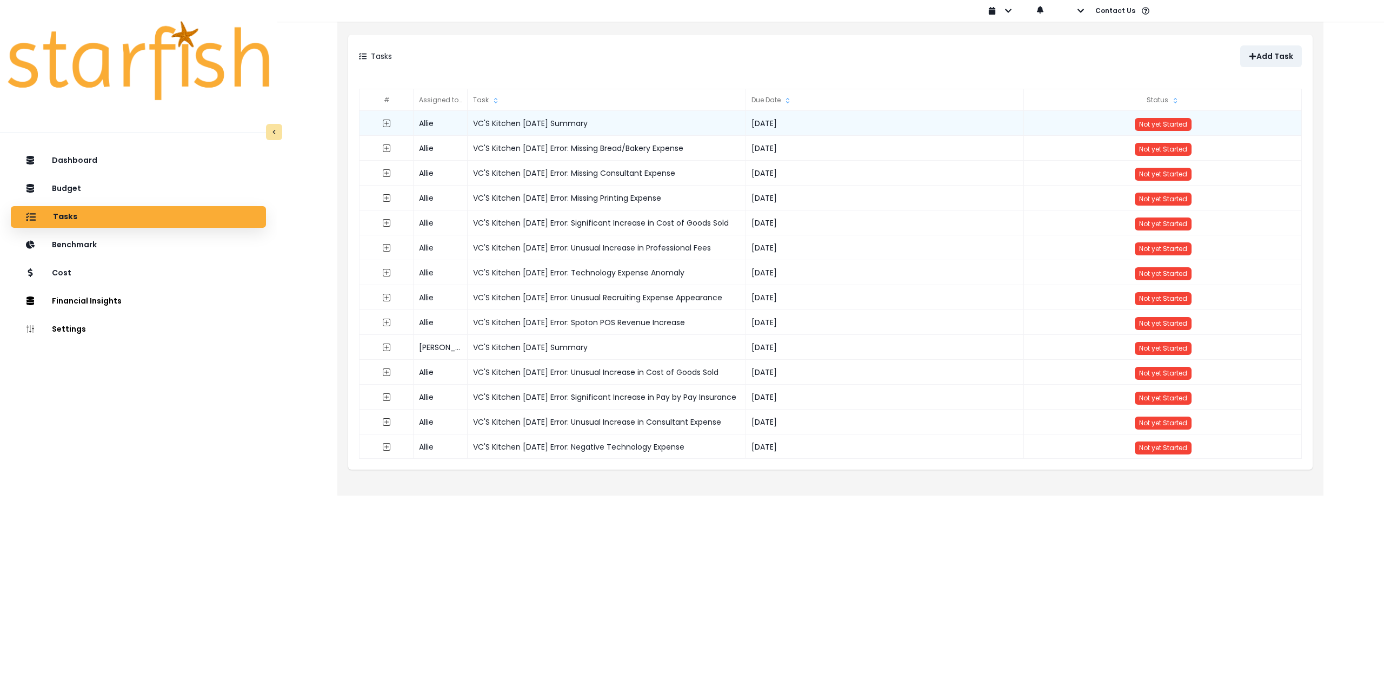
drag, startPoint x: 548, startPoint y: 122, endPoint x: 463, endPoint y: 122, distance: 84.9
click at [463, 111] on div "Allie VC'S Kitchen July 2025 Summary 2025-08-18 Not yet Started" at bounding box center [831, 111] width 943 height 0
copy div "VC'S Kitchen July 2025 Summary"
click at [387, 124] on icon "expand outline" at bounding box center [386, 123] width 9 height 9
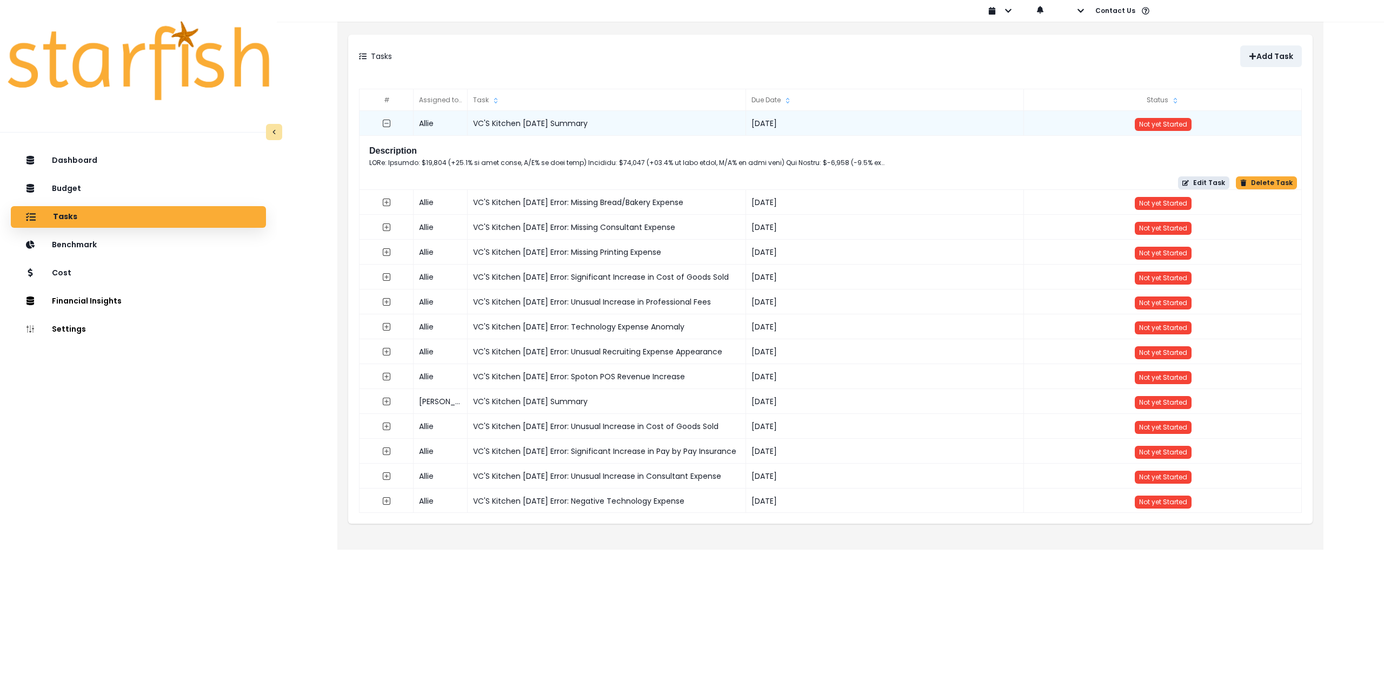
click at [1189, 182] on icon "button" at bounding box center [1186, 183] width 6 height 6
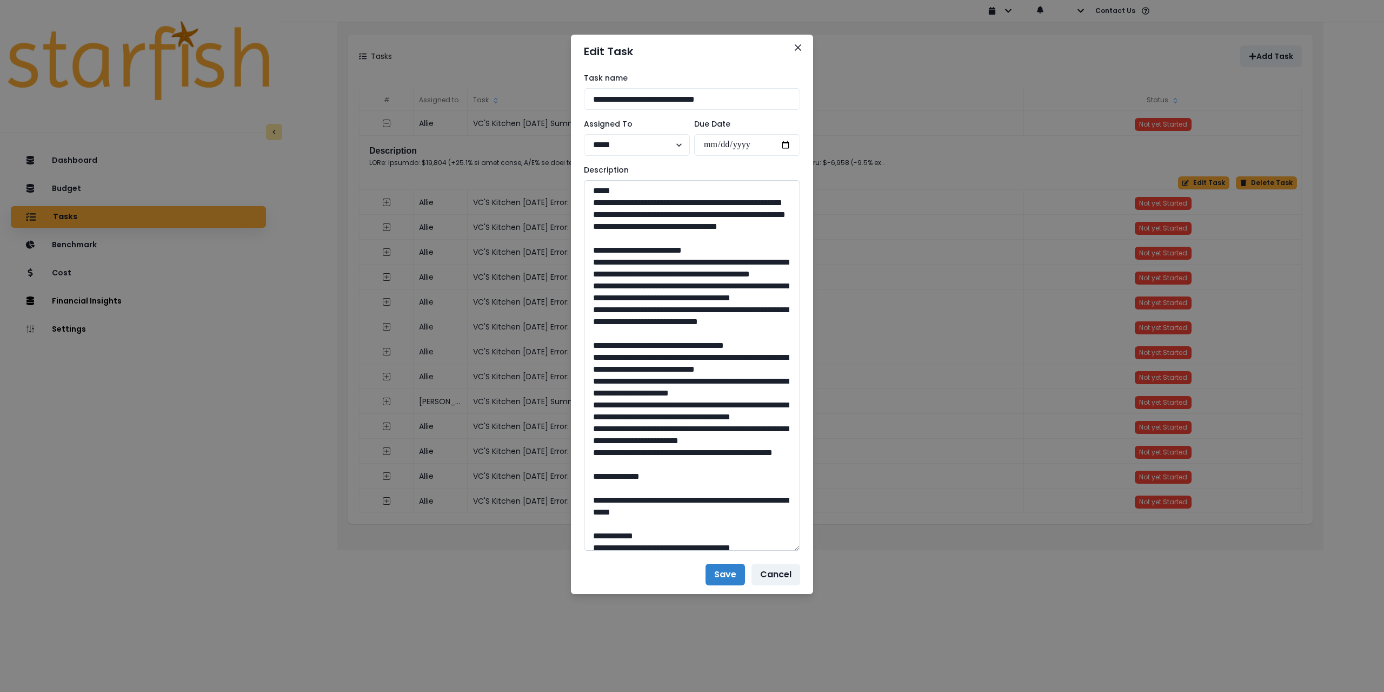
drag, startPoint x: 796, startPoint y: 240, endPoint x: 747, endPoint y: 423, distance: 189.7
click at [783, 546] on textarea at bounding box center [692, 365] width 216 height 370
drag, startPoint x: 767, startPoint y: 255, endPoint x: 582, endPoint y: 197, distance: 193.8
drag, startPoint x: 633, startPoint y: 382, endPoint x: 564, endPoint y: 286, distance: 118.7
click at [564, 286] on div "**********" at bounding box center [692, 346] width 1384 height 692
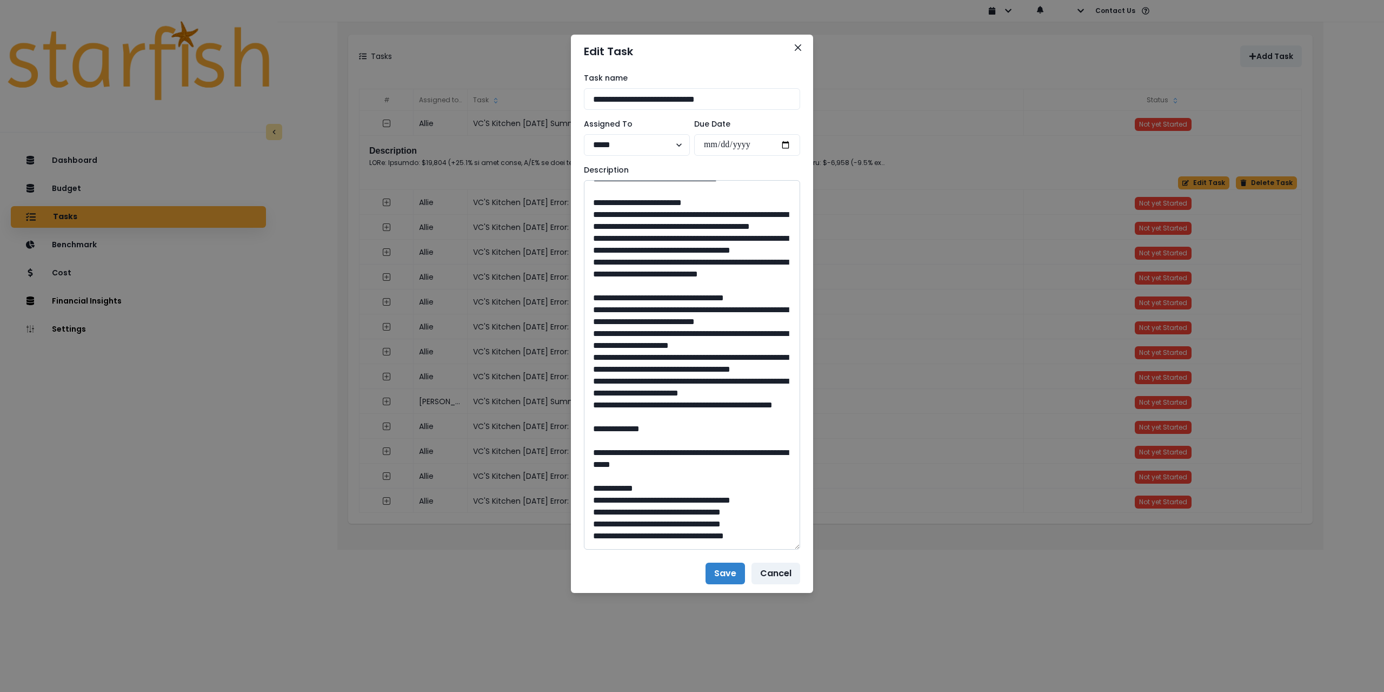
scroll to position [54, 0]
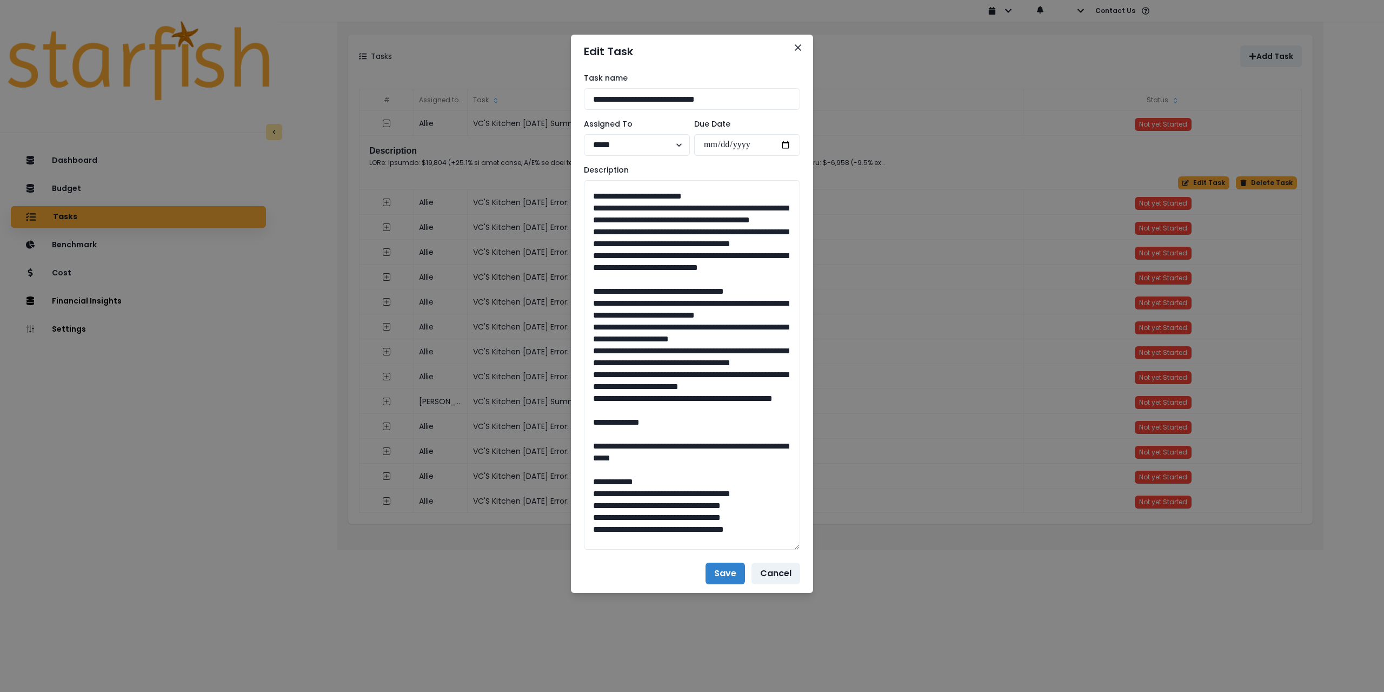
drag, startPoint x: 661, startPoint y: 508, endPoint x: 546, endPoint y: 365, distance: 184.2
click at [546, 365] on div "**********" at bounding box center [692, 346] width 1384 height 692
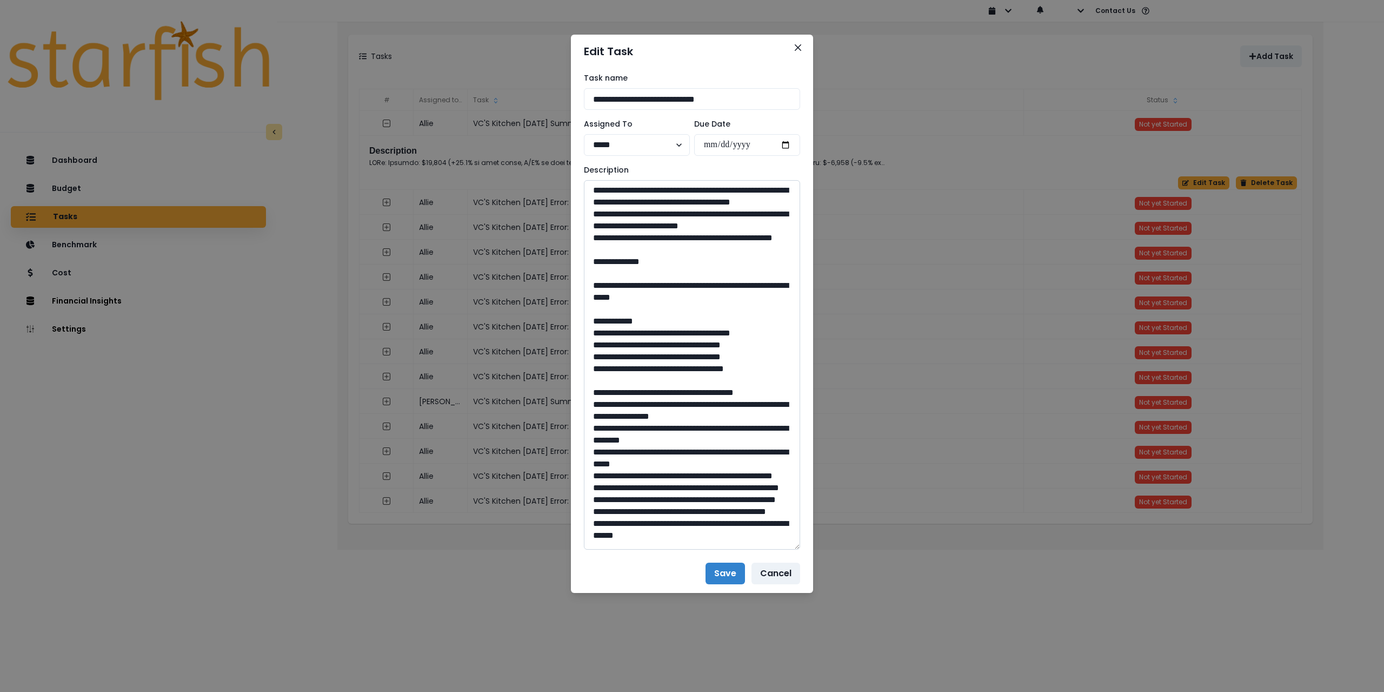
scroll to position [216, 0]
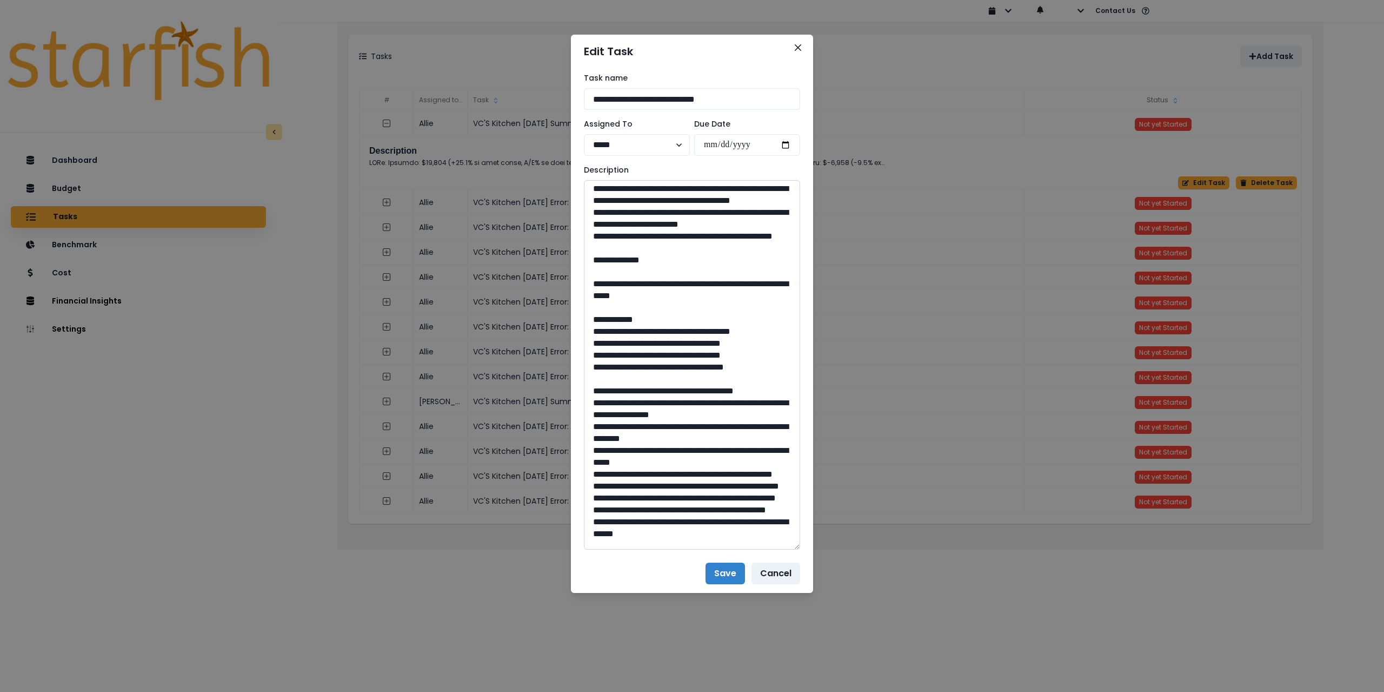
drag, startPoint x: 620, startPoint y: 390, endPoint x: 782, endPoint y: 418, distance: 164.6
click at [781, 417] on textarea at bounding box center [692, 364] width 216 height 369
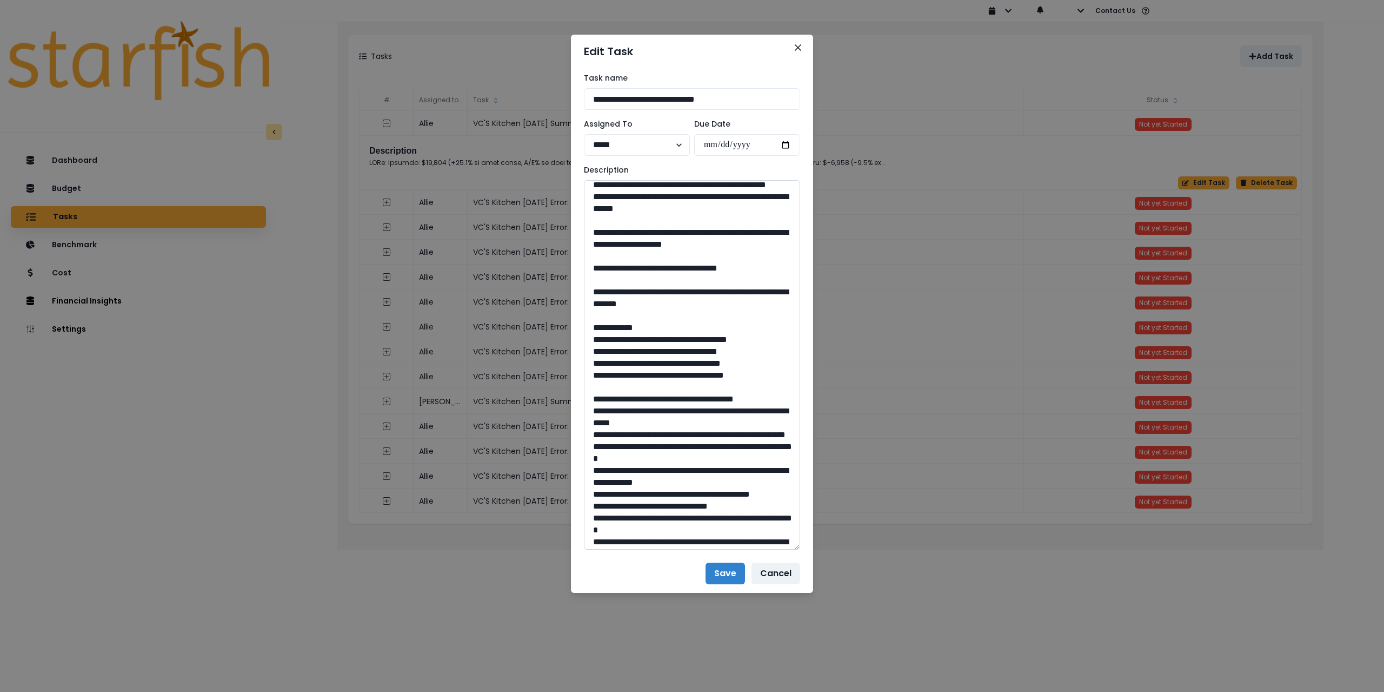
scroll to position [595, 0]
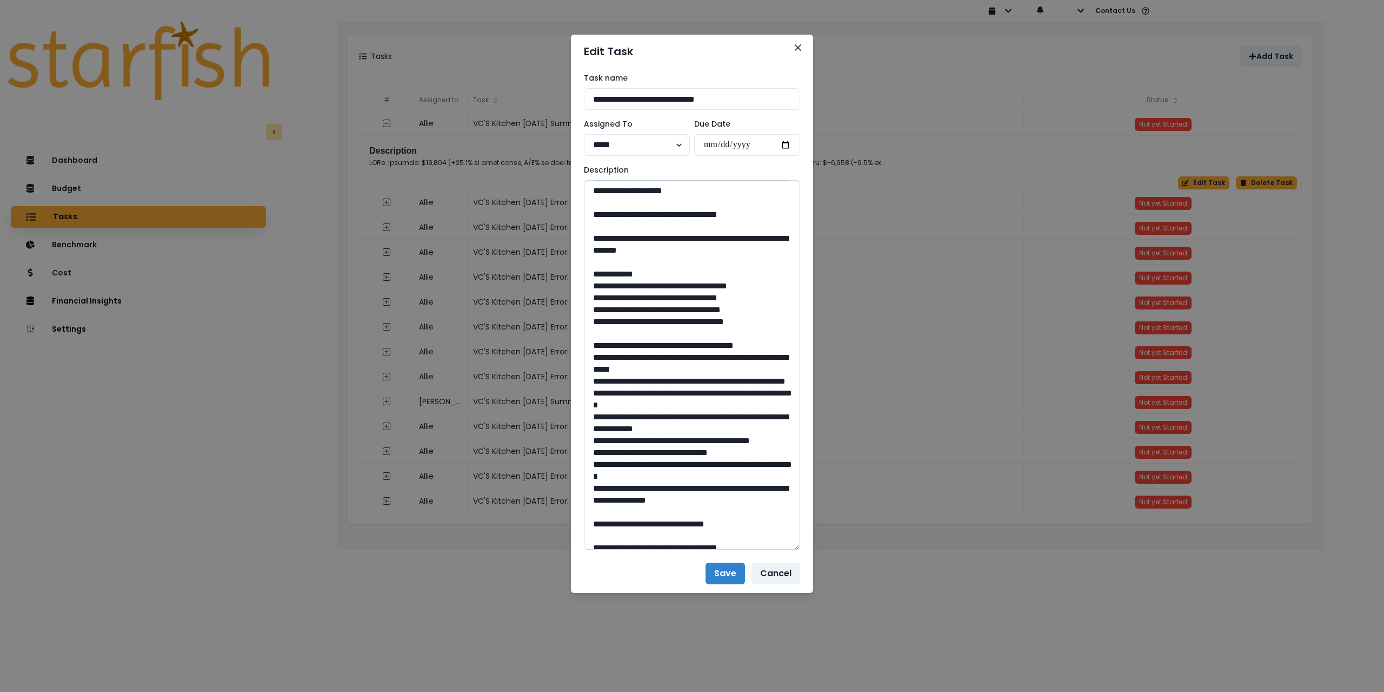
drag, startPoint x: 698, startPoint y: 331, endPoint x: 673, endPoint y: 329, distance: 25.0
click at [673, 329] on textarea at bounding box center [692, 364] width 216 height 369
drag, startPoint x: 624, startPoint y: 395, endPoint x: 721, endPoint y: 407, distance: 97.5
click at [741, 418] on textarea at bounding box center [692, 364] width 216 height 369
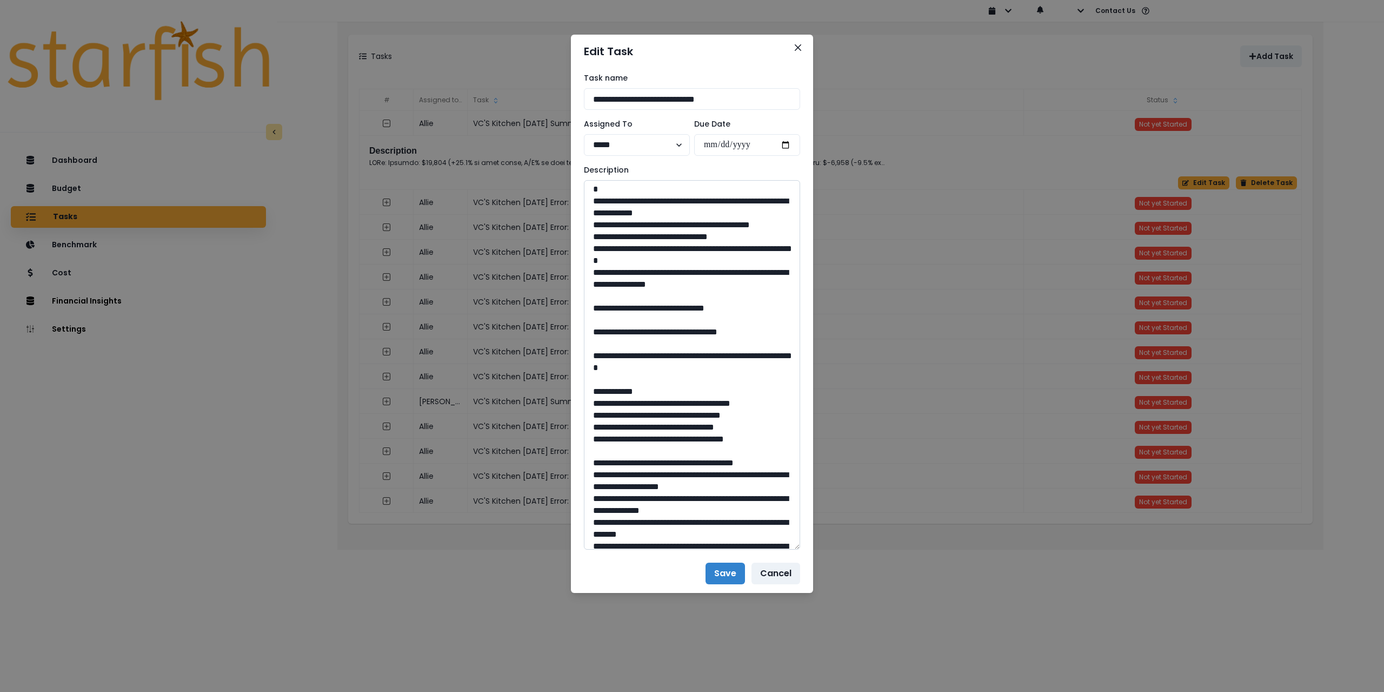
scroll to position [811, 0]
drag, startPoint x: 694, startPoint y: 486, endPoint x: 673, endPoint y: 485, distance: 21.1
click at [673, 485] on textarea at bounding box center [692, 364] width 216 height 369
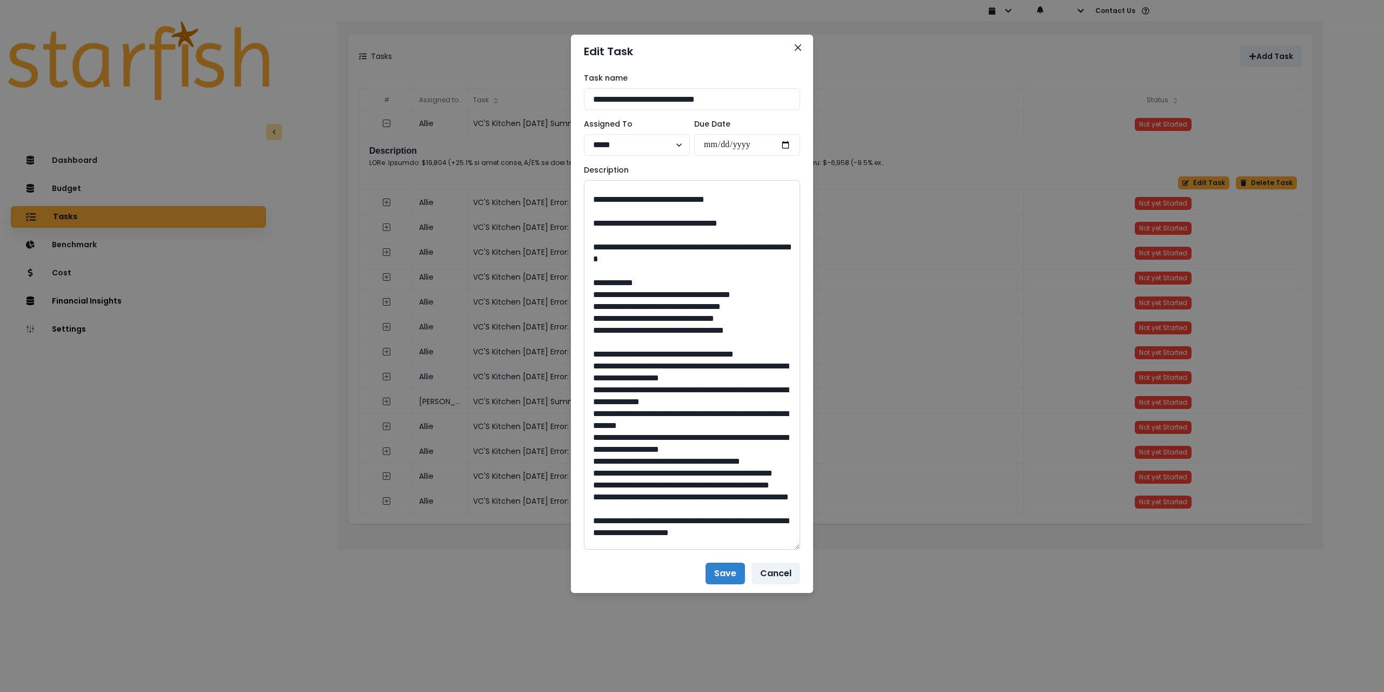
drag, startPoint x: 623, startPoint y: 424, endPoint x: 698, endPoint y: 446, distance: 78.2
click at [700, 446] on textarea at bounding box center [692, 364] width 216 height 369
click at [681, 443] on textarea at bounding box center [692, 364] width 216 height 369
click at [680, 437] on textarea at bounding box center [692, 364] width 216 height 369
drag, startPoint x: 683, startPoint y: 441, endPoint x: 625, endPoint y: 425, distance: 61.0
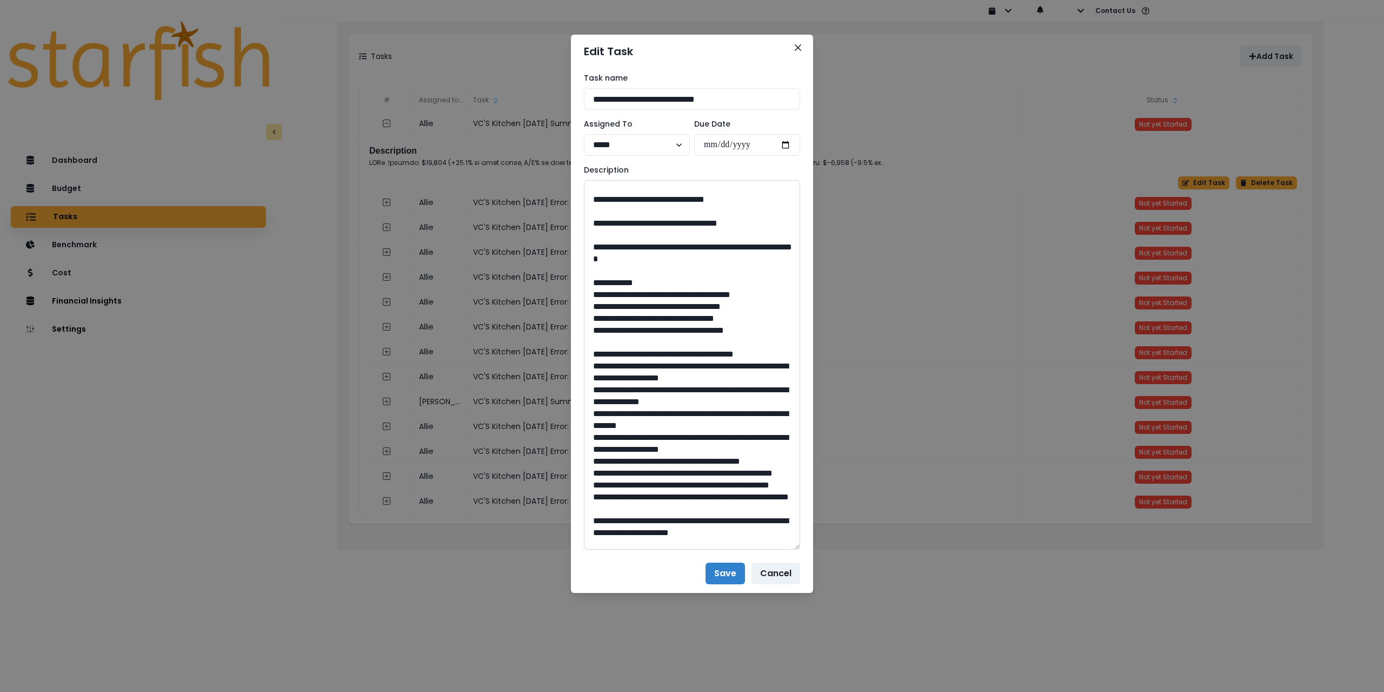
click at [625, 425] on textarea at bounding box center [692, 364] width 216 height 369
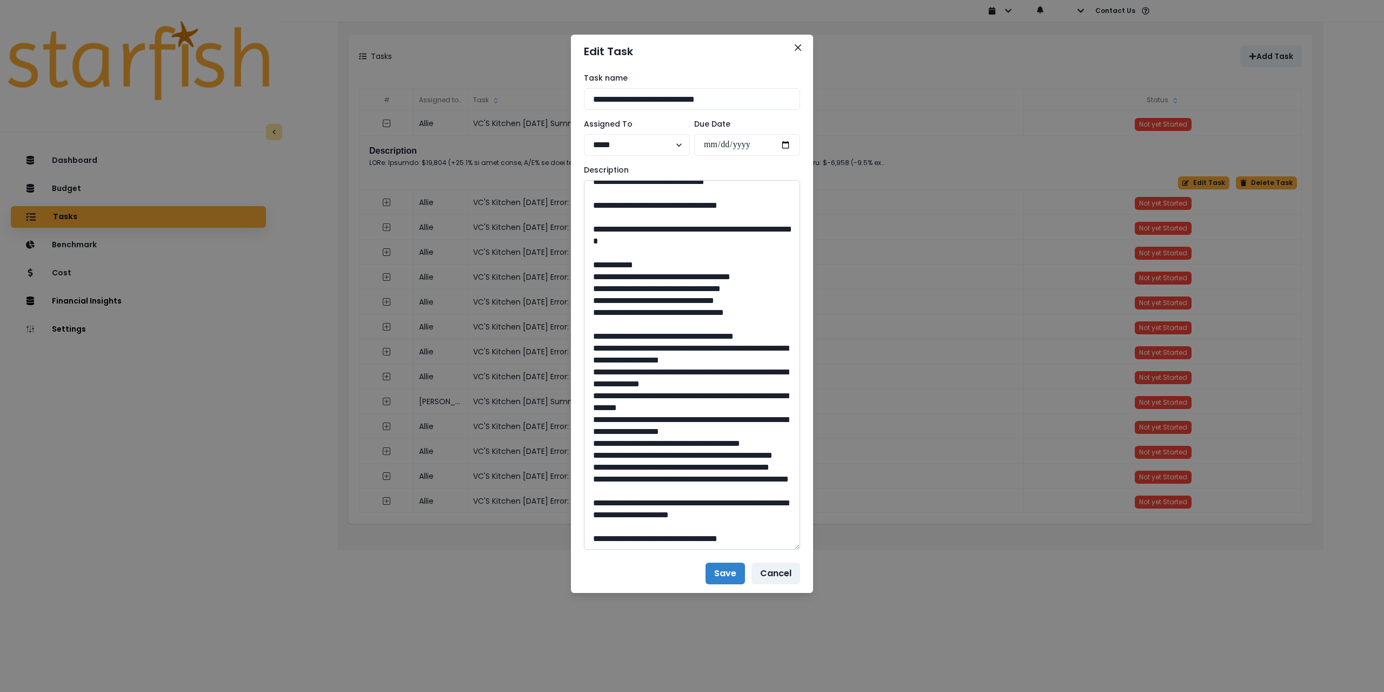
scroll to position [1175, 0]
drag, startPoint x: 696, startPoint y: 499, endPoint x: 676, endPoint y: 500, distance: 20.6
click at [676, 500] on textarea at bounding box center [692, 364] width 216 height 369
click at [792, 51] on button "Close" at bounding box center [797, 47] width 17 height 17
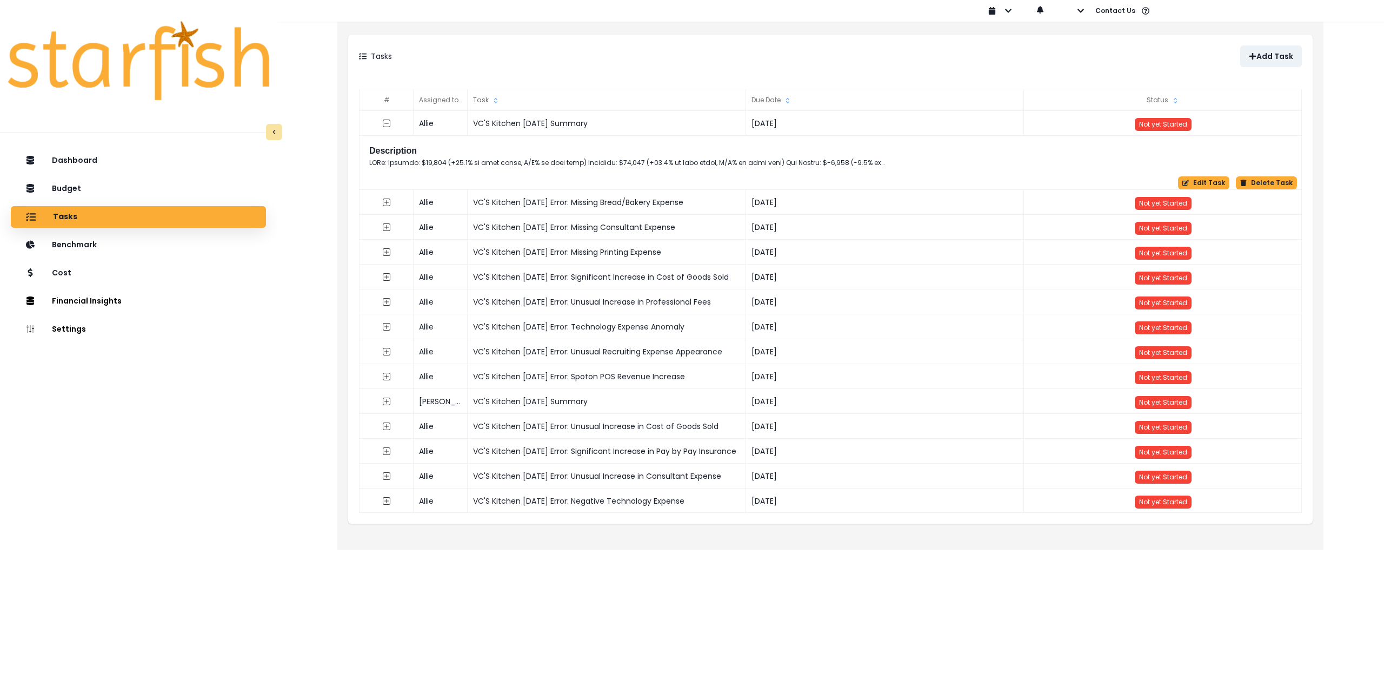
click at [1086, 13] on div "MM-dd-yyyy dd-MM-yyyy yyyy-MM-dd Sign out Contact Us Help & Support Feedback" at bounding box center [1320, 11] width 681 height 22
drag, startPoint x: 1076, startPoint y: 13, endPoint x: 1077, endPoint y: 23, distance: 9.7
click at [1077, 14] on button "button" at bounding box center [1072, 11] width 25 height 22
click at [1077, 41] on button "Sign out" at bounding box center [1120, 42] width 120 height 22
